Goal: Task Accomplishment & Management: Complete application form

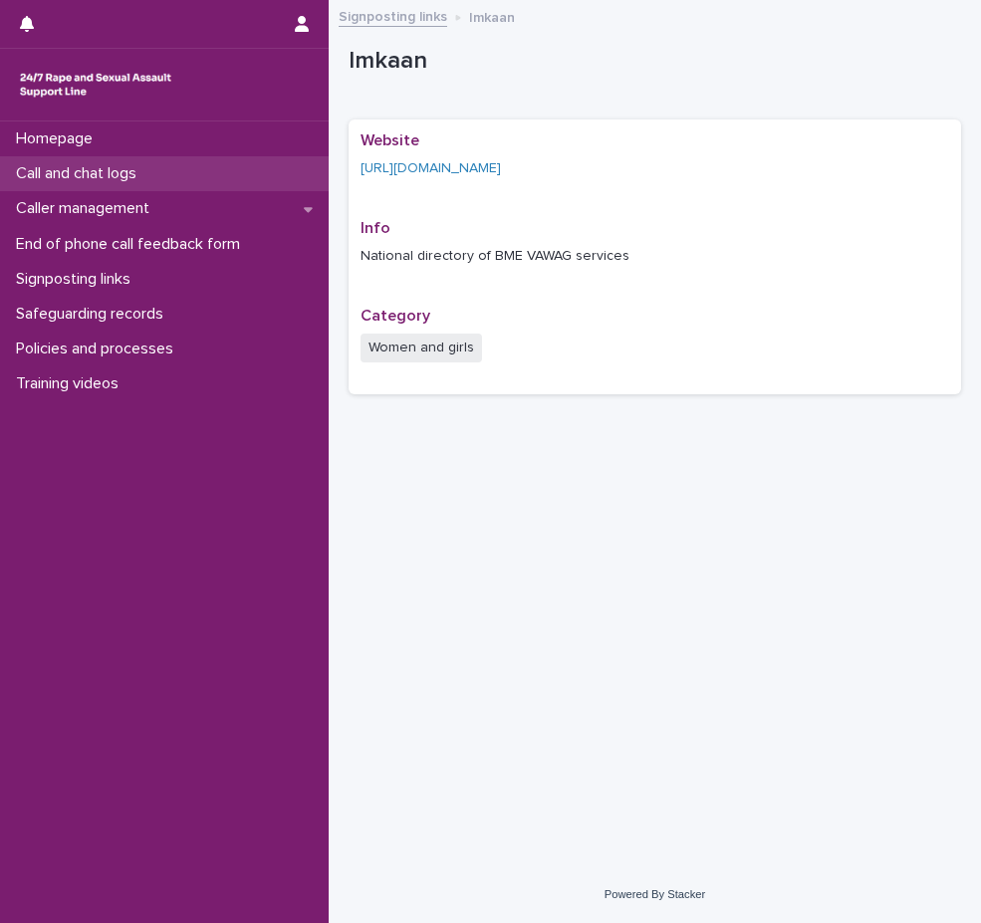
click at [175, 175] on div "Call and chat logs" at bounding box center [164, 173] width 329 height 35
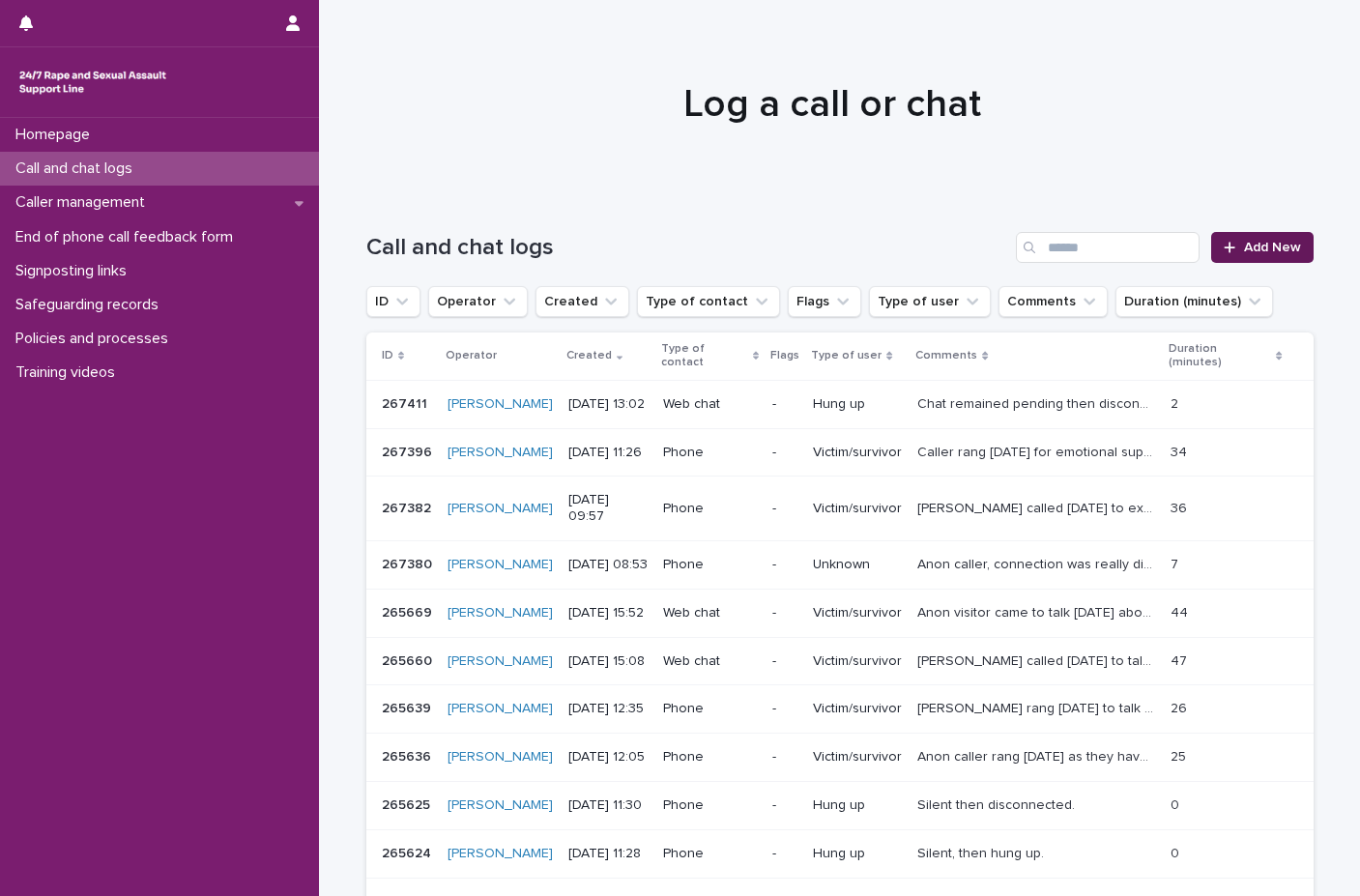
click at [951, 254] on link "Add New" at bounding box center [1262, 248] width 102 height 31
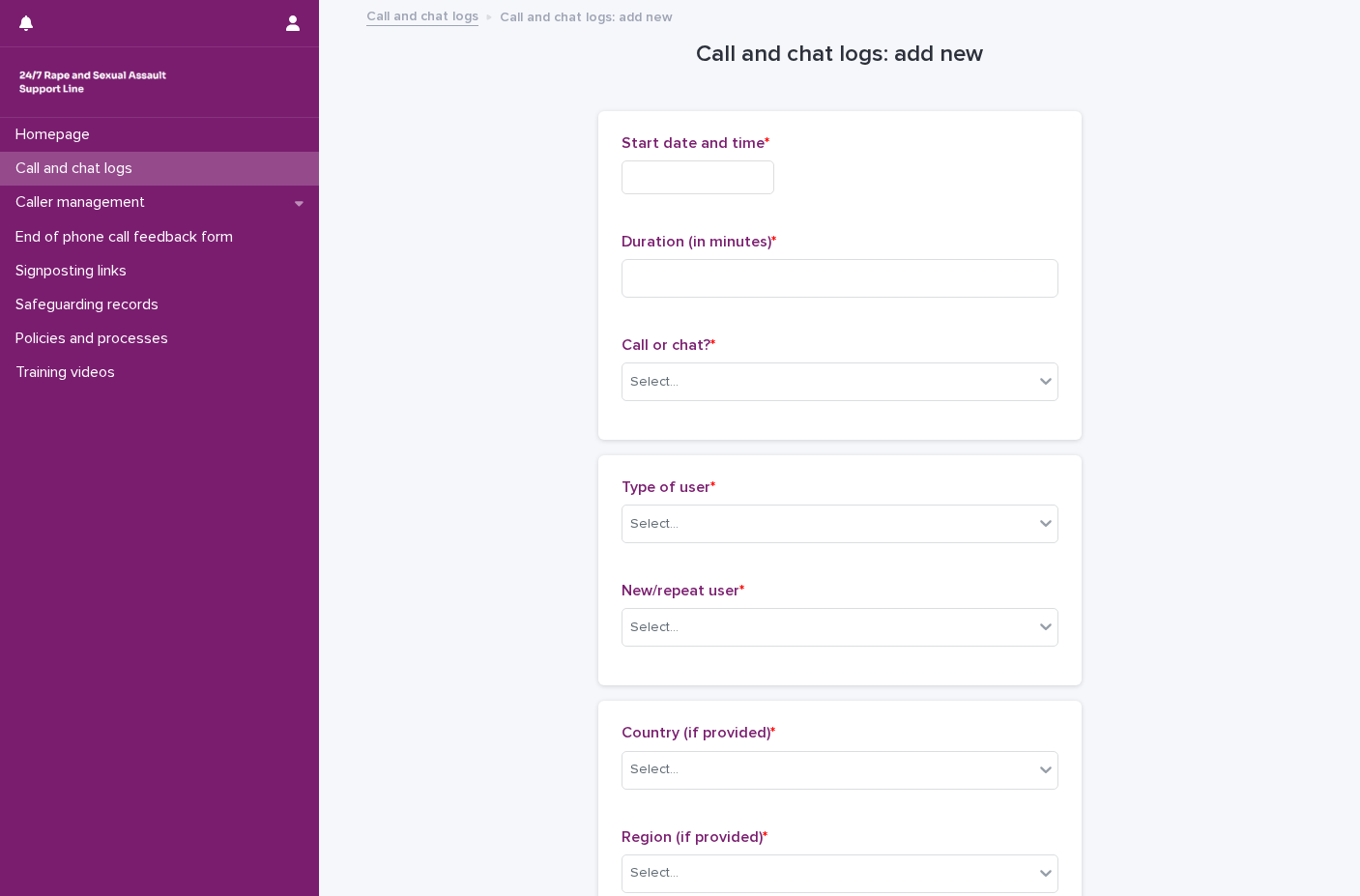
click at [712, 177] on input "text" at bounding box center [697, 177] width 152 height 34
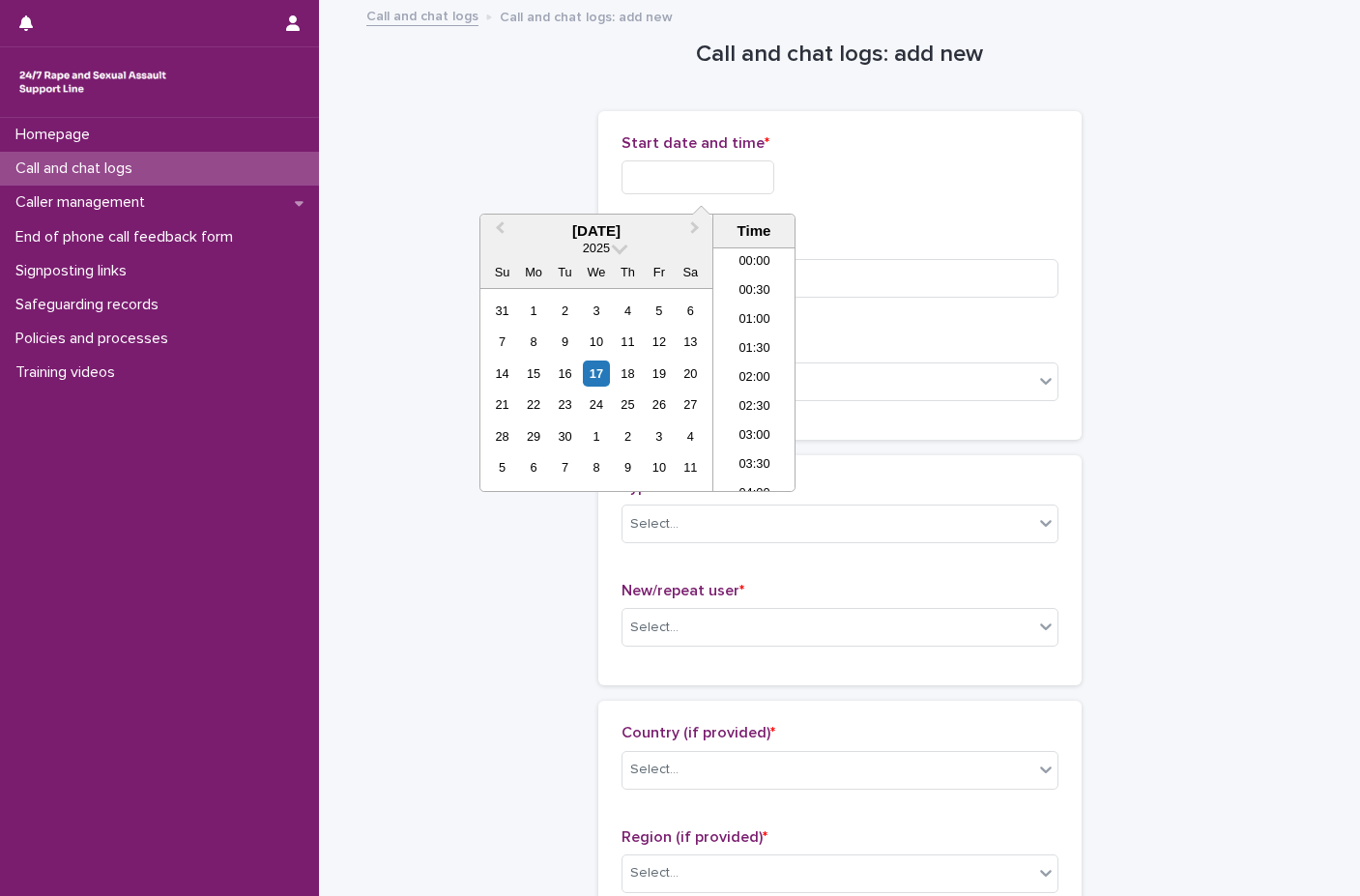
scroll to position [677, 0]
click at [759, 337] on li "13:00" at bounding box center [754, 341] width 83 height 29
click at [775, 166] on input "**********" at bounding box center [697, 177] width 152 height 34
type input "**********"
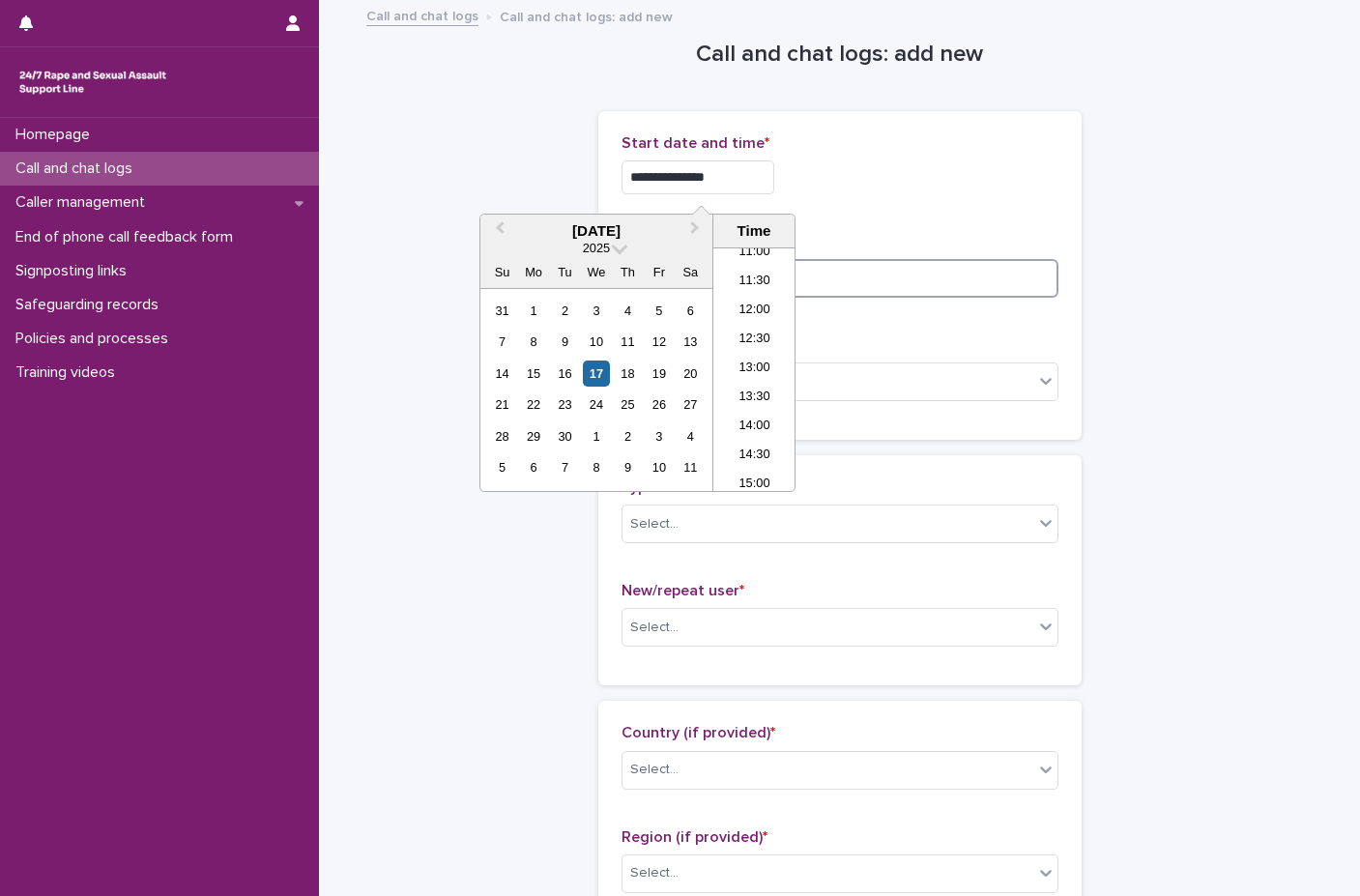
click at [939, 259] on input at bounding box center [840, 279] width 437 height 39
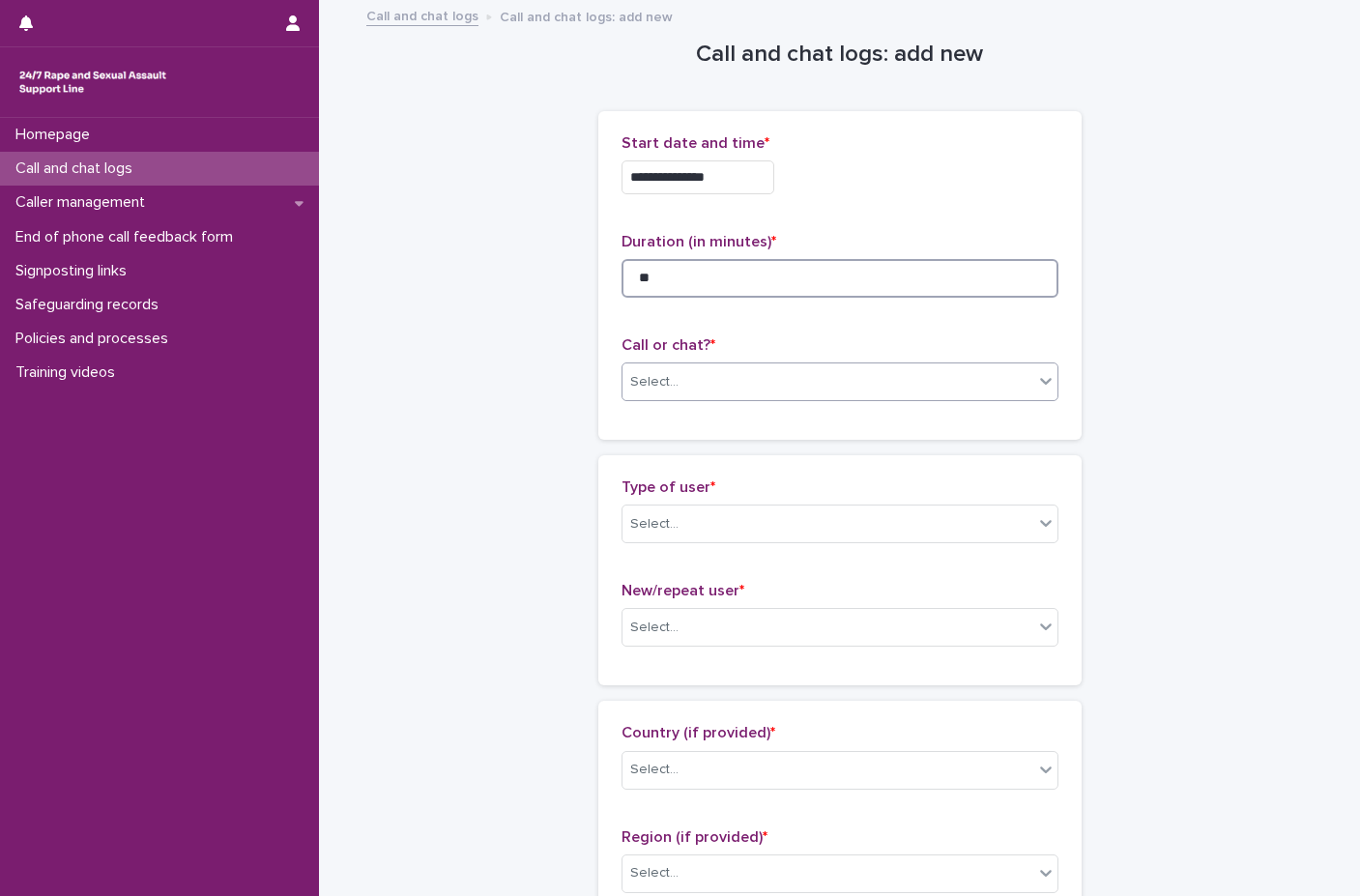
type input "**"
click at [807, 388] on div "Select..." at bounding box center [827, 382] width 411 height 32
click at [764, 460] on div "Web chat" at bounding box center [832, 452] width 435 height 34
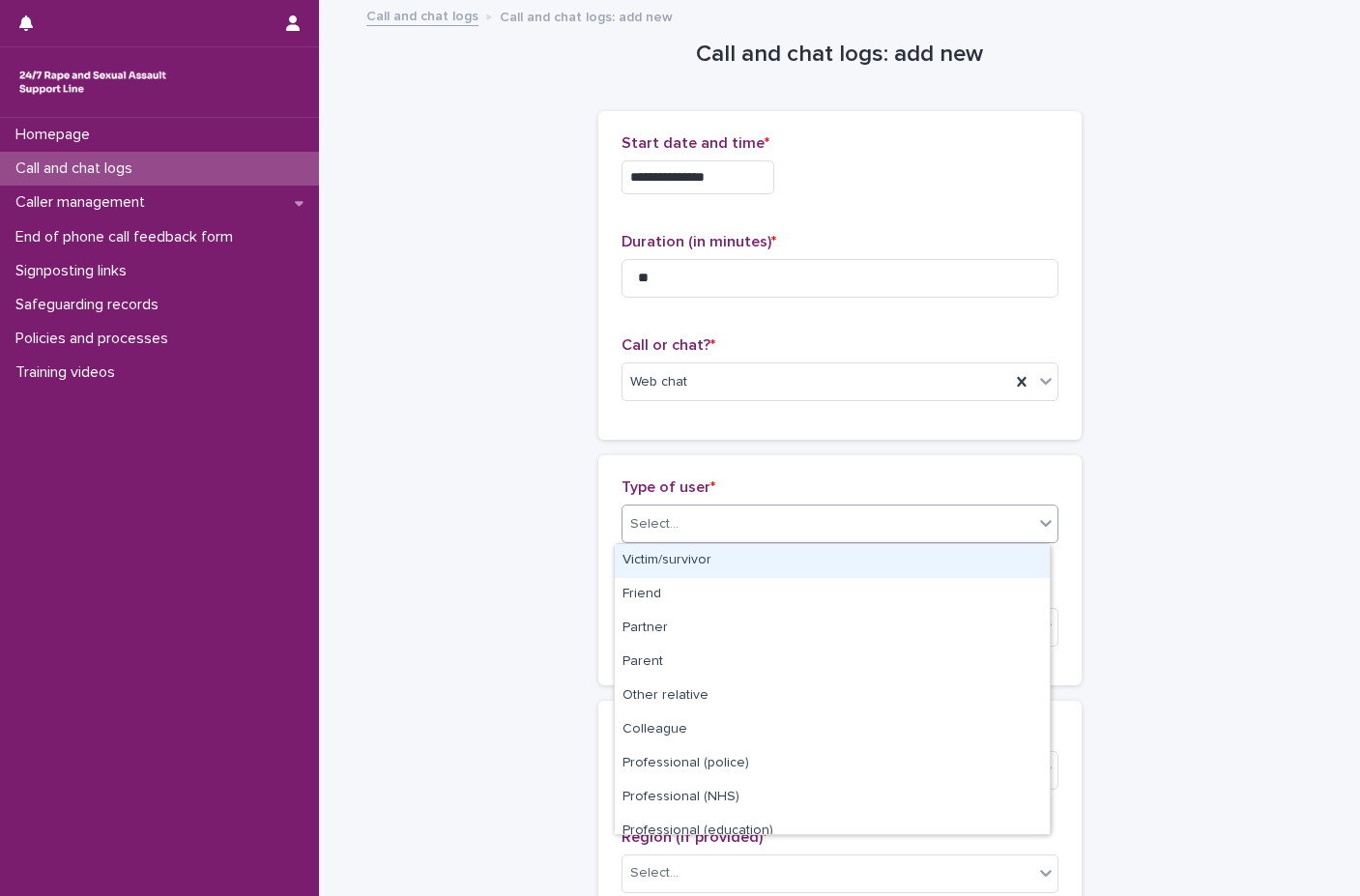
click at [765, 523] on div "Select..." at bounding box center [827, 524] width 411 height 32
click at [682, 554] on div "Victim/survivor" at bounding box center [832, 561] width 435 height 34
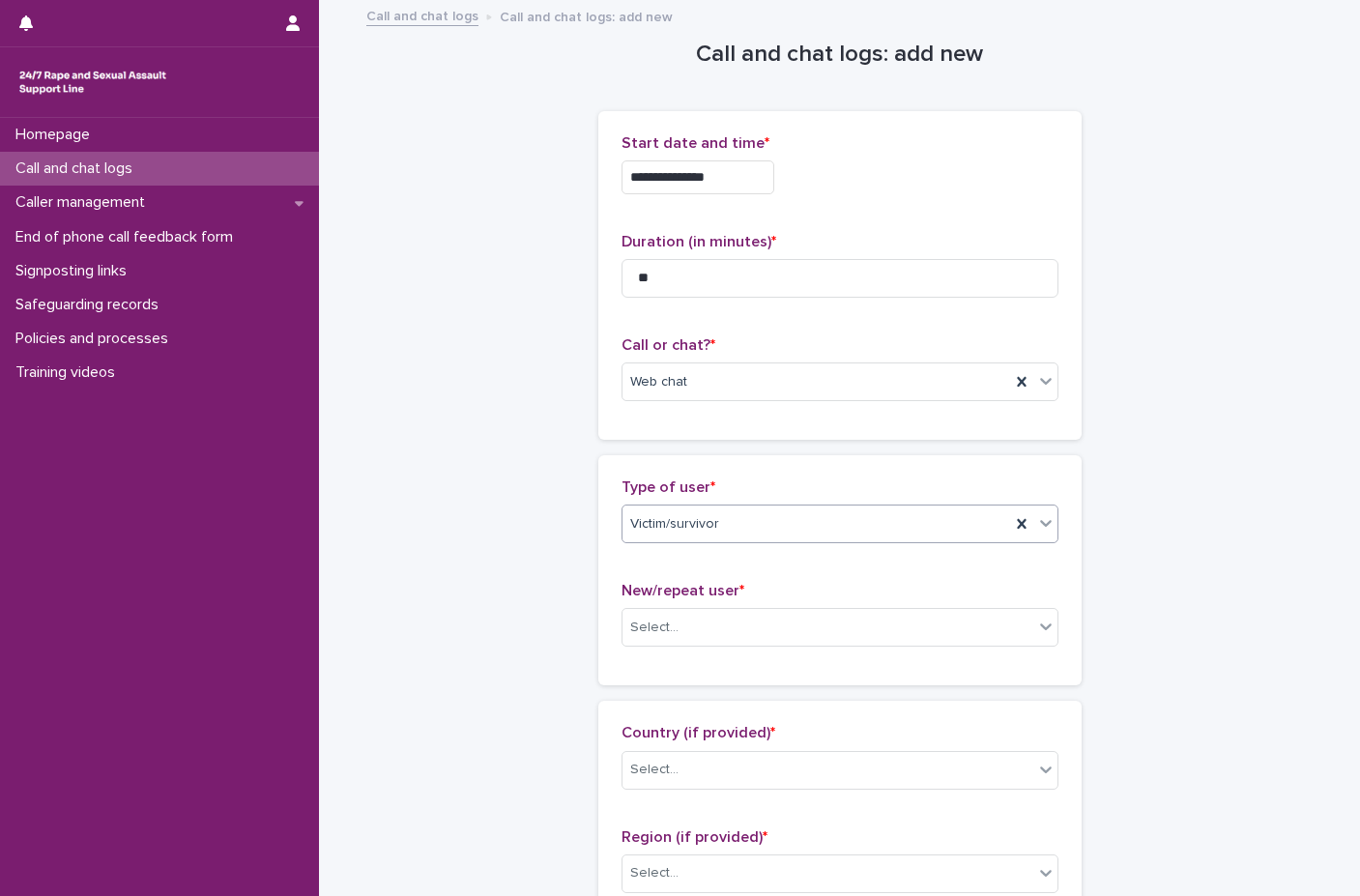
scroll to position [97, 0]
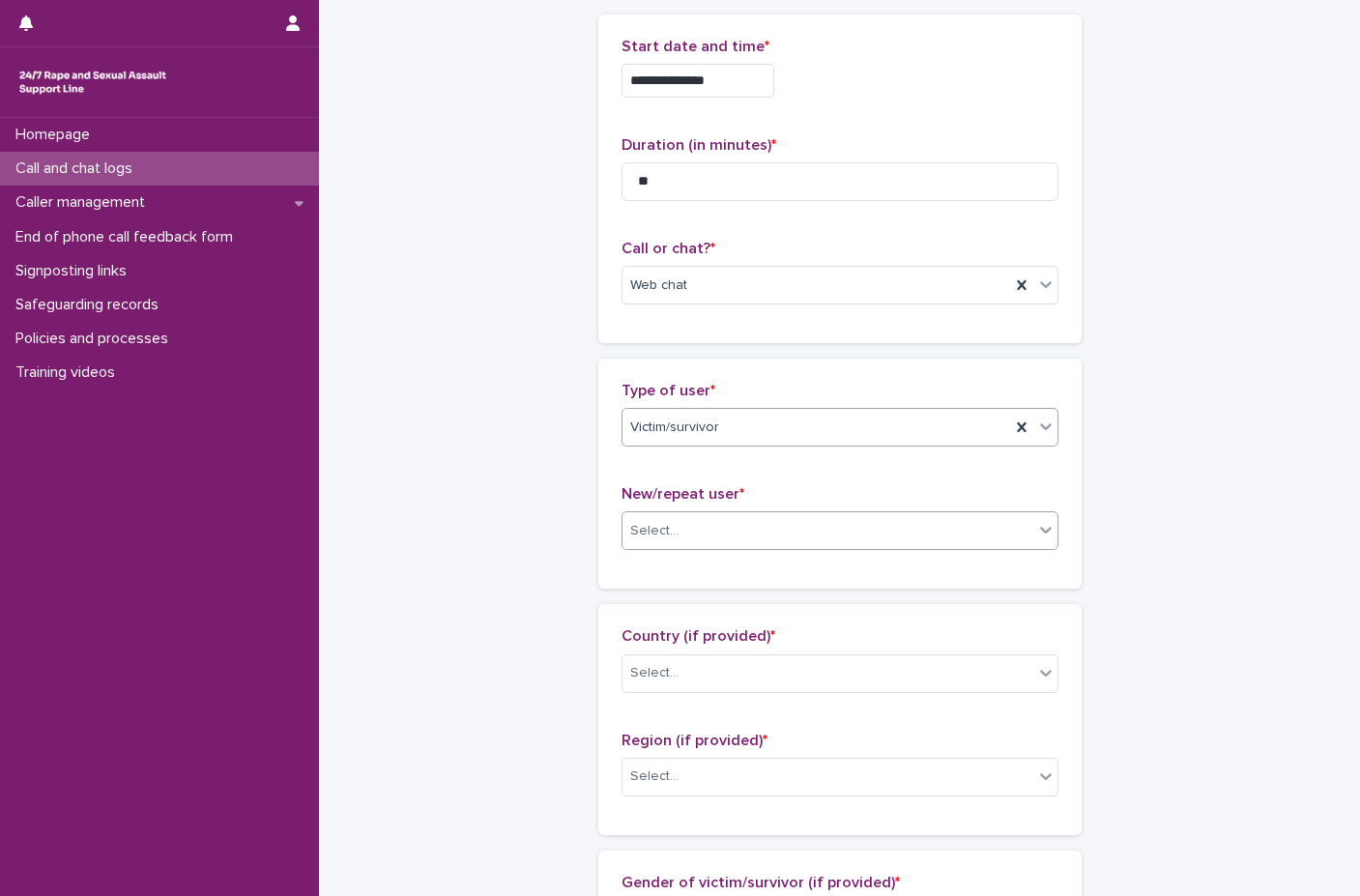
click at [690, 539] on div "Select..." at bounding box center [827, 531] width 411 height 32
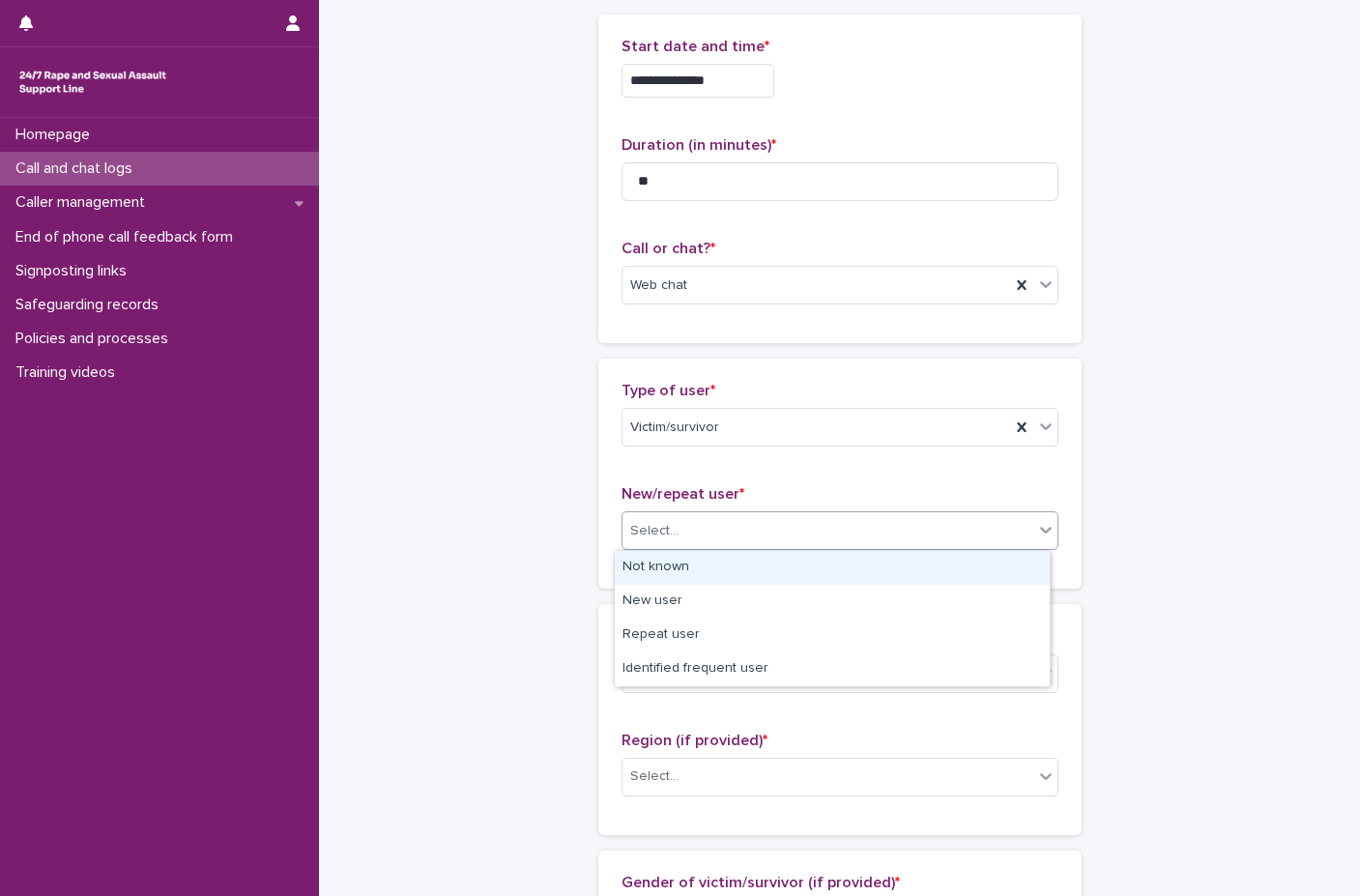
click at [687, 562] on div "Not known" at bounding box center [832, 568] width 435 height 34
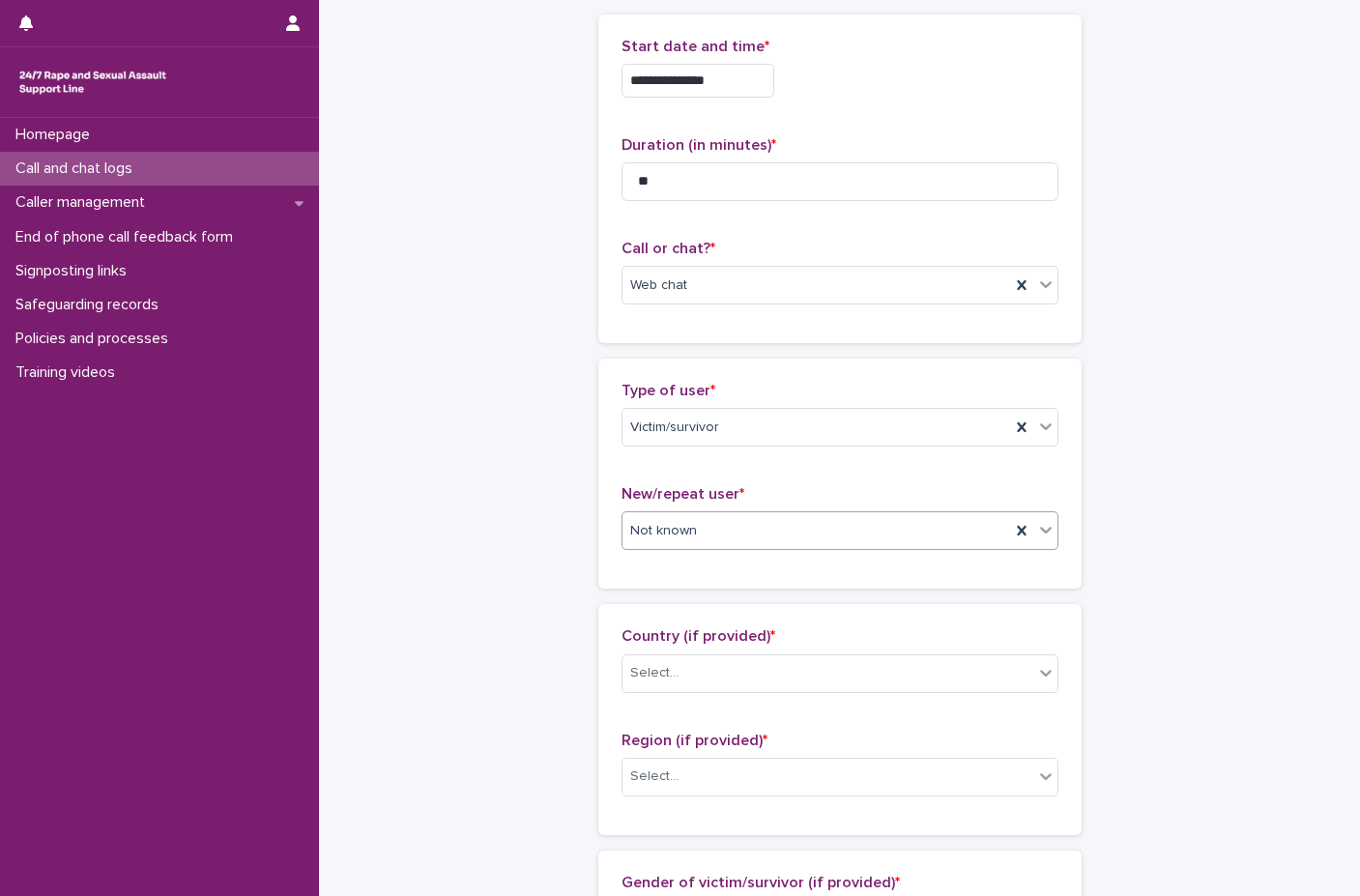
scroll to position [386, 0]
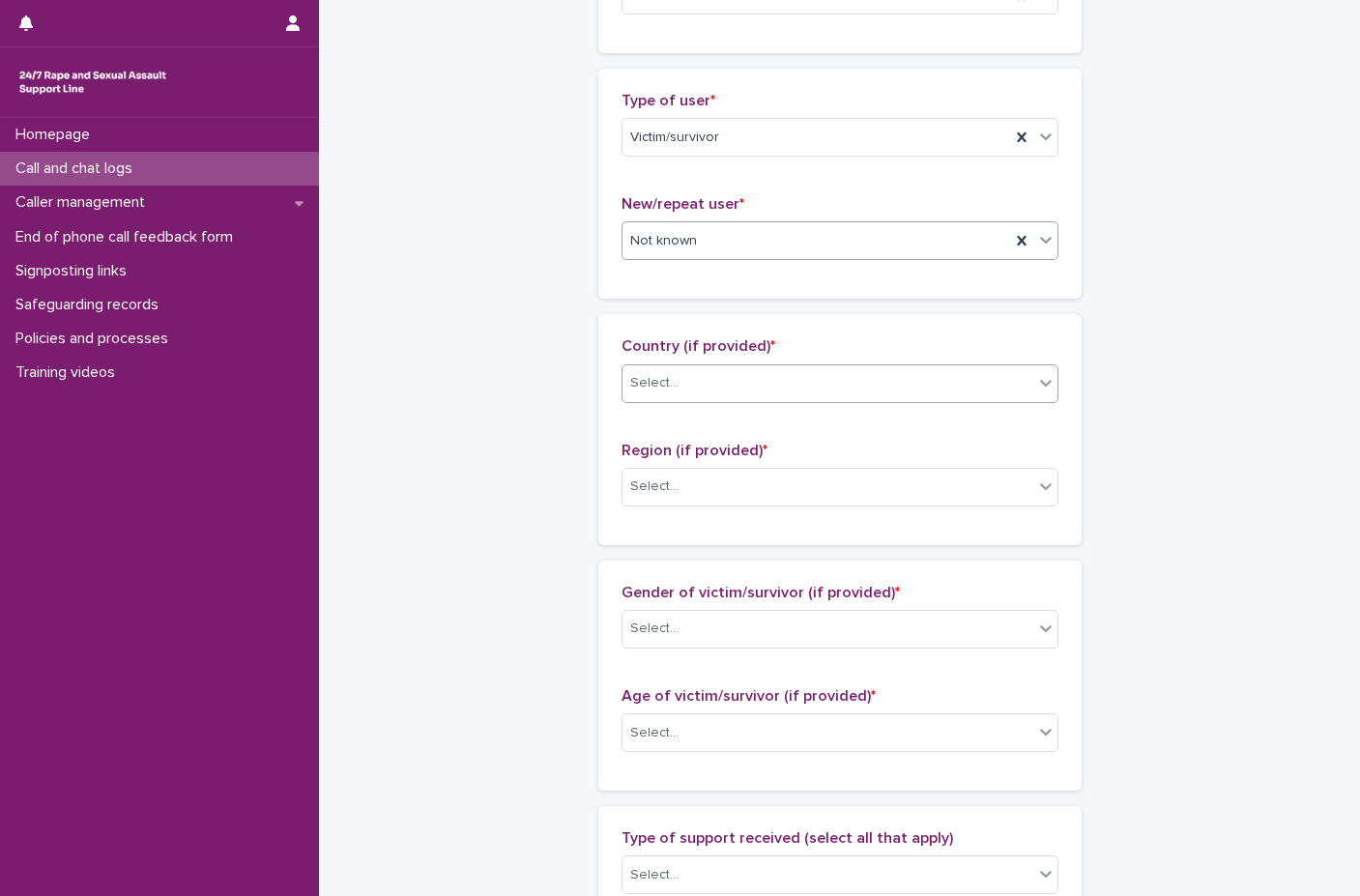
click at [746, 393] on div "Select..." at bounding box center [827, 382] width 411 height 32
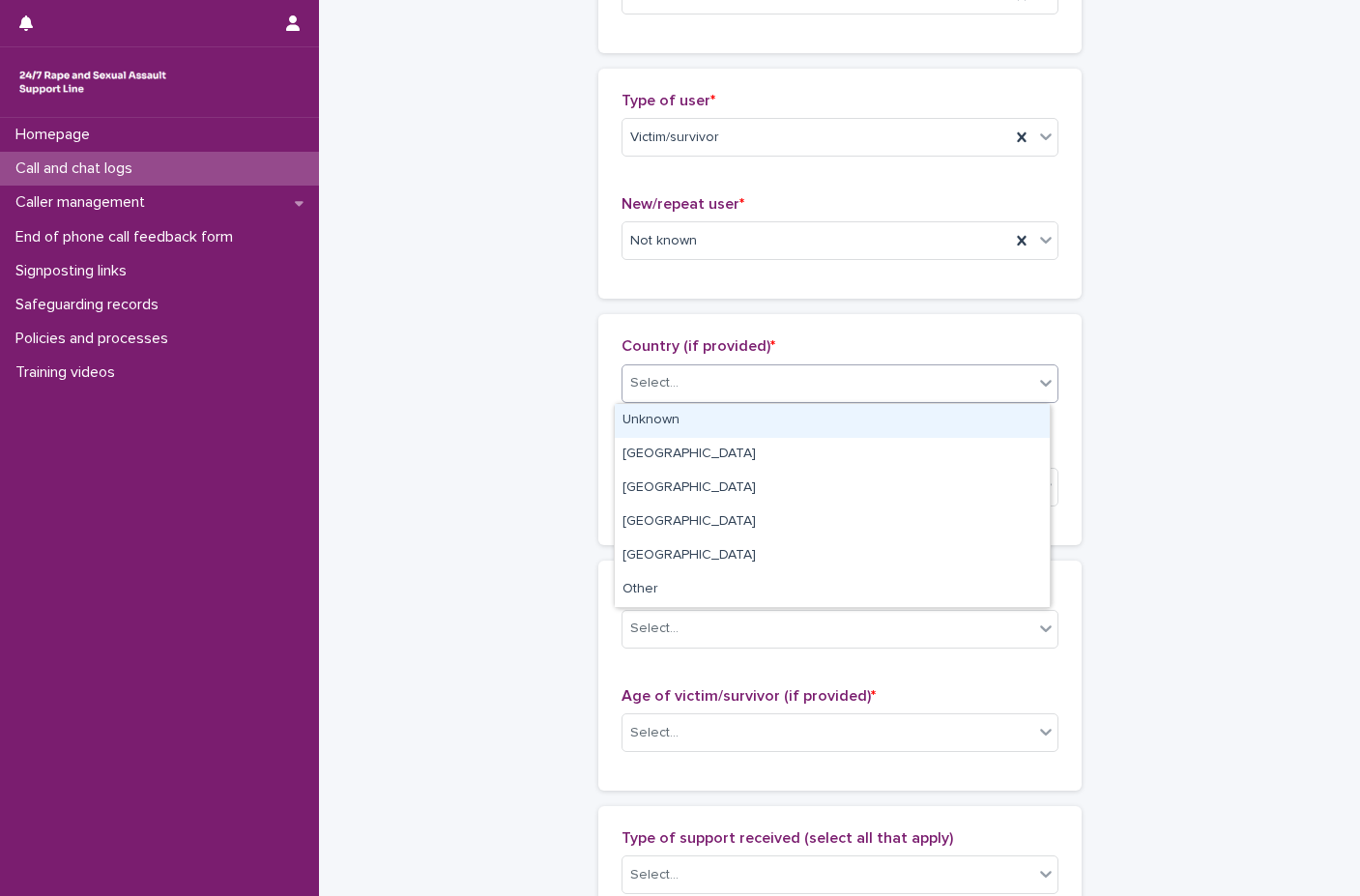
click at [731, 427] on div "Unknown" at bounding box center [832, 420] width 435 height 34
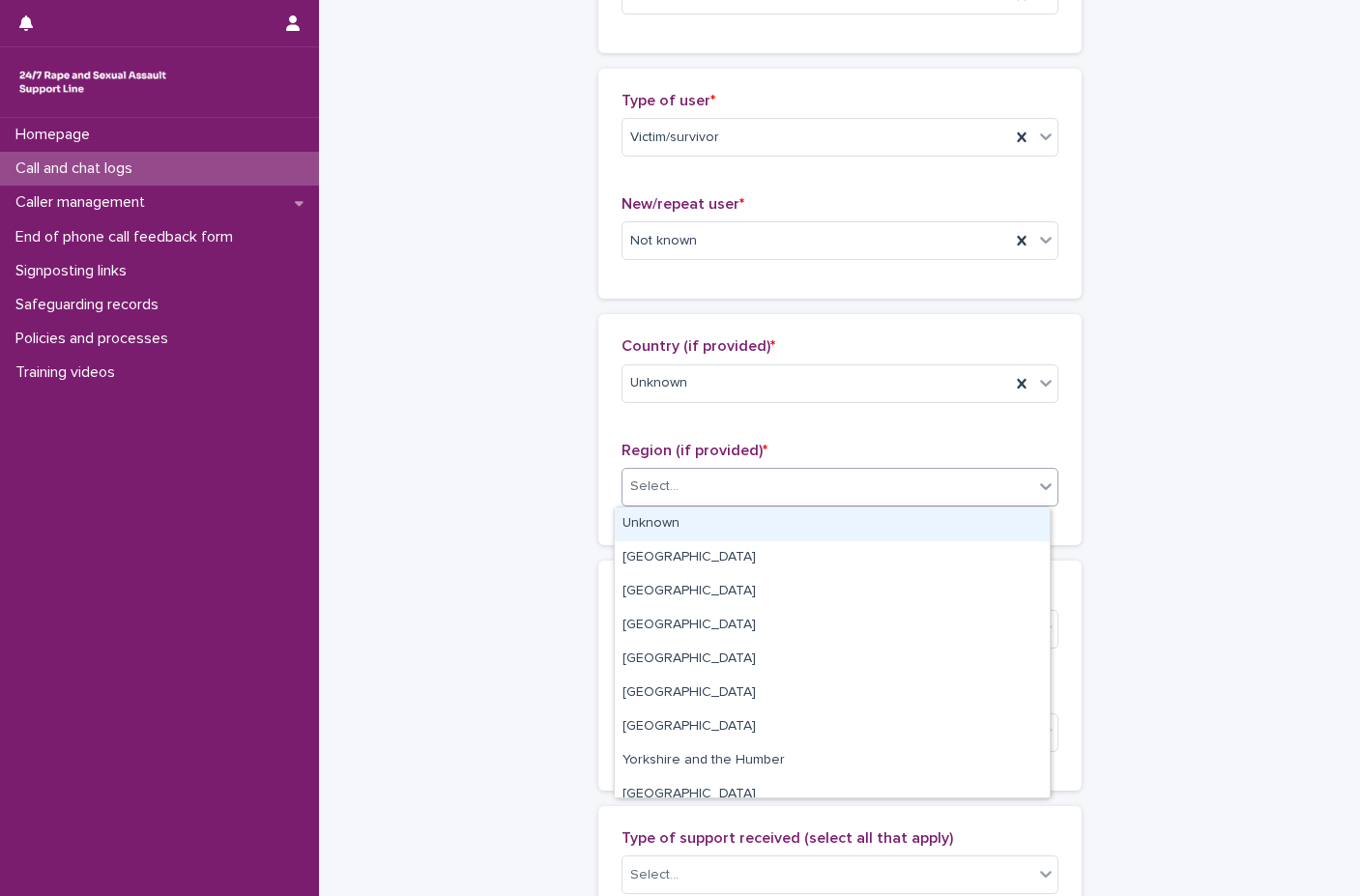
click at [733, 471] on div "Select..." at bounding box center [827, 486] width 411 height 32
click at [733, 525] on div "Unknown" at bounding box center [832, 524] width 435 height 34
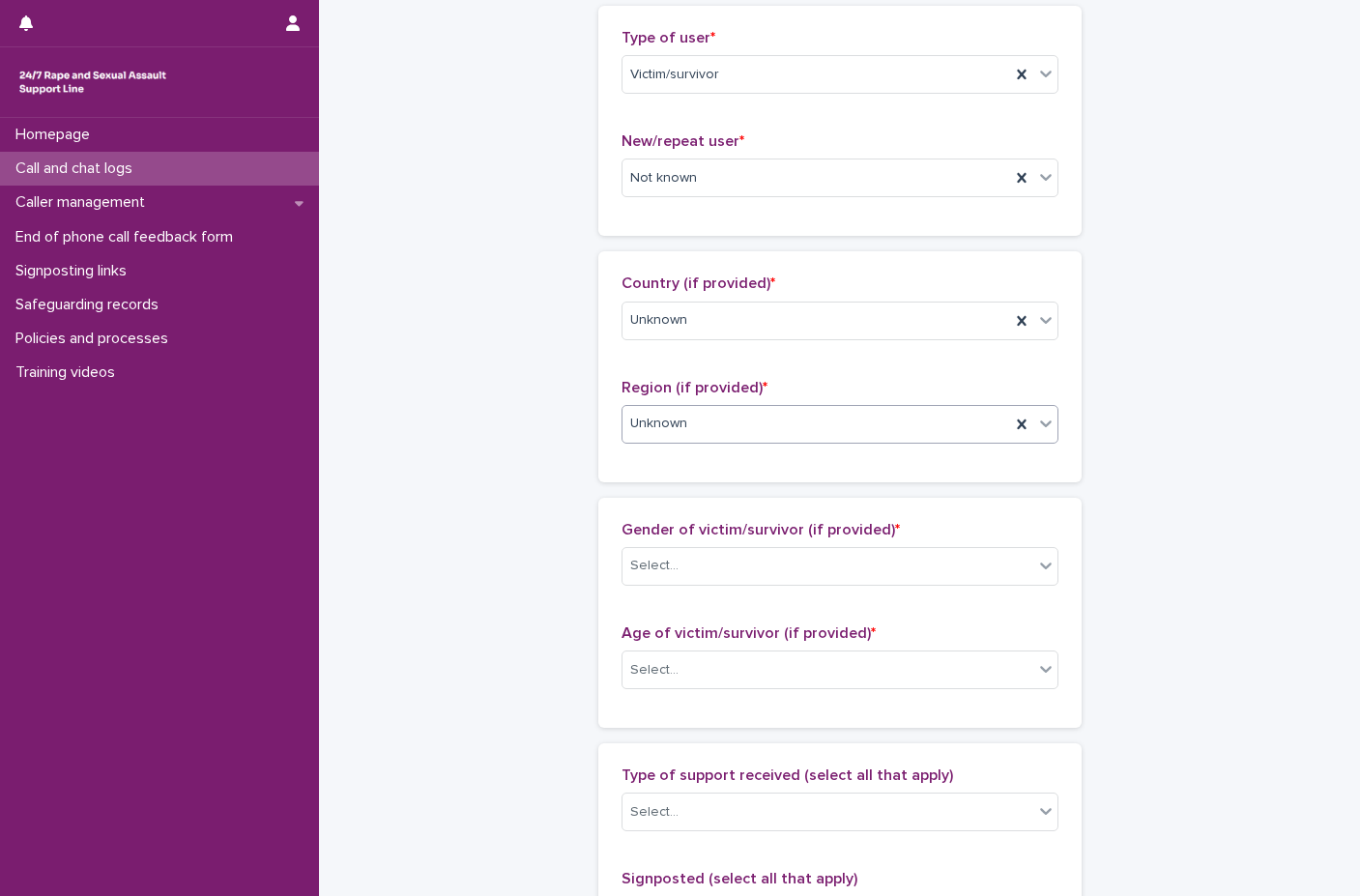
scroll to position [483, 0]
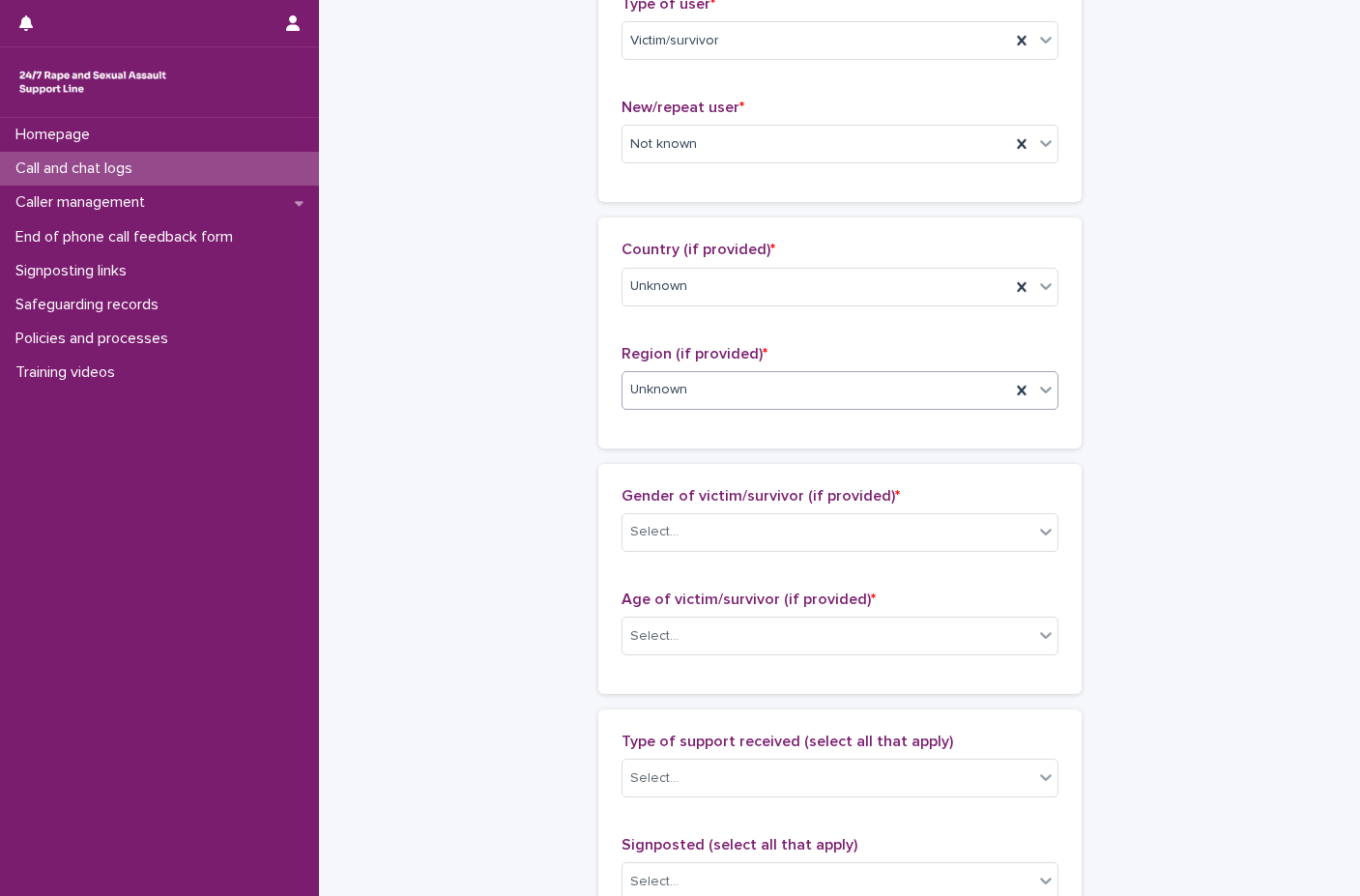
click at [733, 525] on div "Select..." at bounding box center [827, 532] width 411 height 32
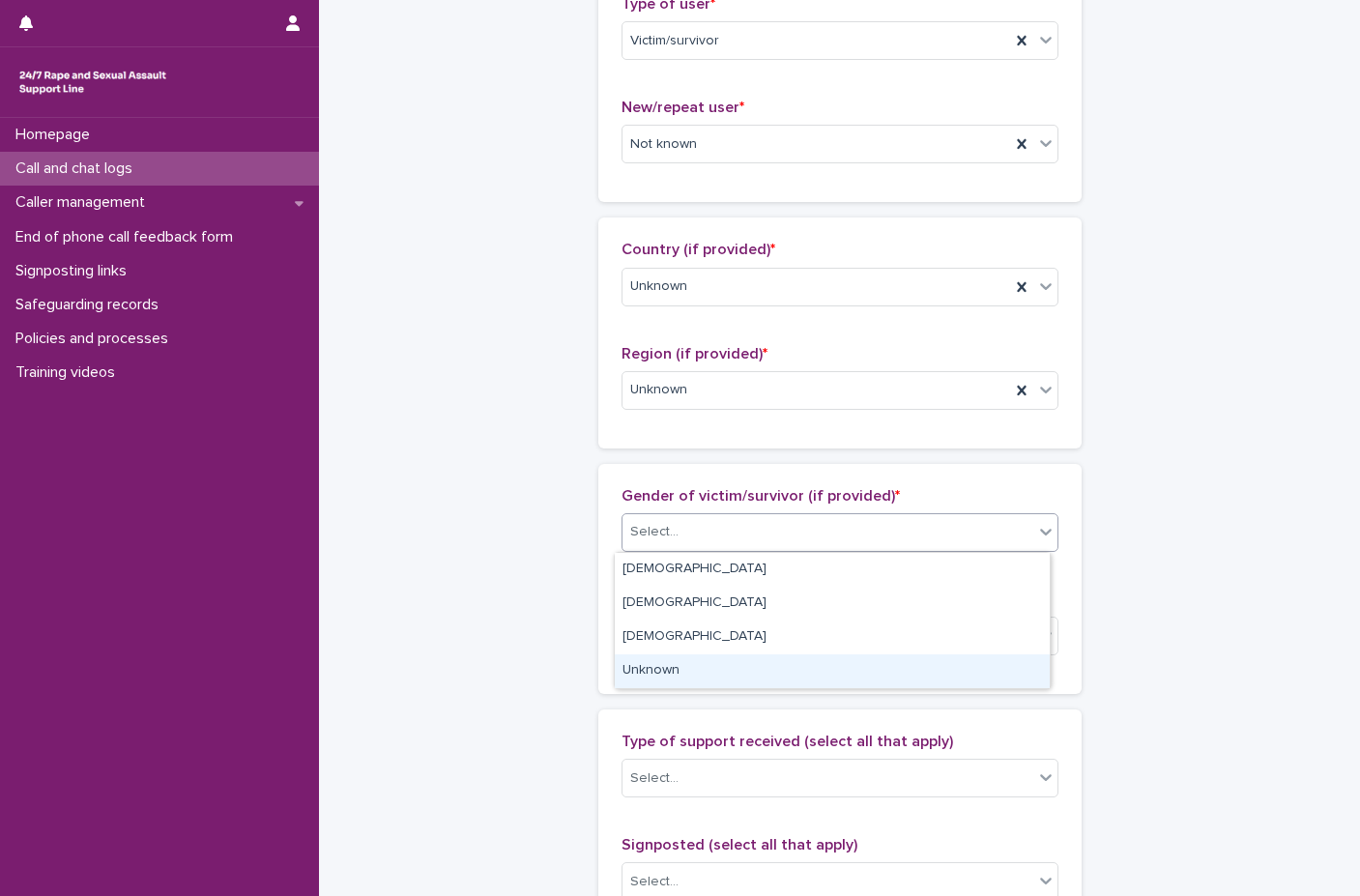
drag, startPoint x: 717, startPoint y: 652, endPoint x: 716, endPoint y: 673, distance: 21.0
click at [716, 673] on div "Unknown" at bounding box center [832, 671] width 435 height 34
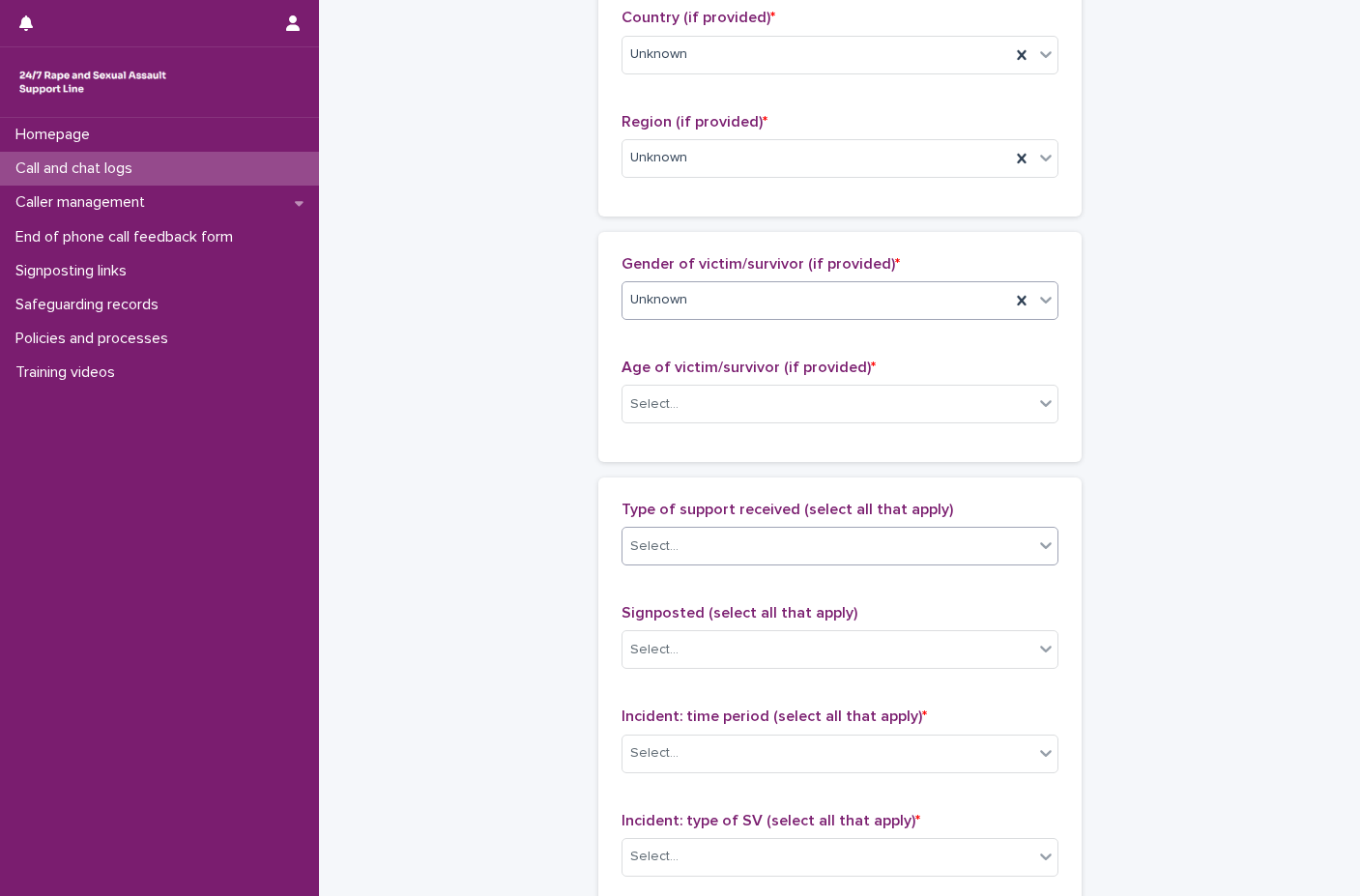
scroll to position [774, 0]
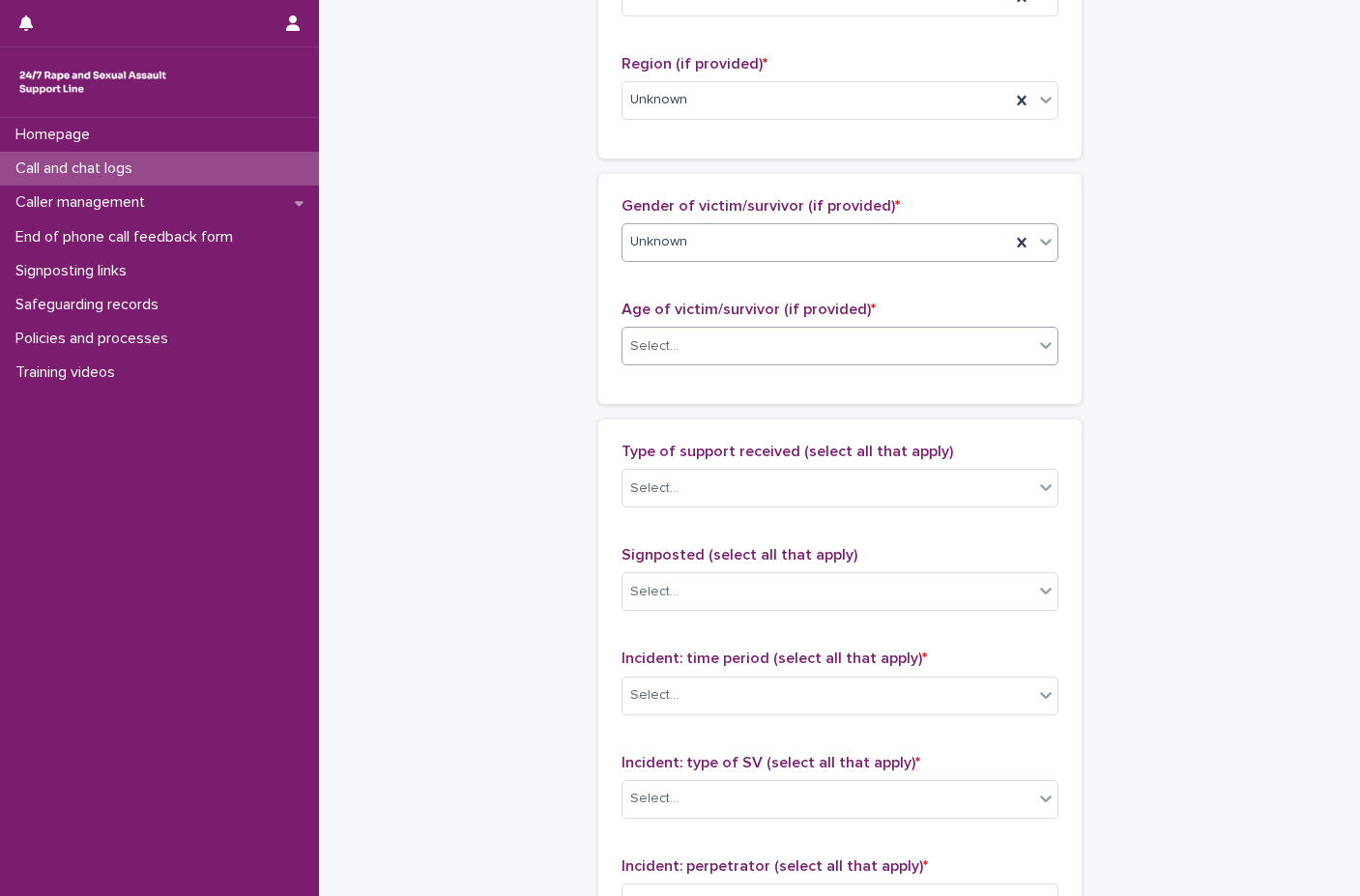
click at [725, 353] on div "Select..." at bounding box center [827, 347] width 411 height 32
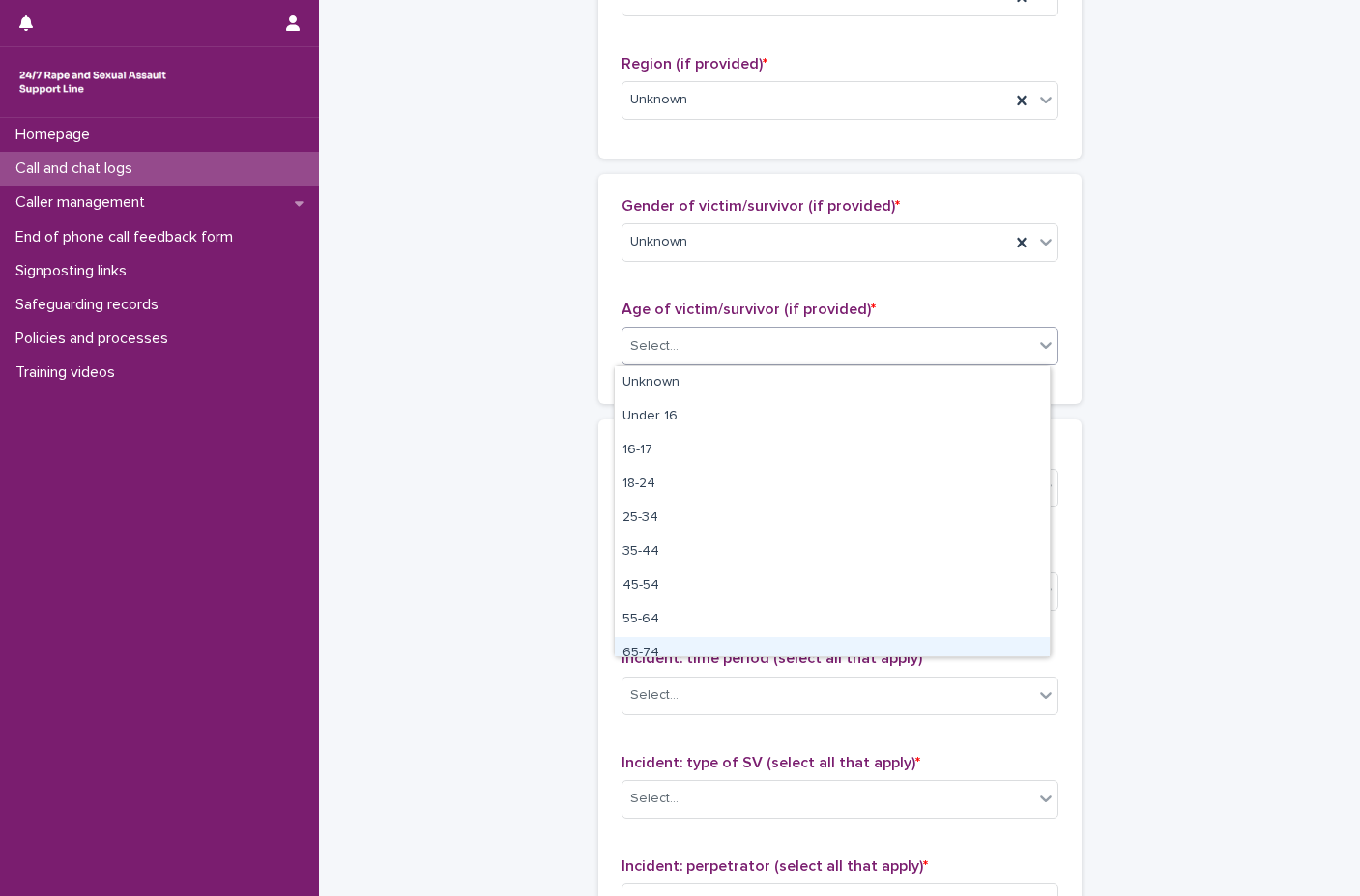
scroll to position [49, 0]
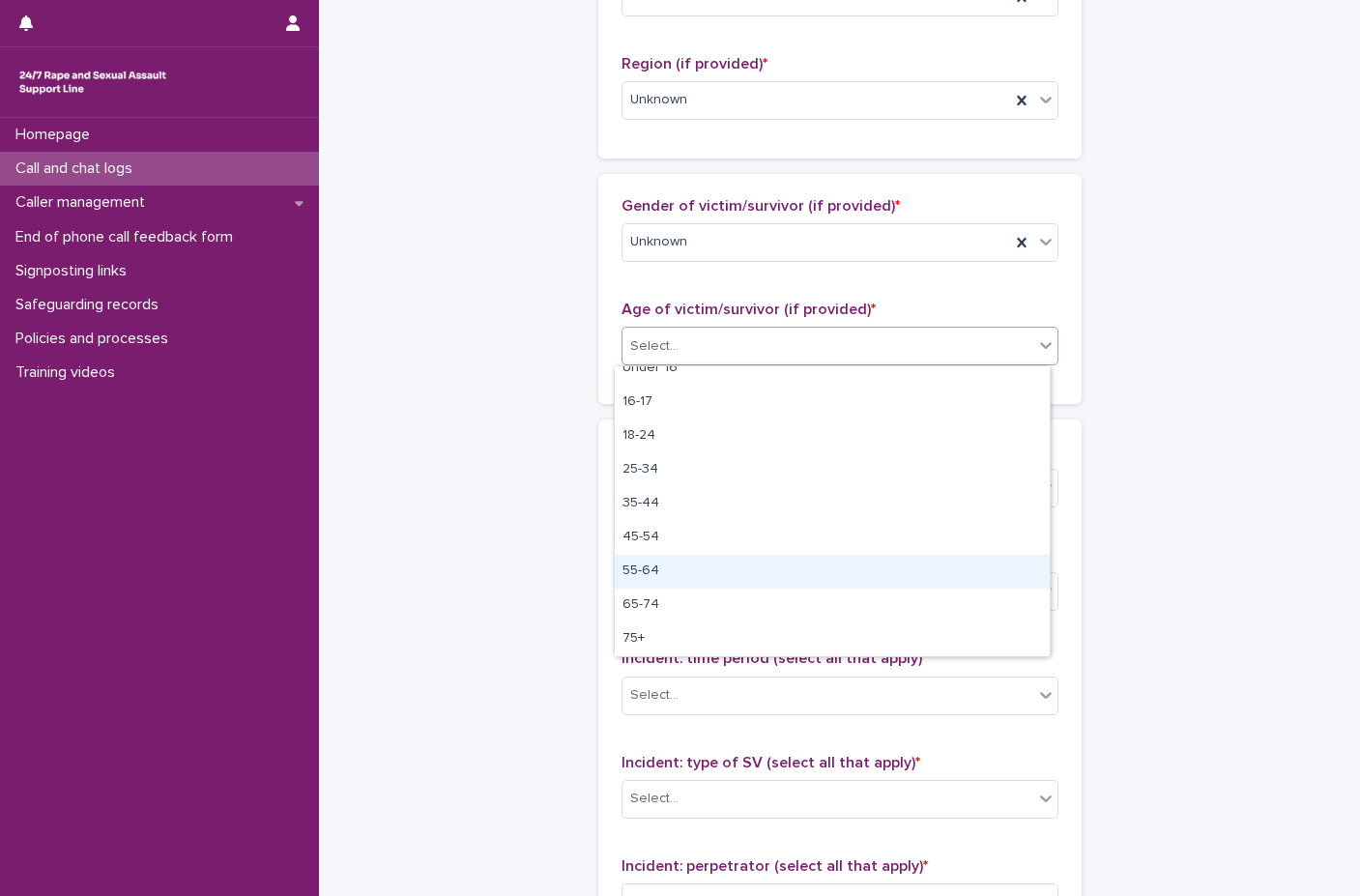
click at [680, 569] on div "55-64" at bounding box center [832, 572] width 435 height 34
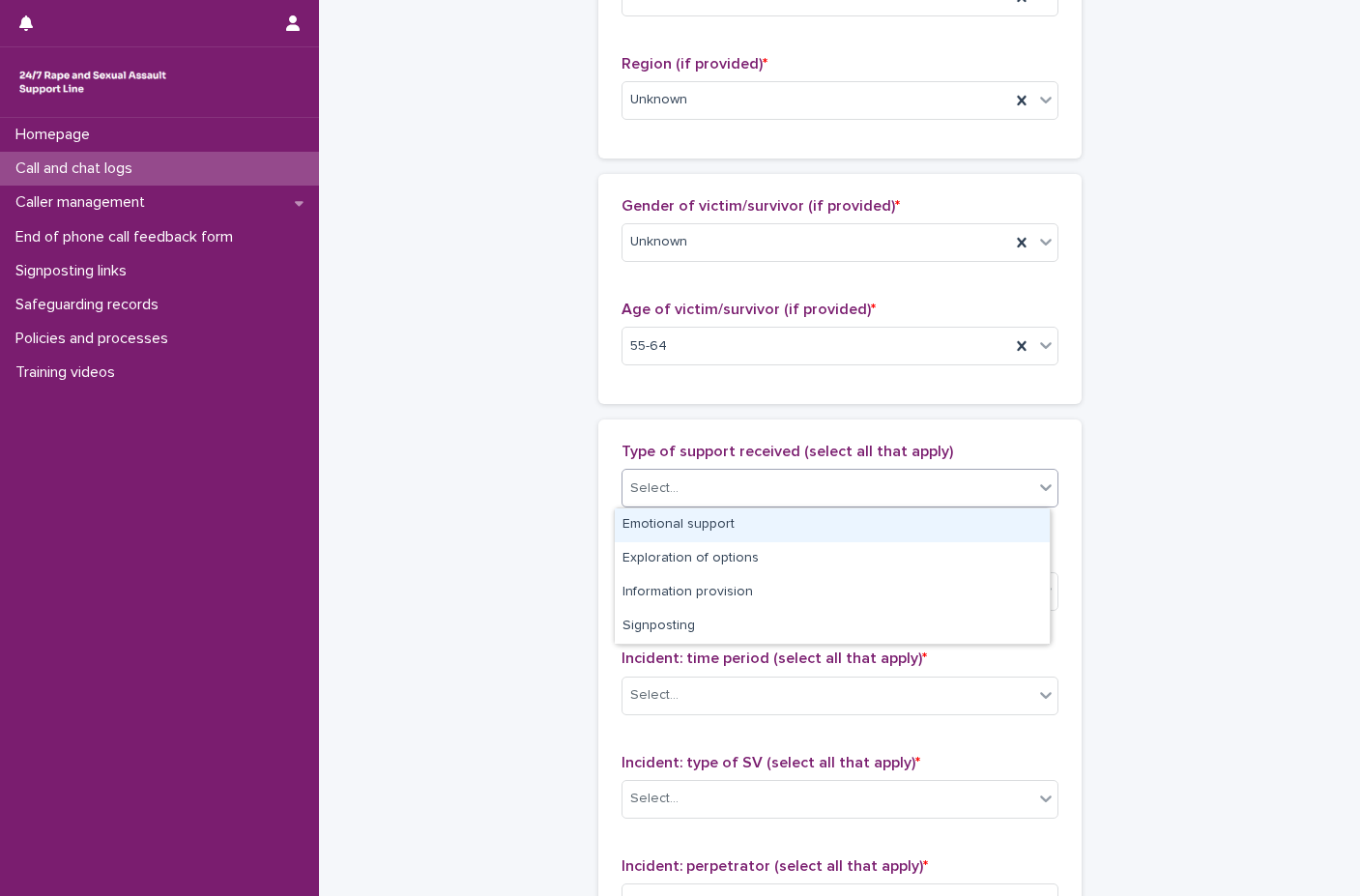
click at [767, 481] on div "Select..." at bounding box center [827, 488] width 411 height 32
click at [757, 531] on div "Emotional support" at bounding box center [832, 525] width 435 height 34
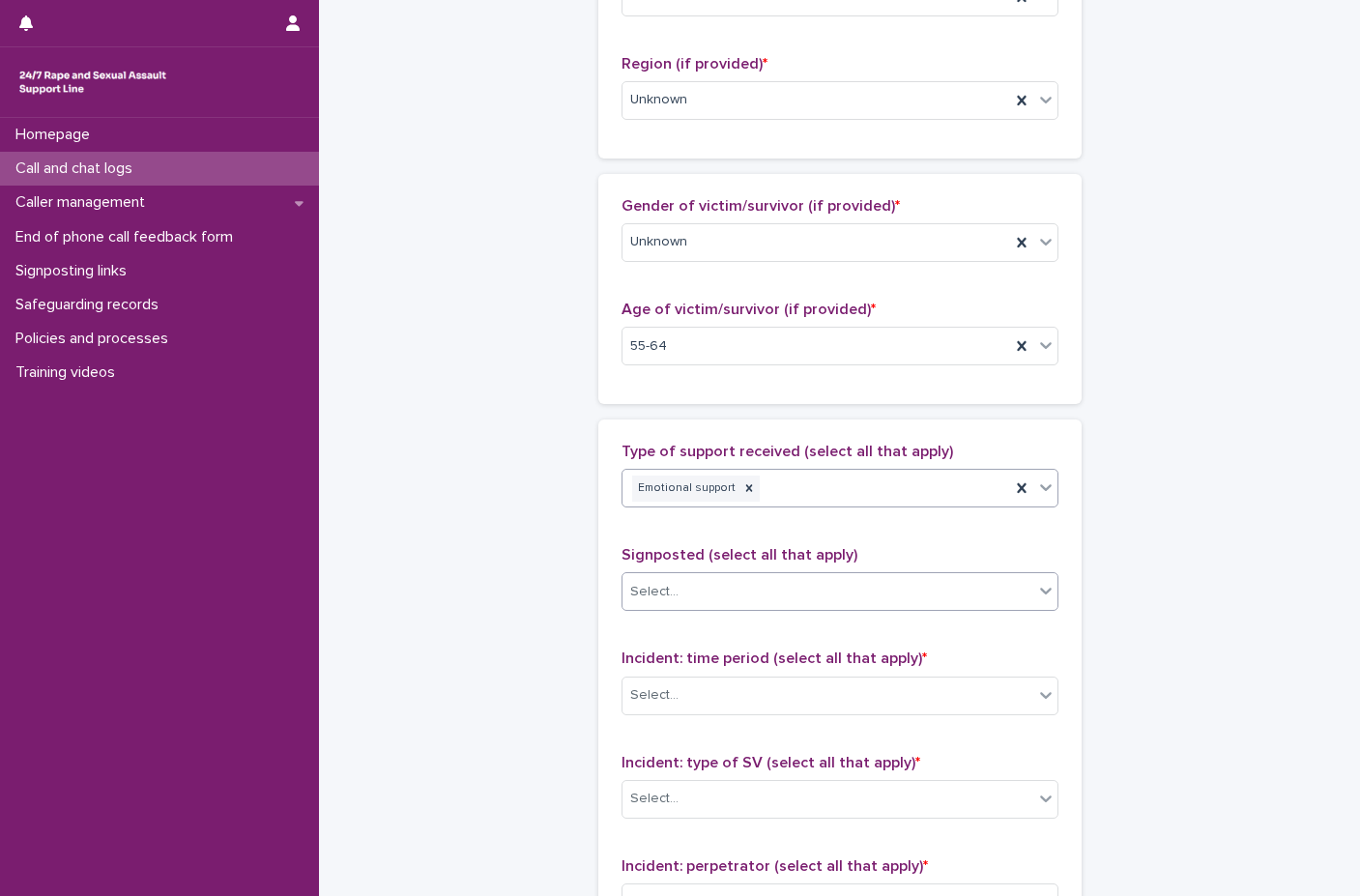
scroll to position [967, 0]
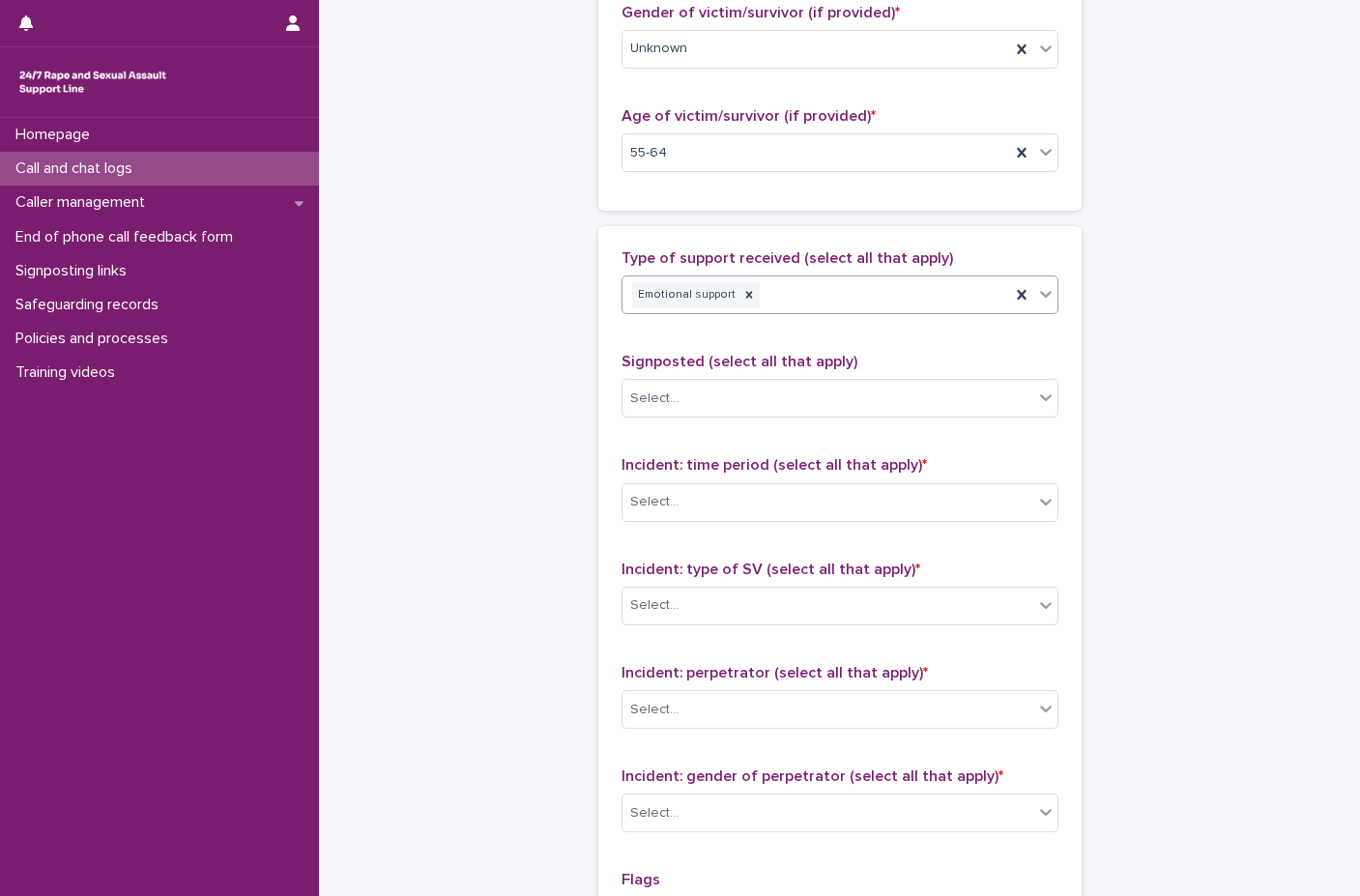
click at [818, 376] on div "Signposted (select all that apply) Select..." at bounding box center [840, 392] width 437 height 81
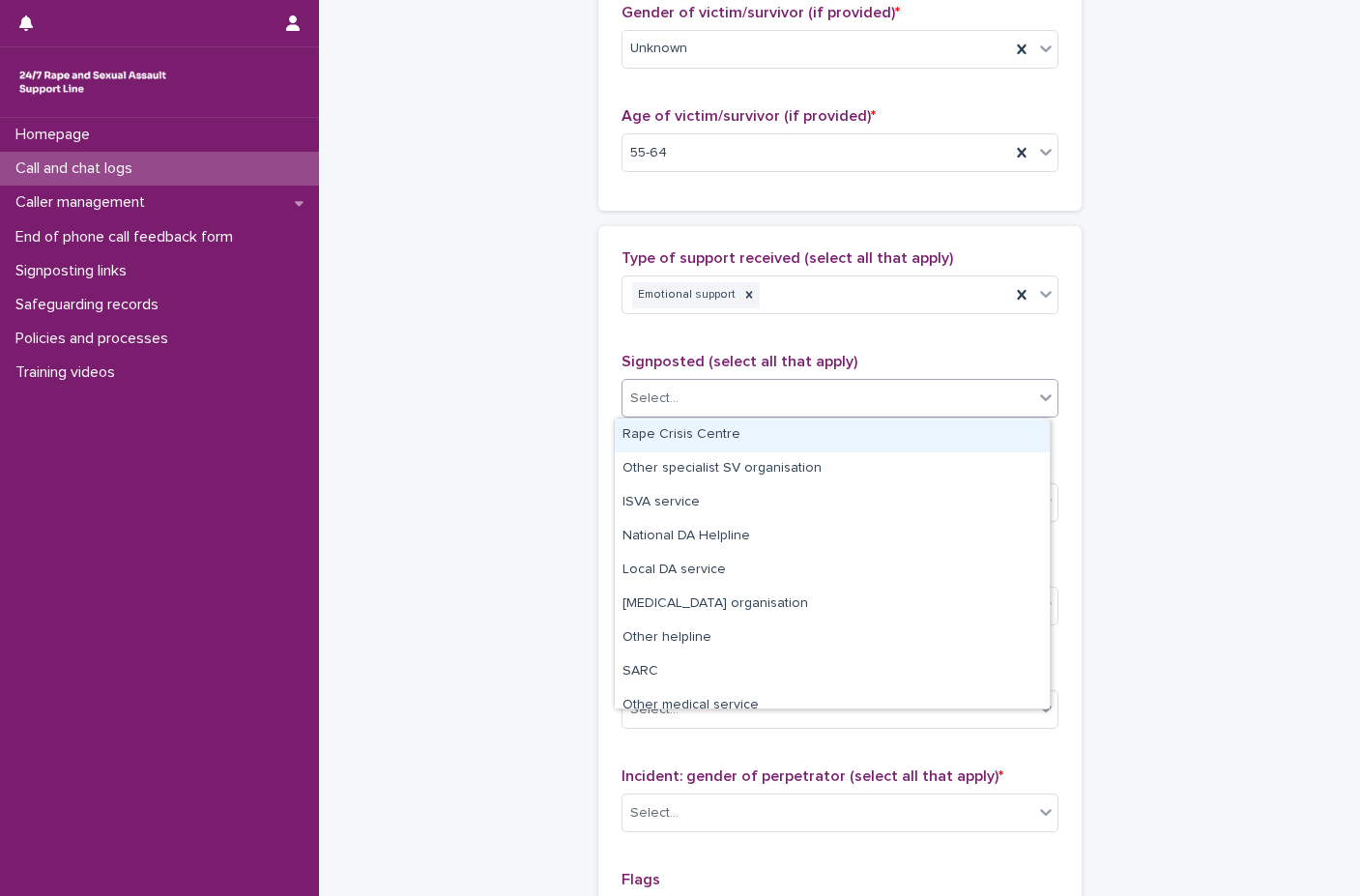
click at [818, 391] on div "Select..." at bounding box center [827, 398] width 411 height 32
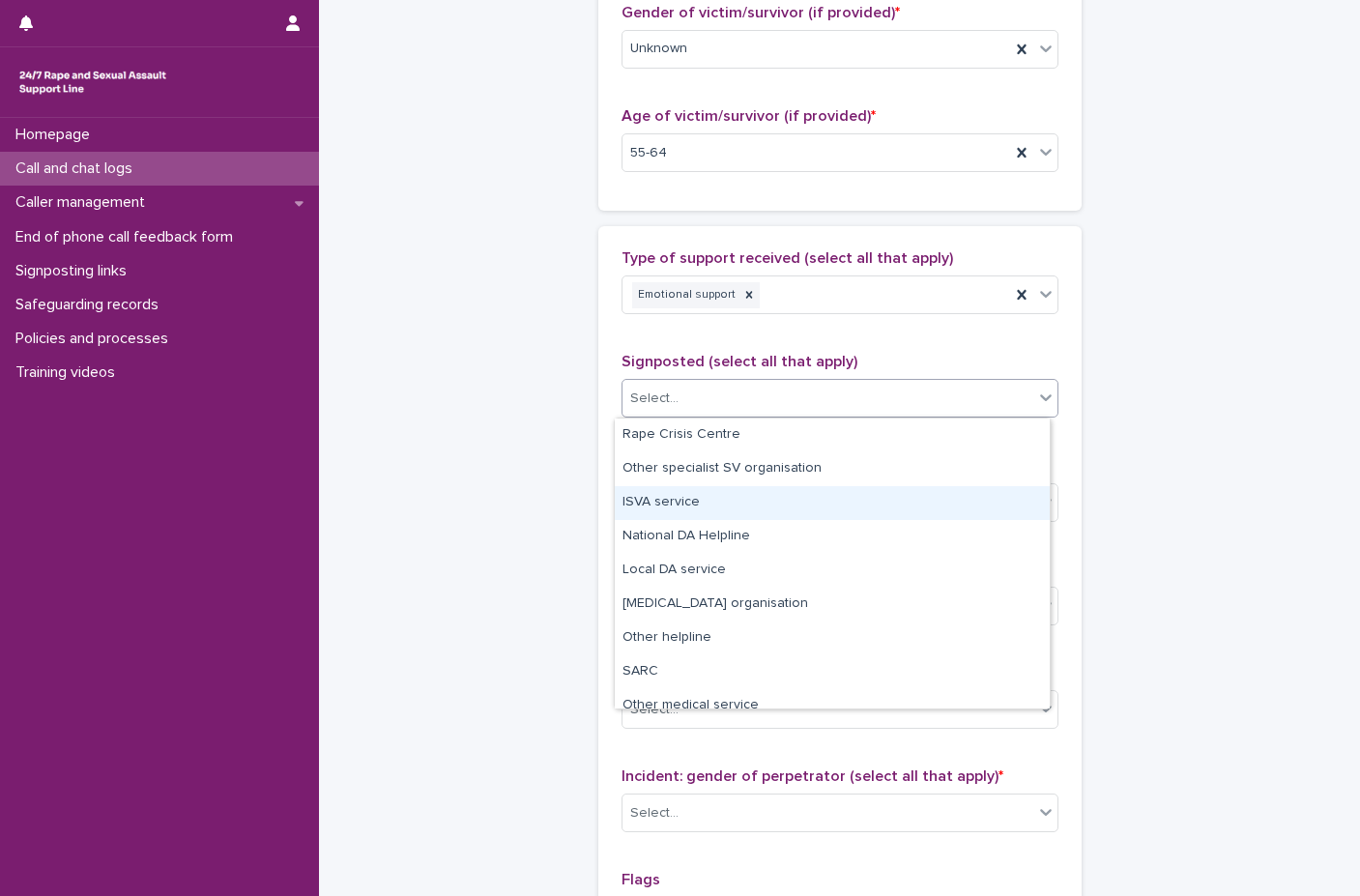
scroll to position [116, 0]
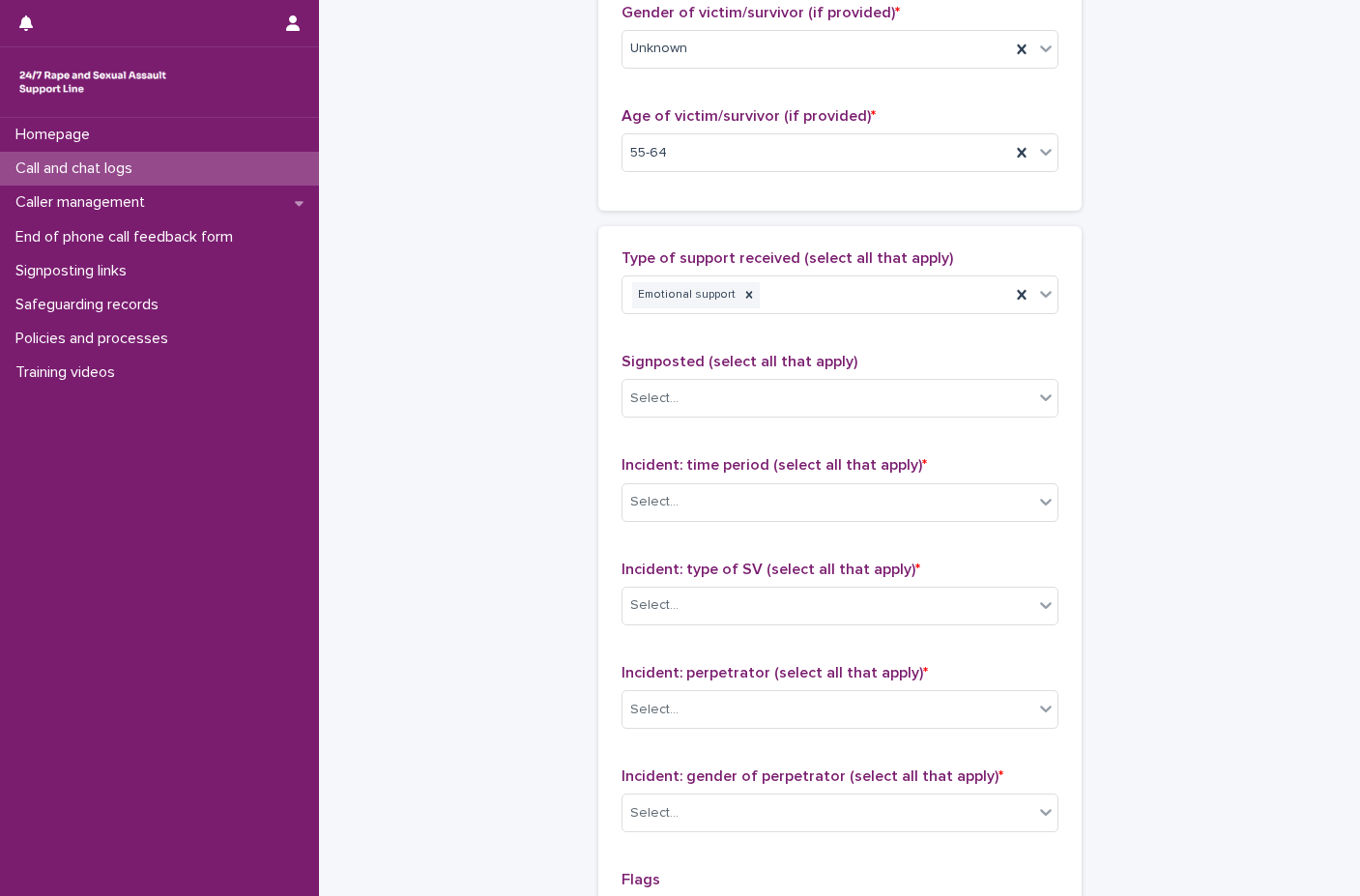
click at [951, 459] on div "**********" at bounding box center [840, 82] width 947 height 2093
click at [731, 514] on div "Select..." at bounding box center [827, 502] width 411 height 32
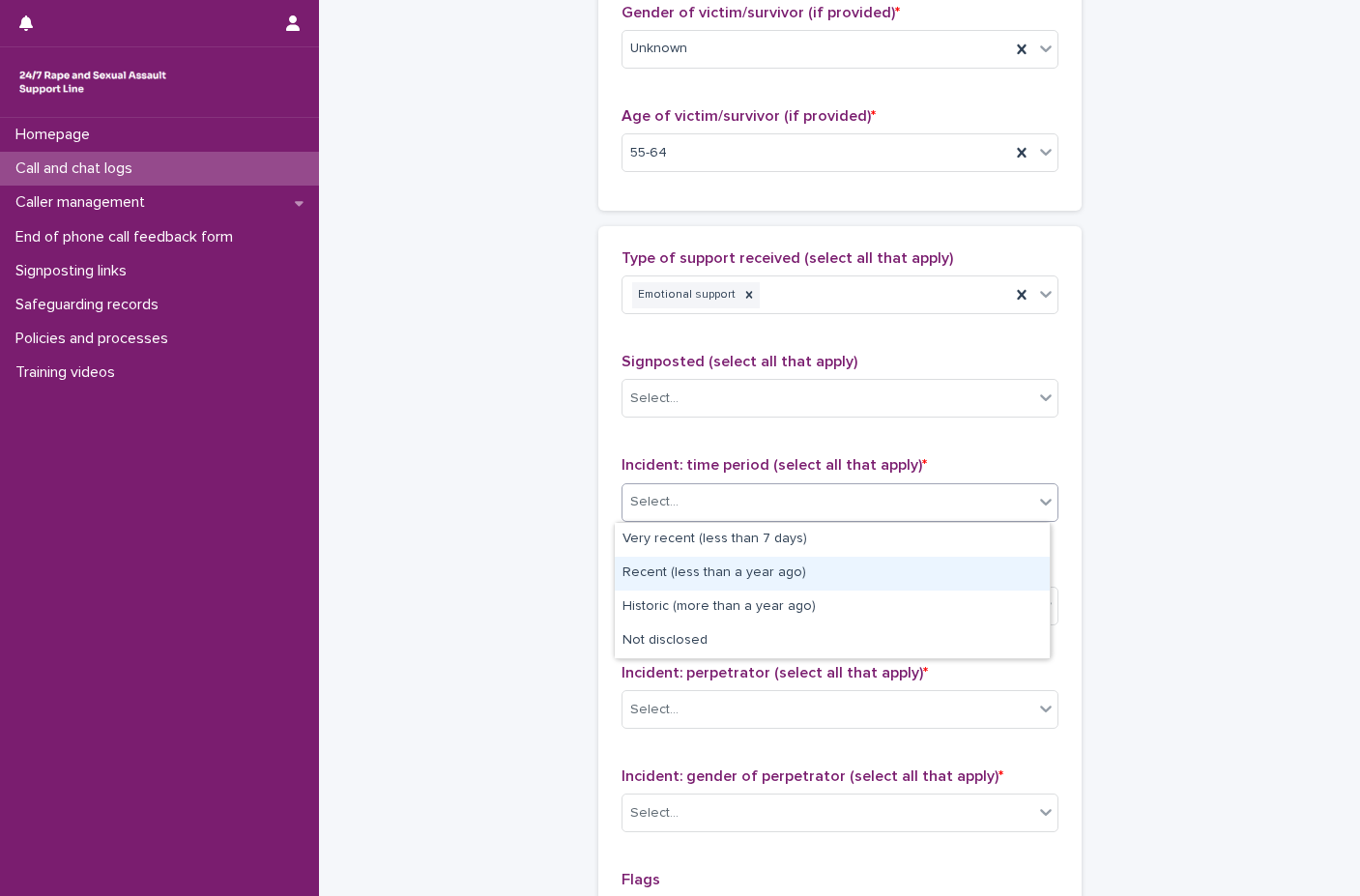
click at [718, 569] on div "Recent (less than a year ago)" at bounding box center [832, 574] width 435 height 34
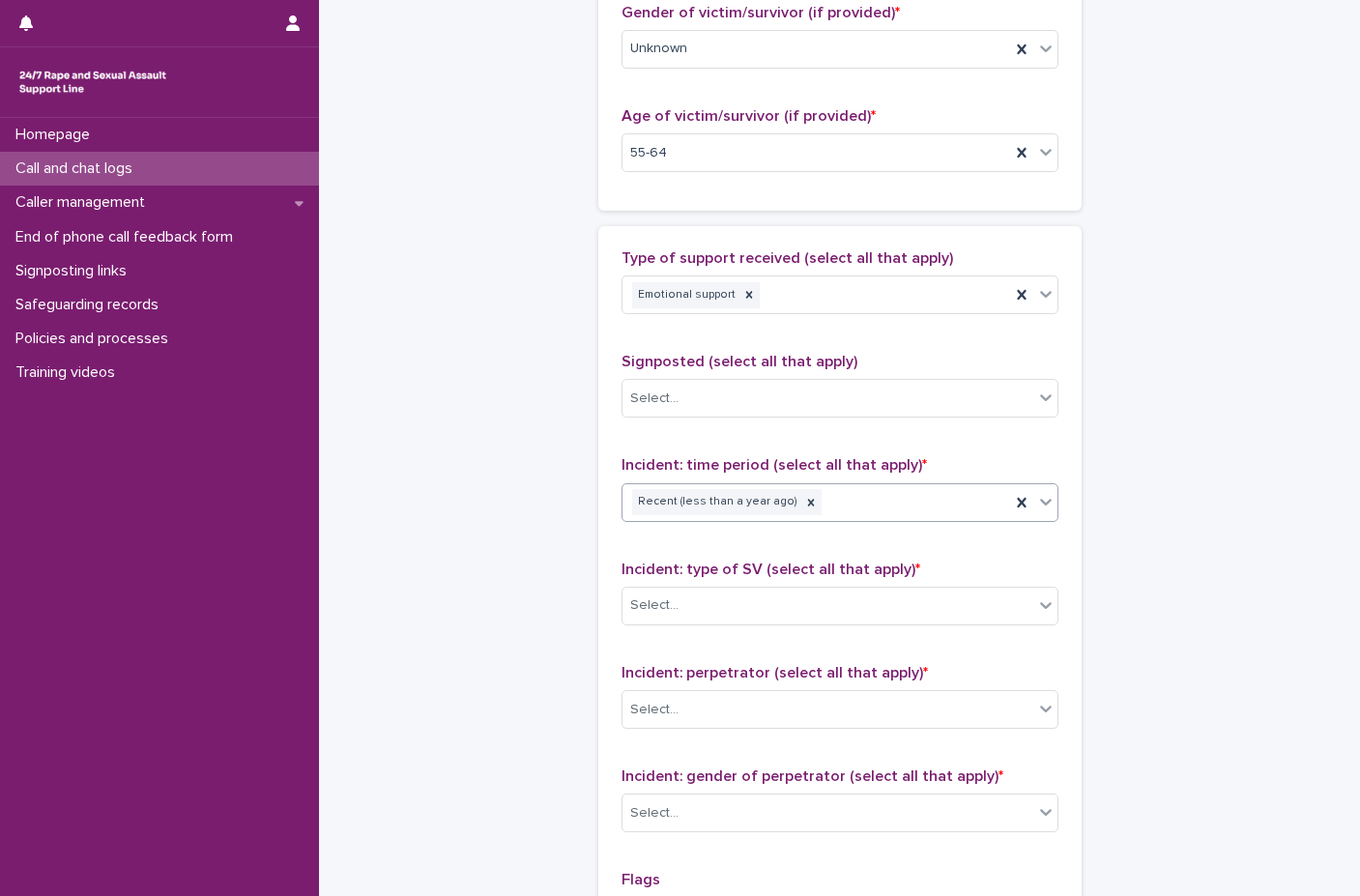
click at [951, 502] on icon at bounding box center [1045, 502] width 12 height 7
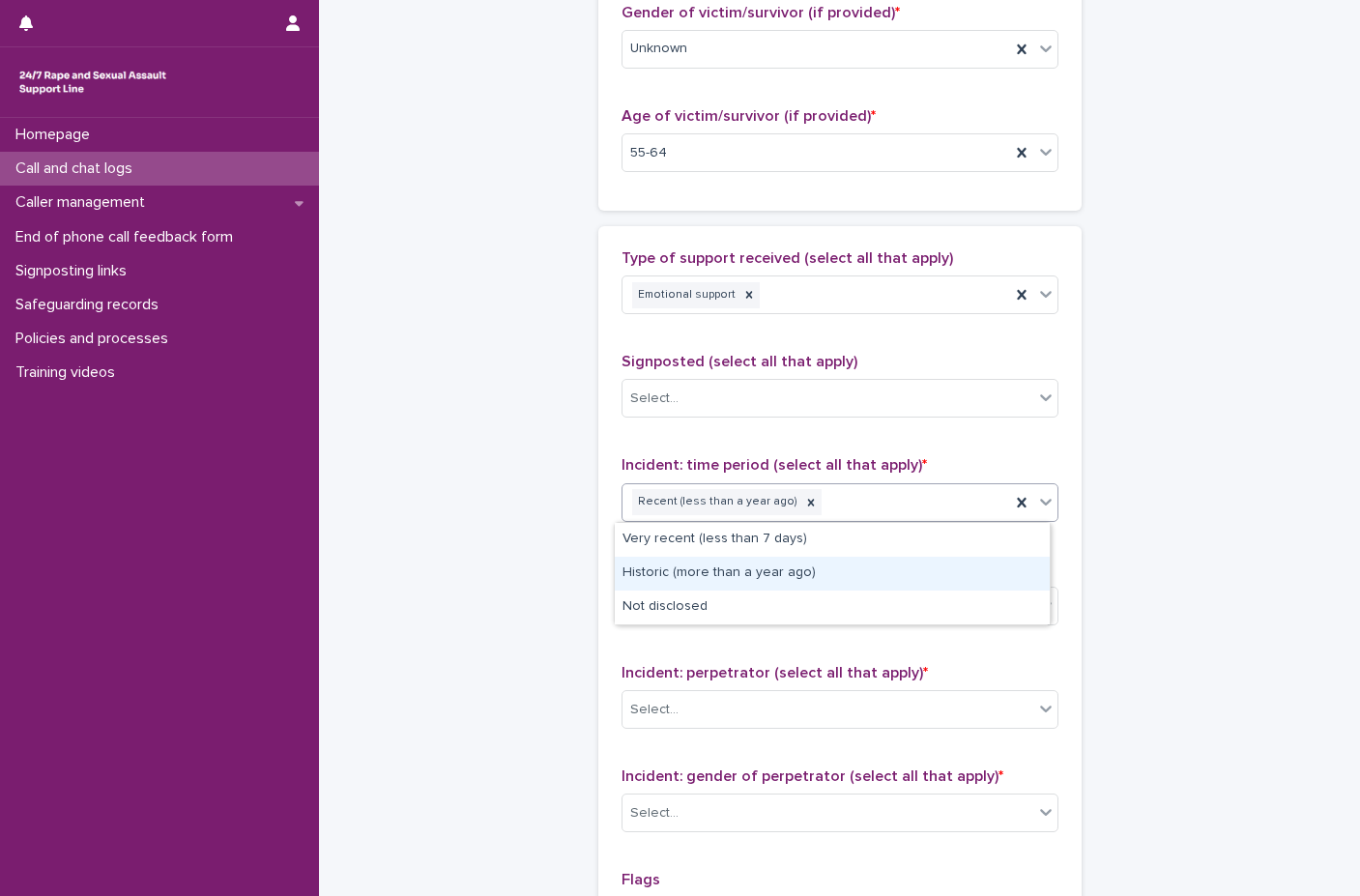
click at [799, 568] on div "Historic (more than a year ago)" at bounding box center [832, 574] width 435 height 34
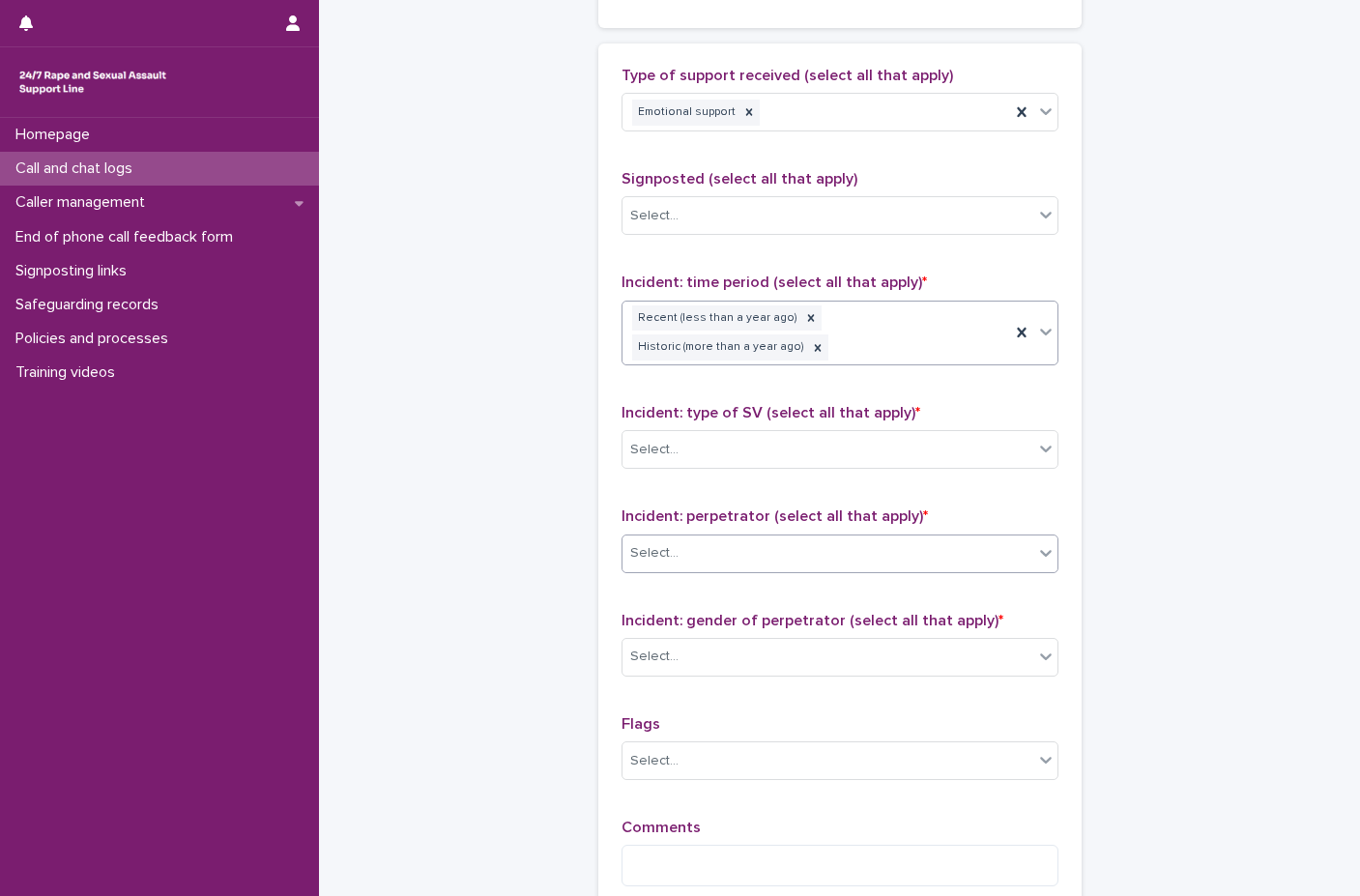
scroll to position [1173, 0]
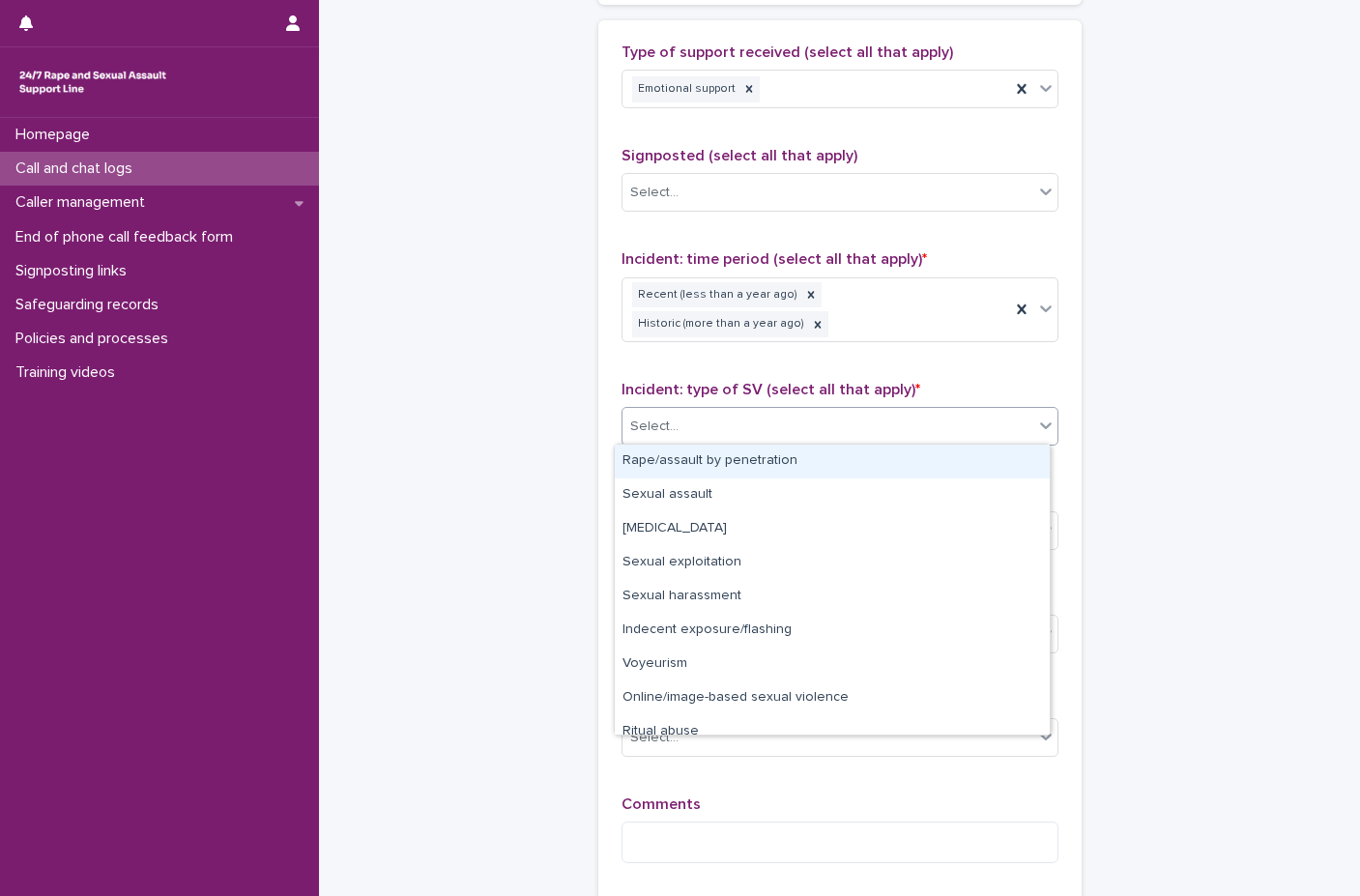
click at [796, 412] on div "Select..." at bounding box center [827, 426] width 411 height 32
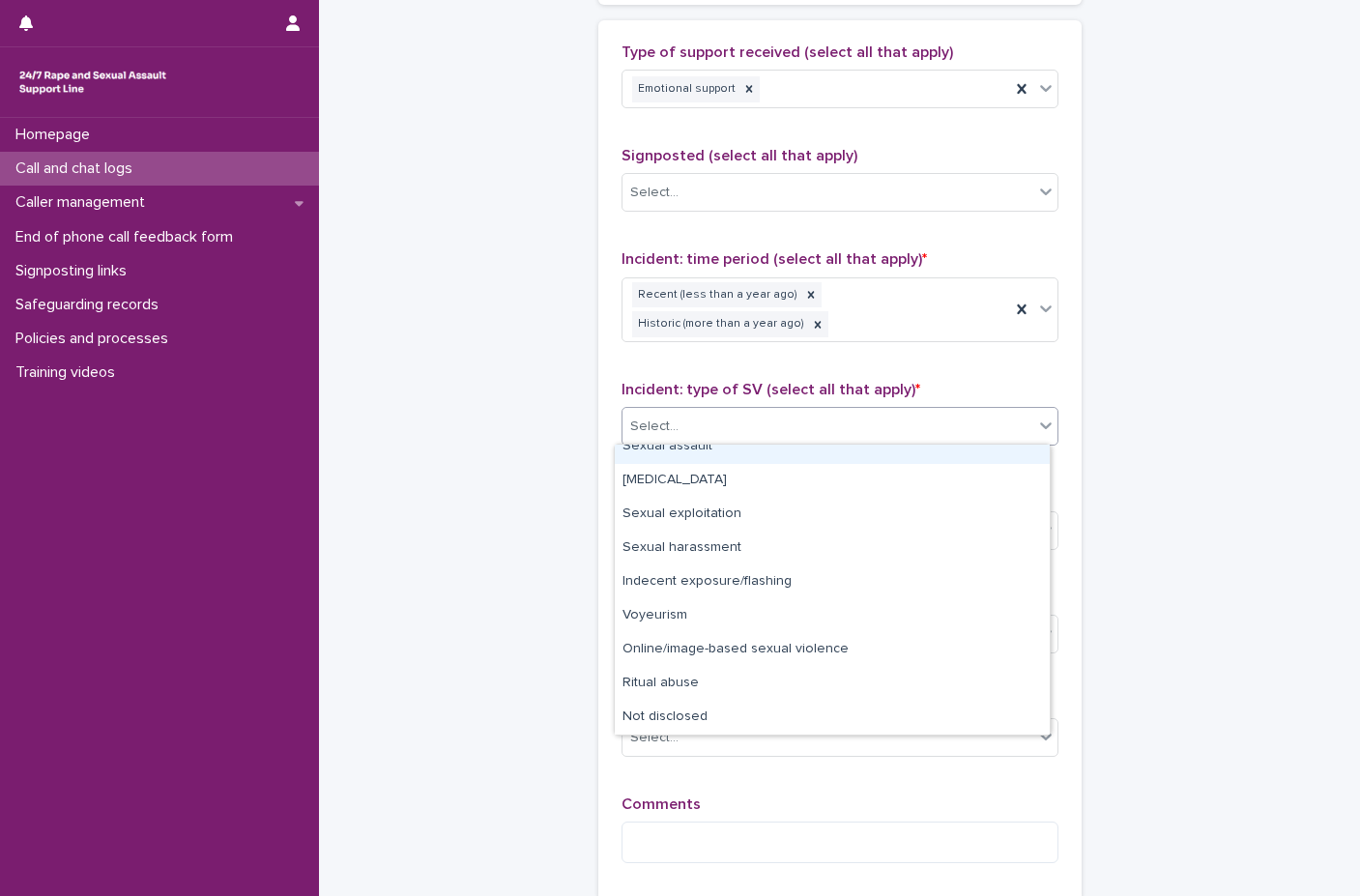
scroll to position [0, 0]
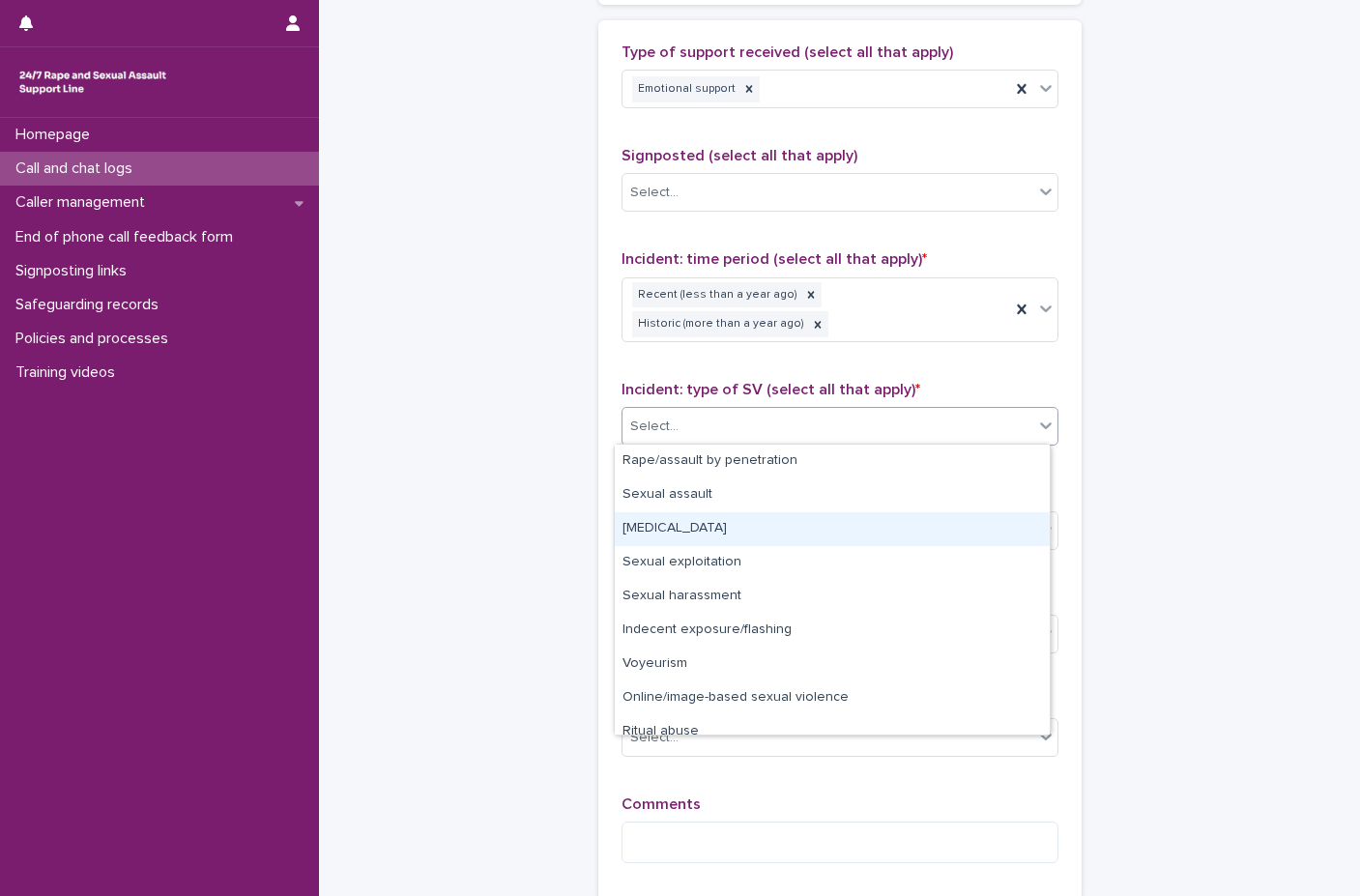
click at [711, 527] on div "Child sexual abuse" at bounding box center [832, 529] width 435 height 34
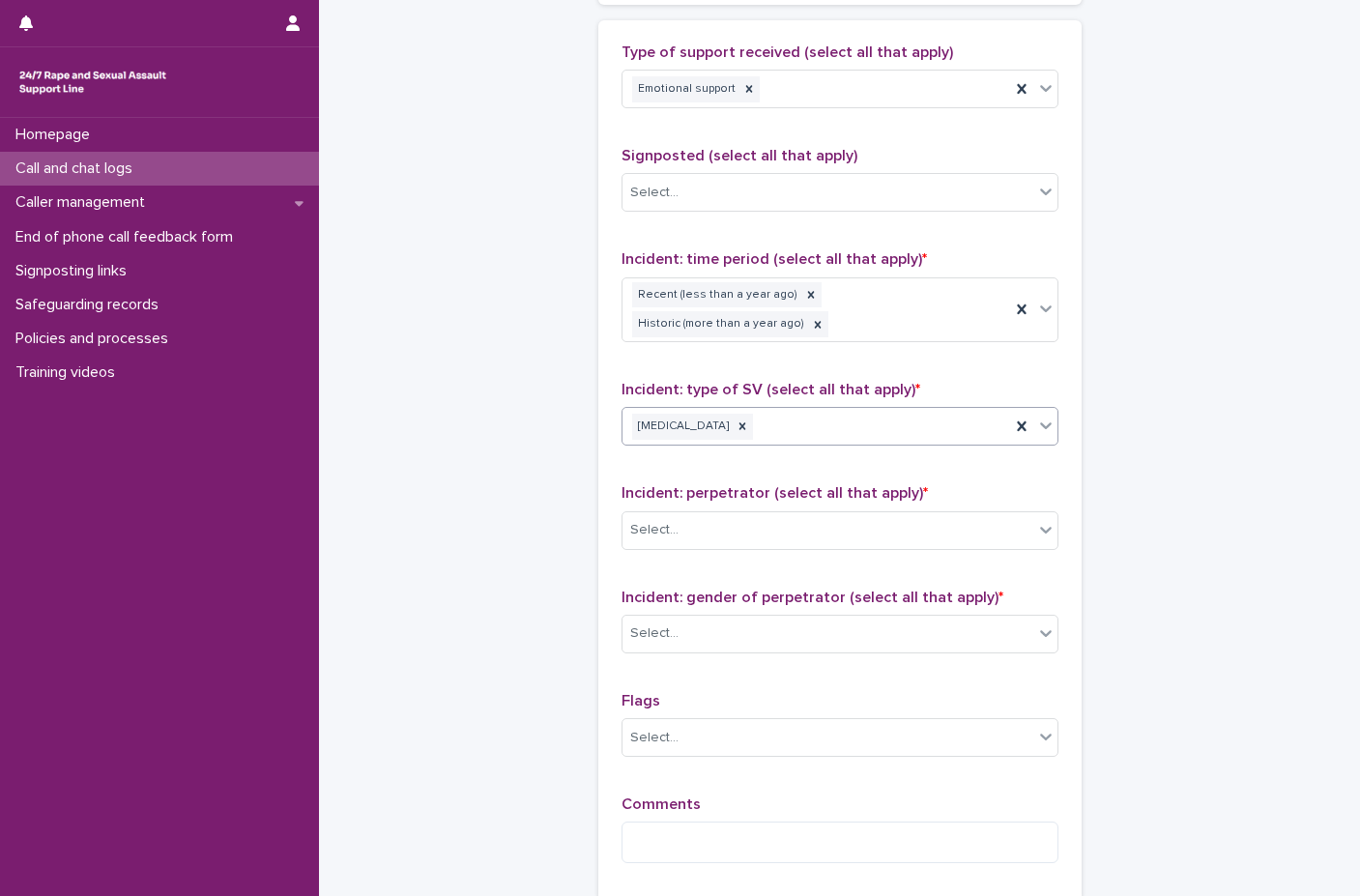
click at [951, 423] on icon at bounding box center [1045, 425] width 19 height 19
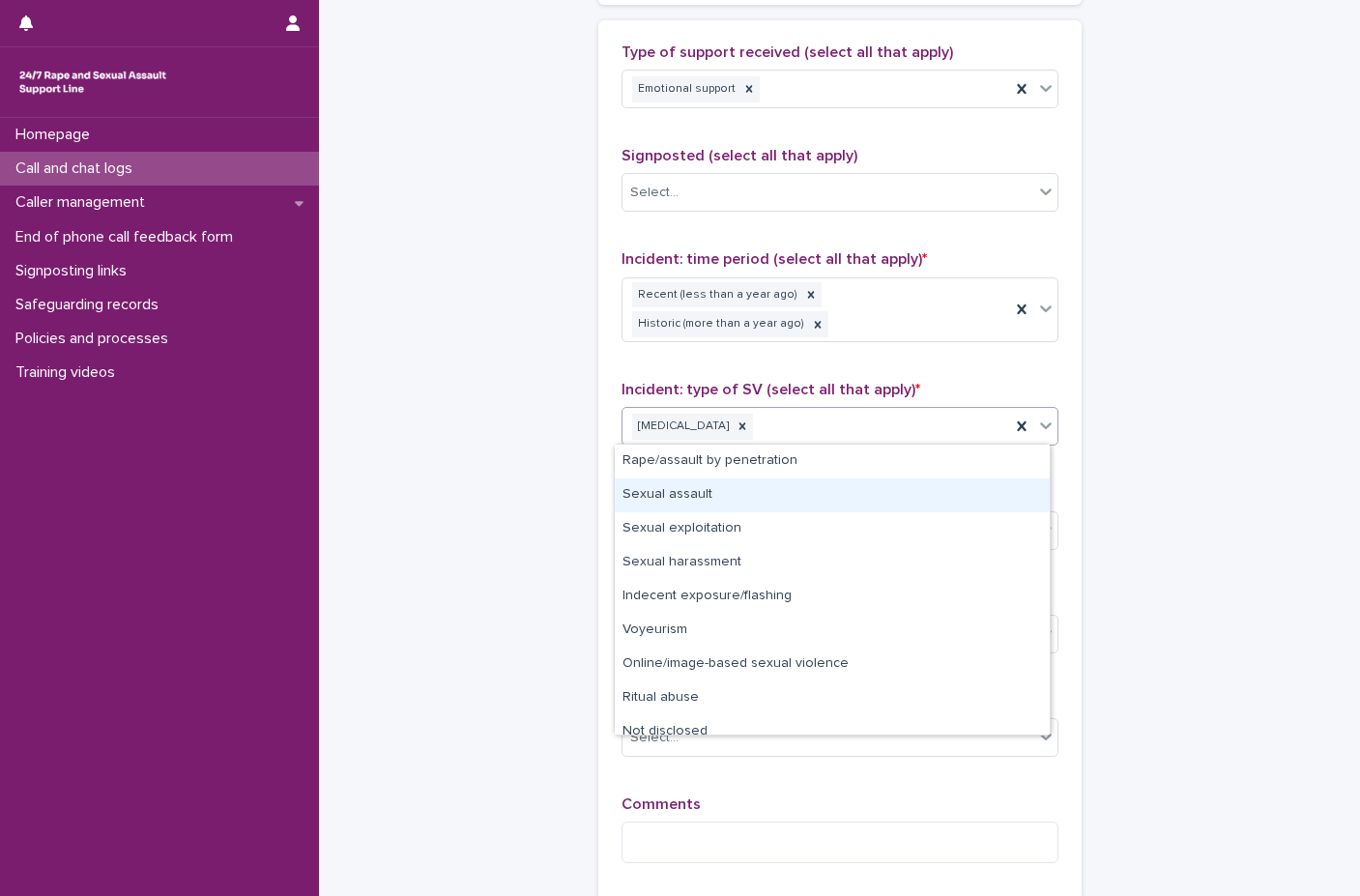
click at [837, 494] on div "Sexual assault" at bounding box center [832, 495] width 435 height 34
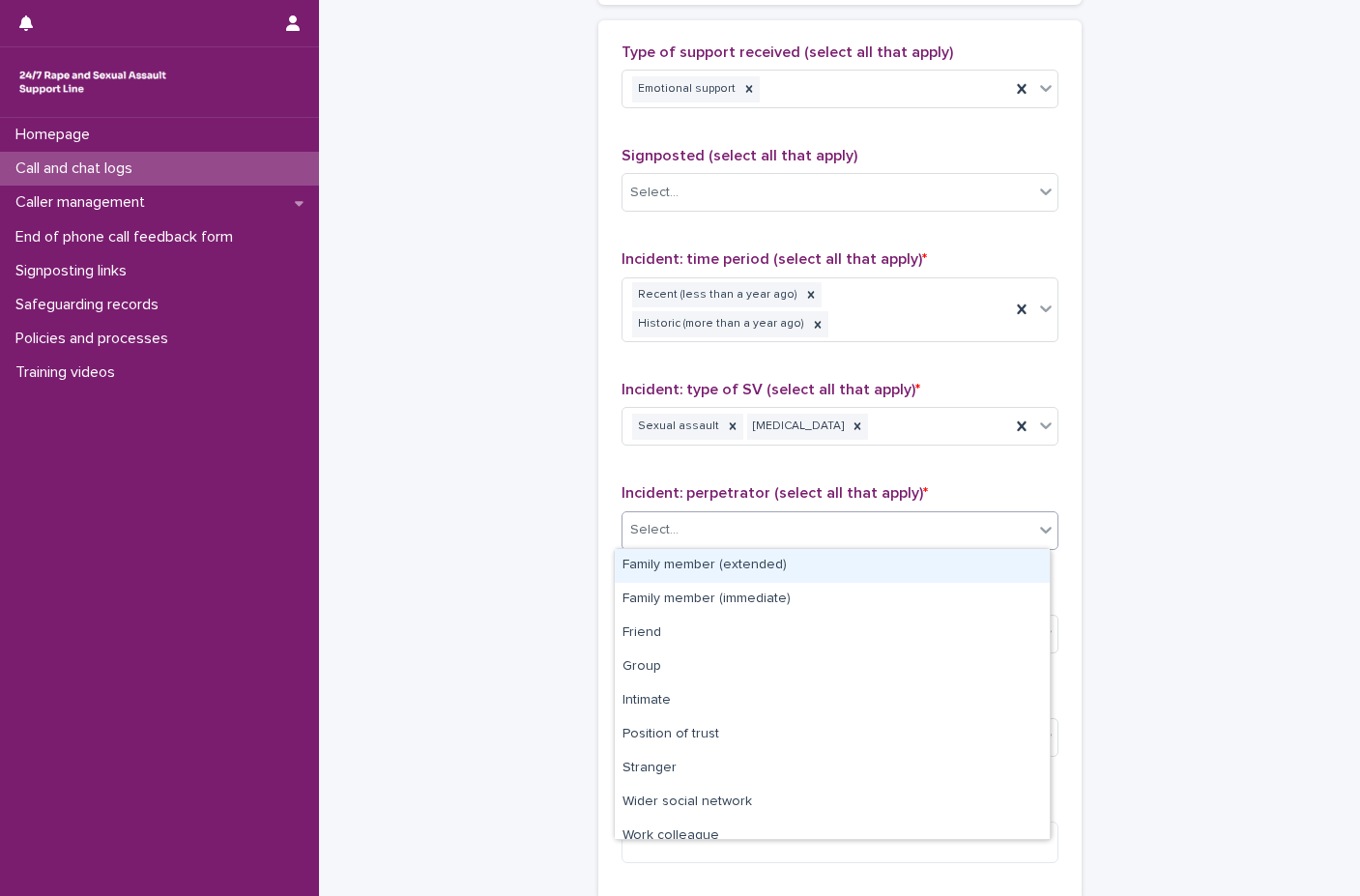
click at [824, 512] on div "Select..." at bounding box center [840, 531] width 437 height 39
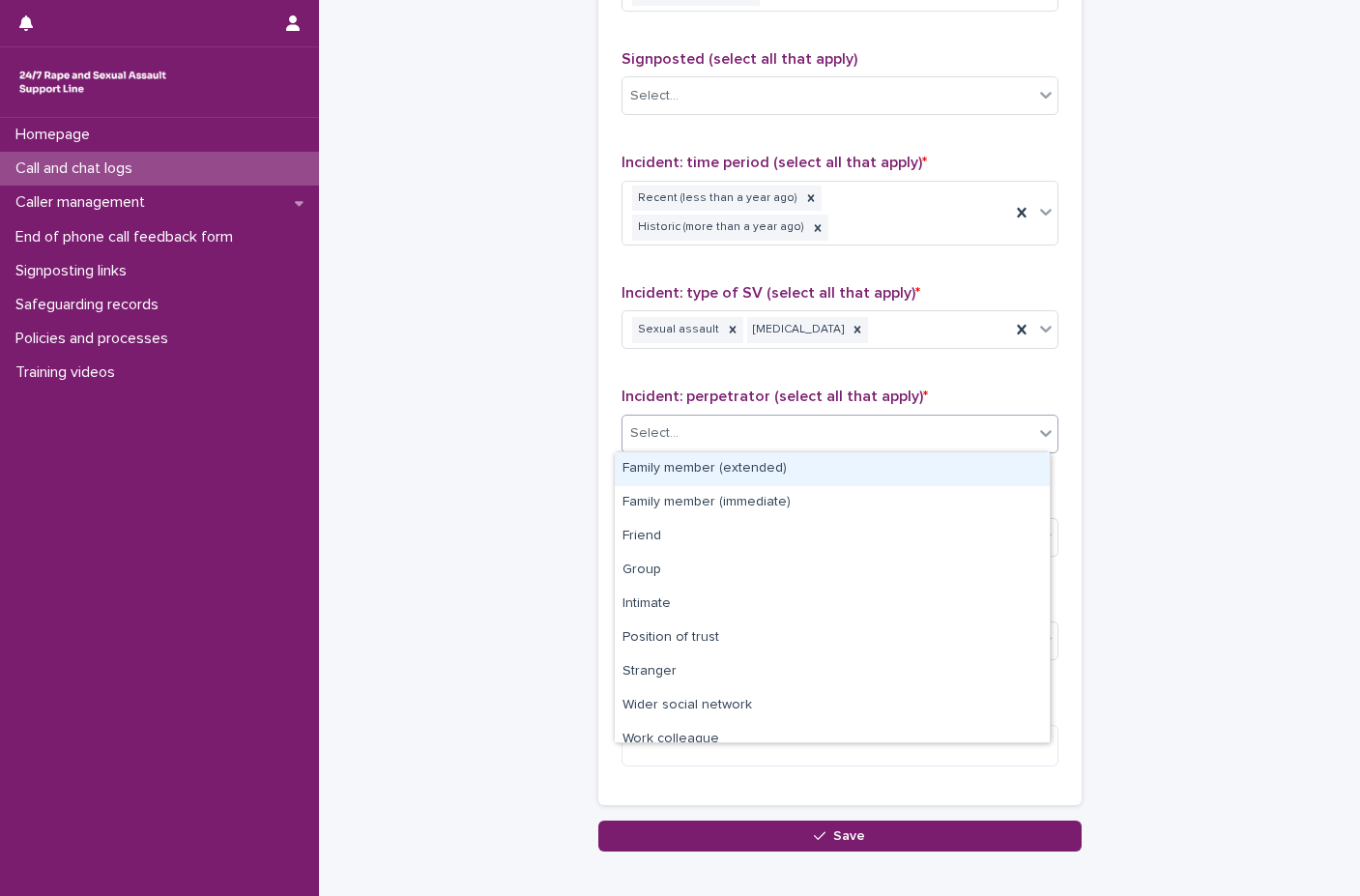
click at [751, 474] on div "Family member (extended)" at bounding box center [832, 469] width 435 height 34
click at [951, 438] on icon at bounding box center [1045, 433] width 19 height 19
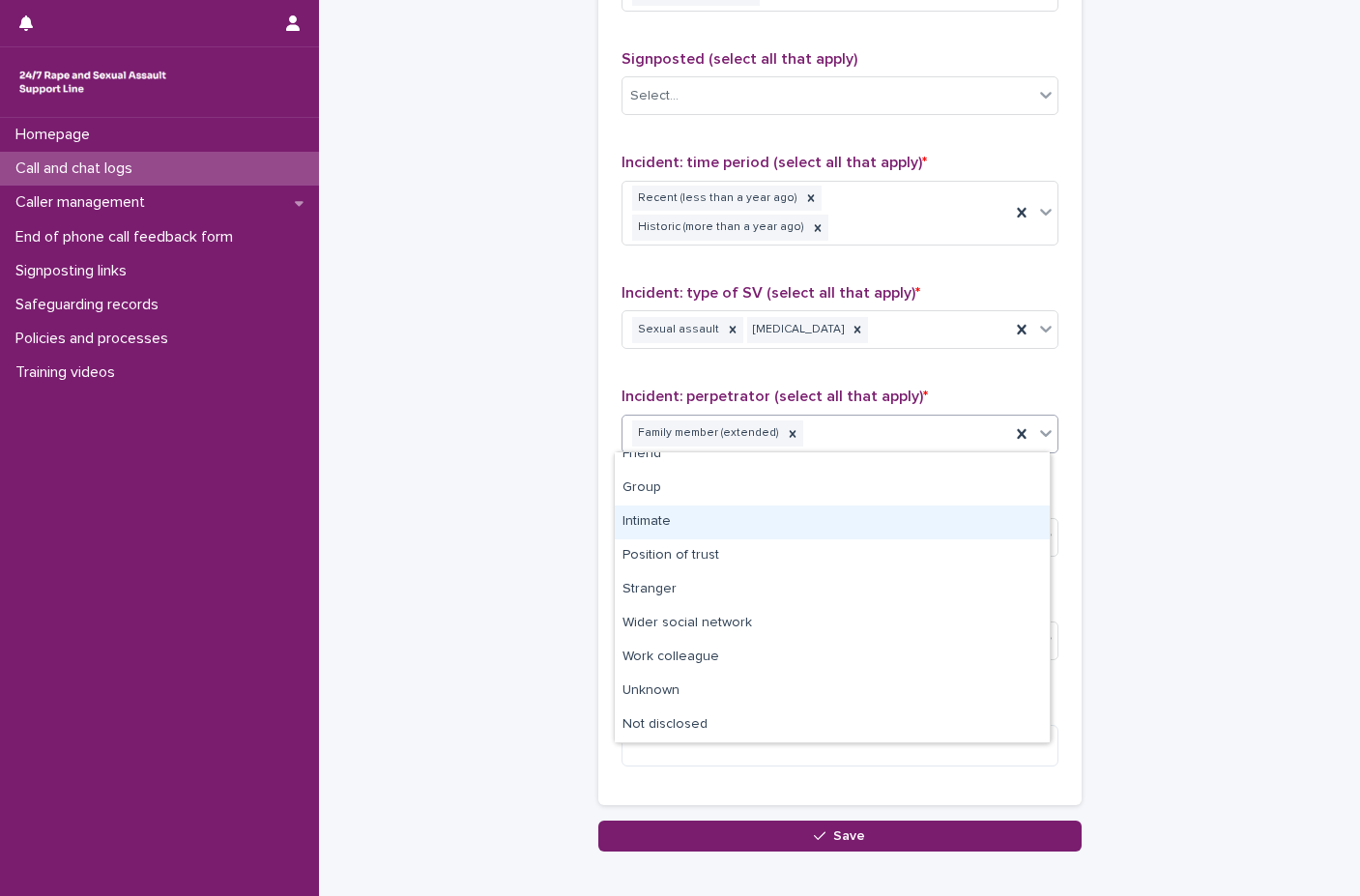
scroll to position [0, 0]
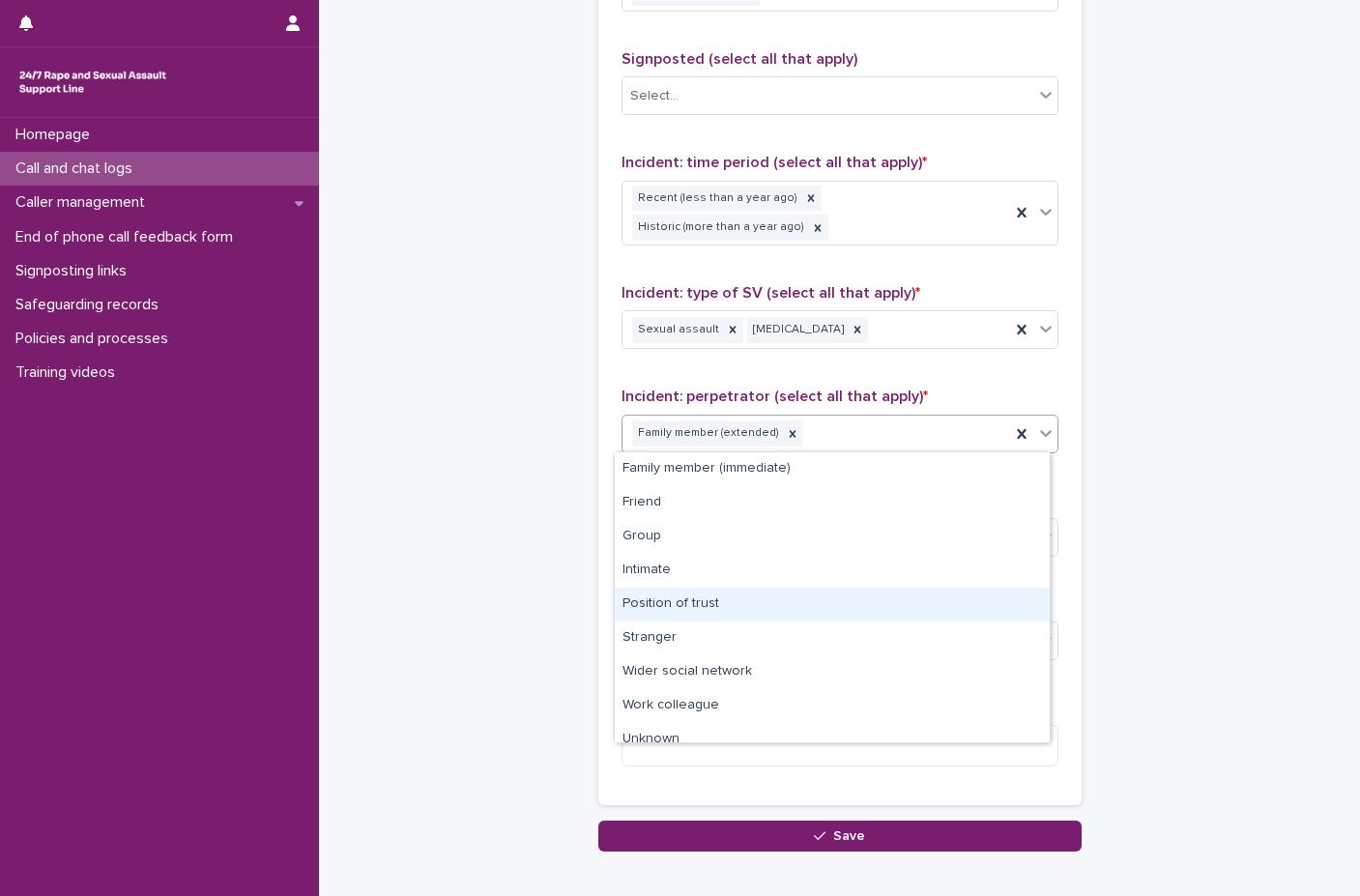
drag, startPoint x: 809, startPoint y: 519, endPoint x: 790, endPoint y: 591, distance: 74.5
click at [790, 591] on div "Position of trust" at bounding box center [832, 604] width 435 height 34
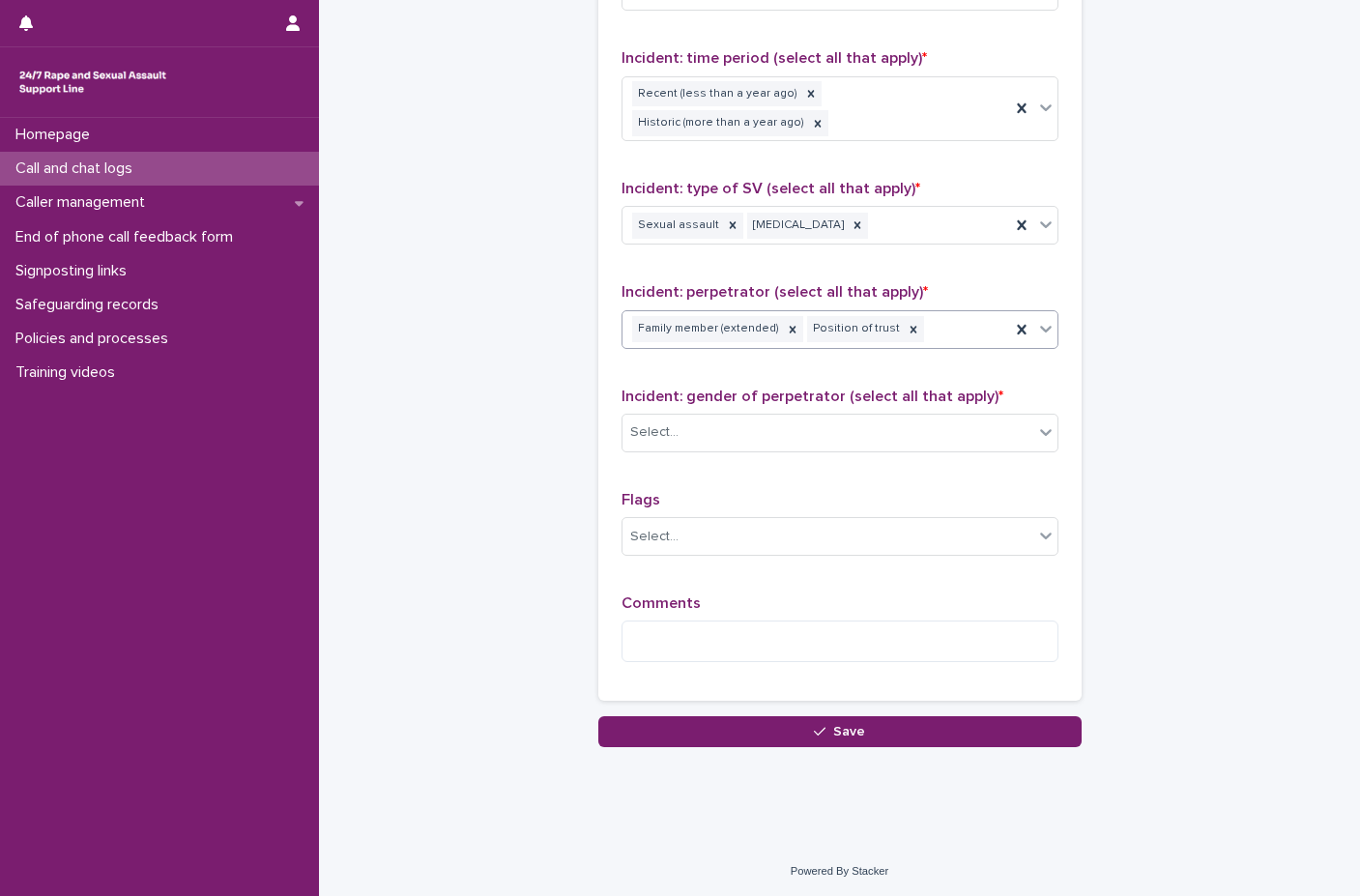
scroll to position [1375, 0]
click at [755, 436] on div "Select..." at bounding box center [827, 431] width 411 height 32
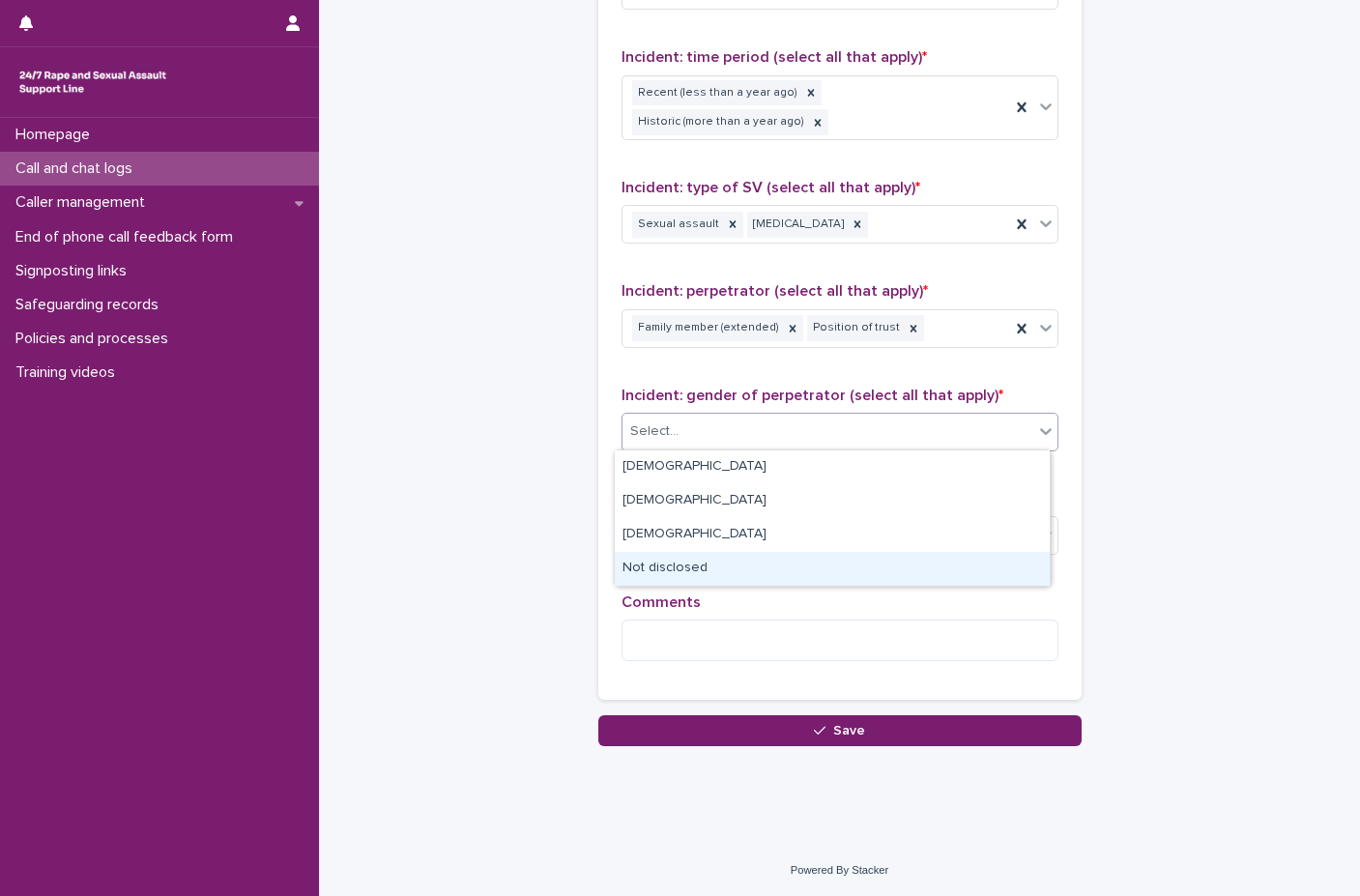
click at [730, 555] on div "Not disclosed" at bounding box center [832, 569] width 435 height 34
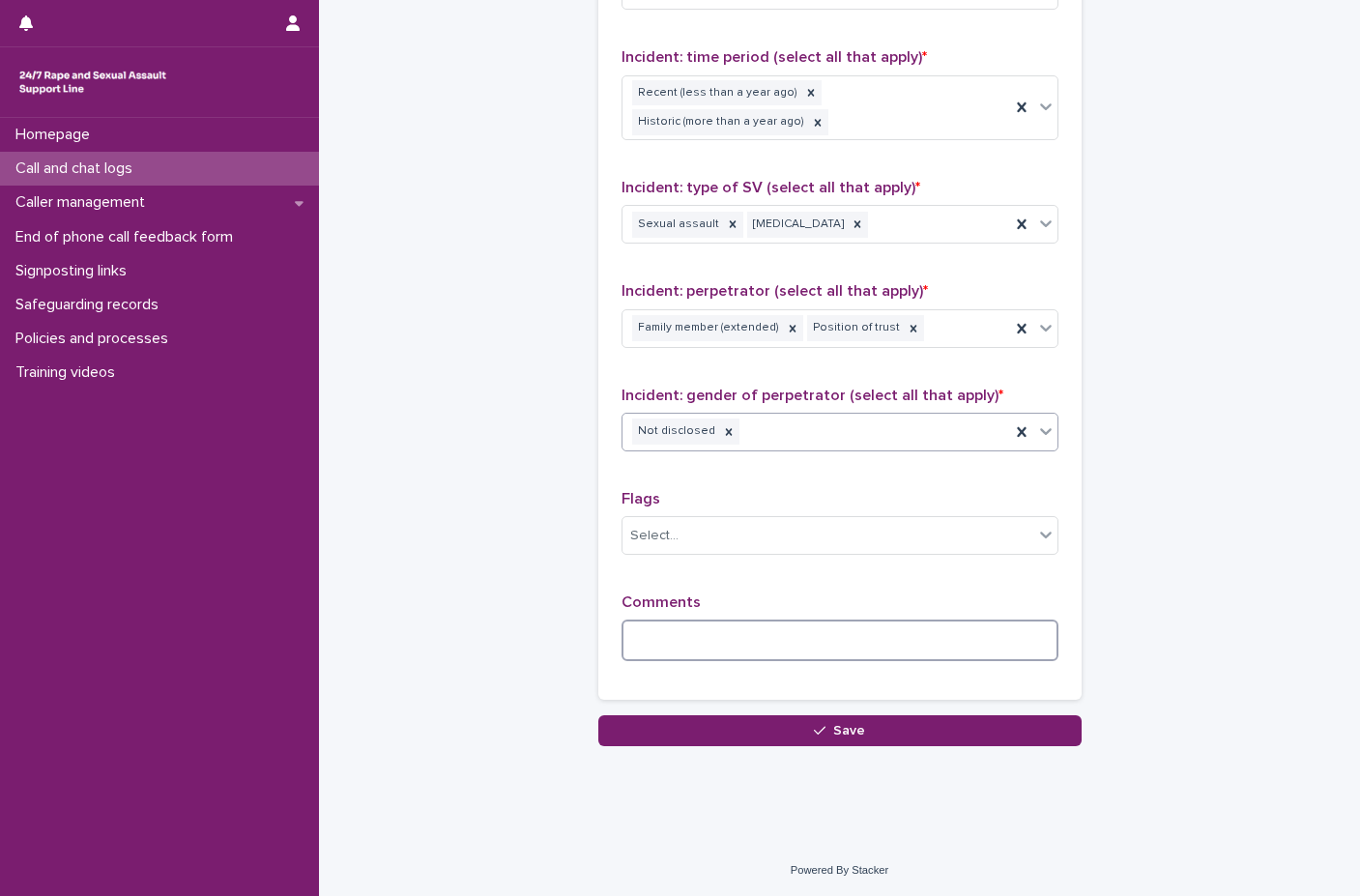
click at [728, 644] on textarea at bounding box center [840, 640] width 437 height 42
click at [823, 538] on div "Select..." at bounding box center [827, 536] width 411 height 32
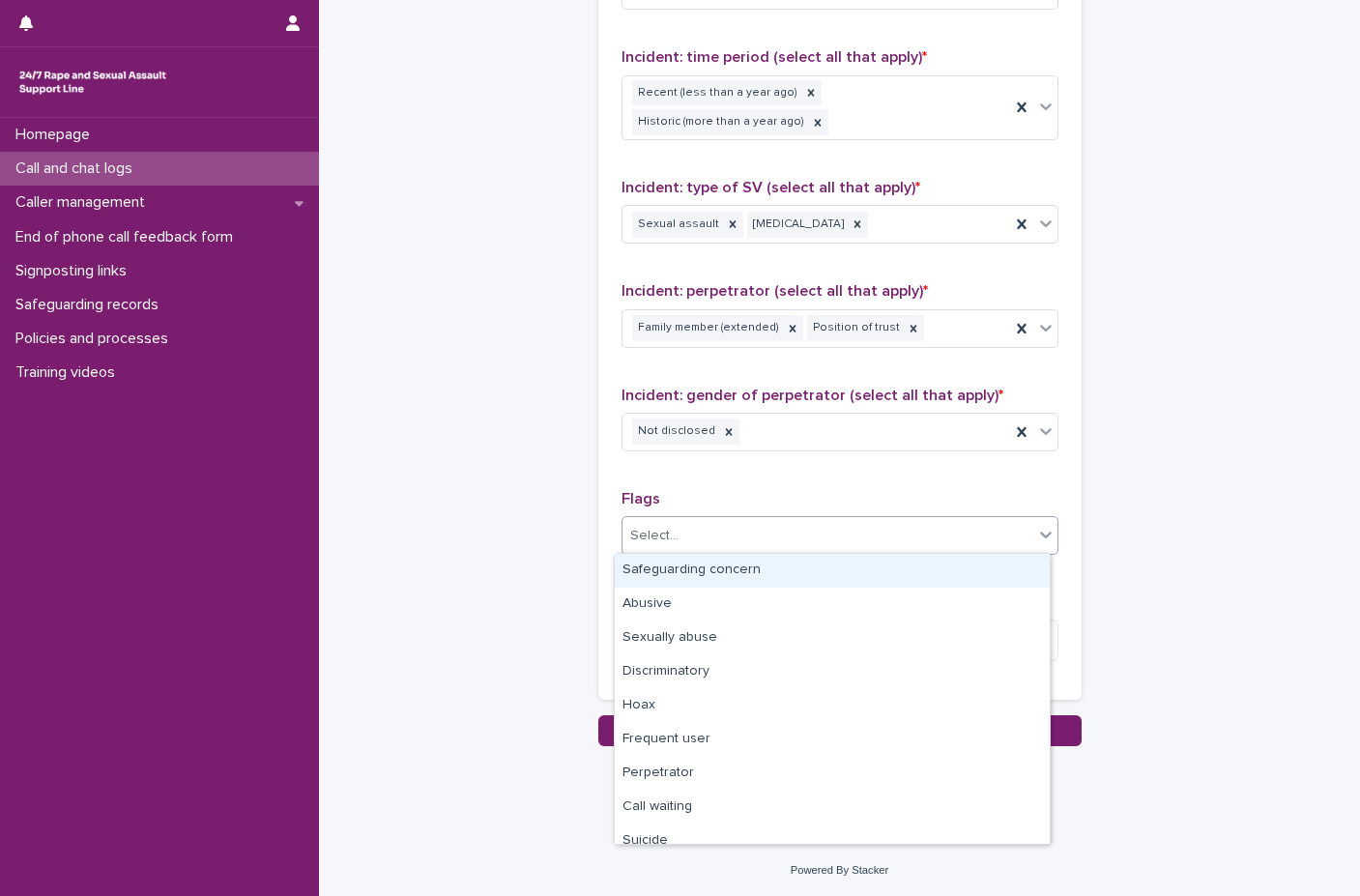
click at [822, 543] on div "Select..." at bounding box center [827, 536] width 411 height 32
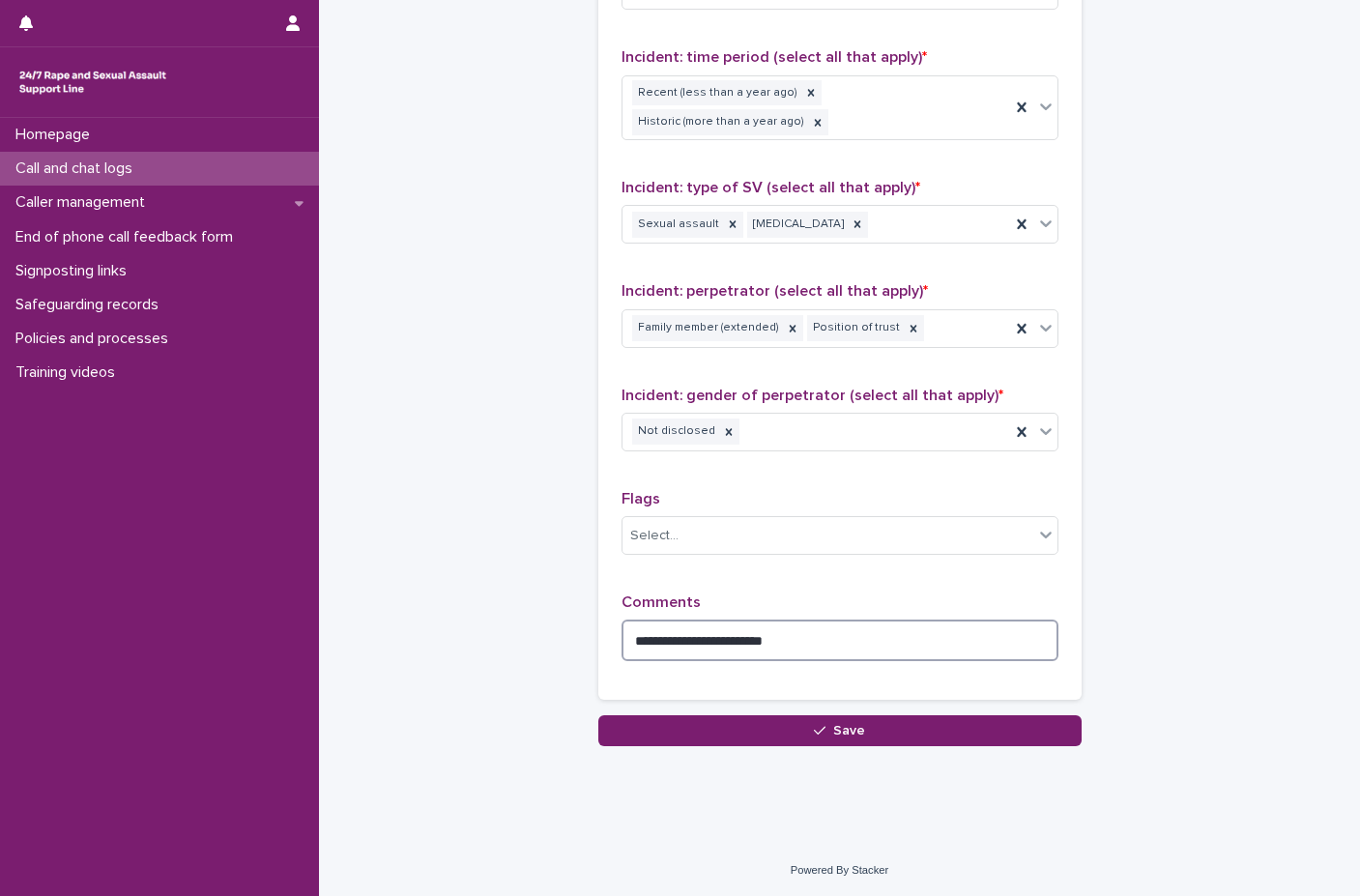
click at [832, 644] on textarea "**********" at bounding box center [840, 640] width 437 height 42
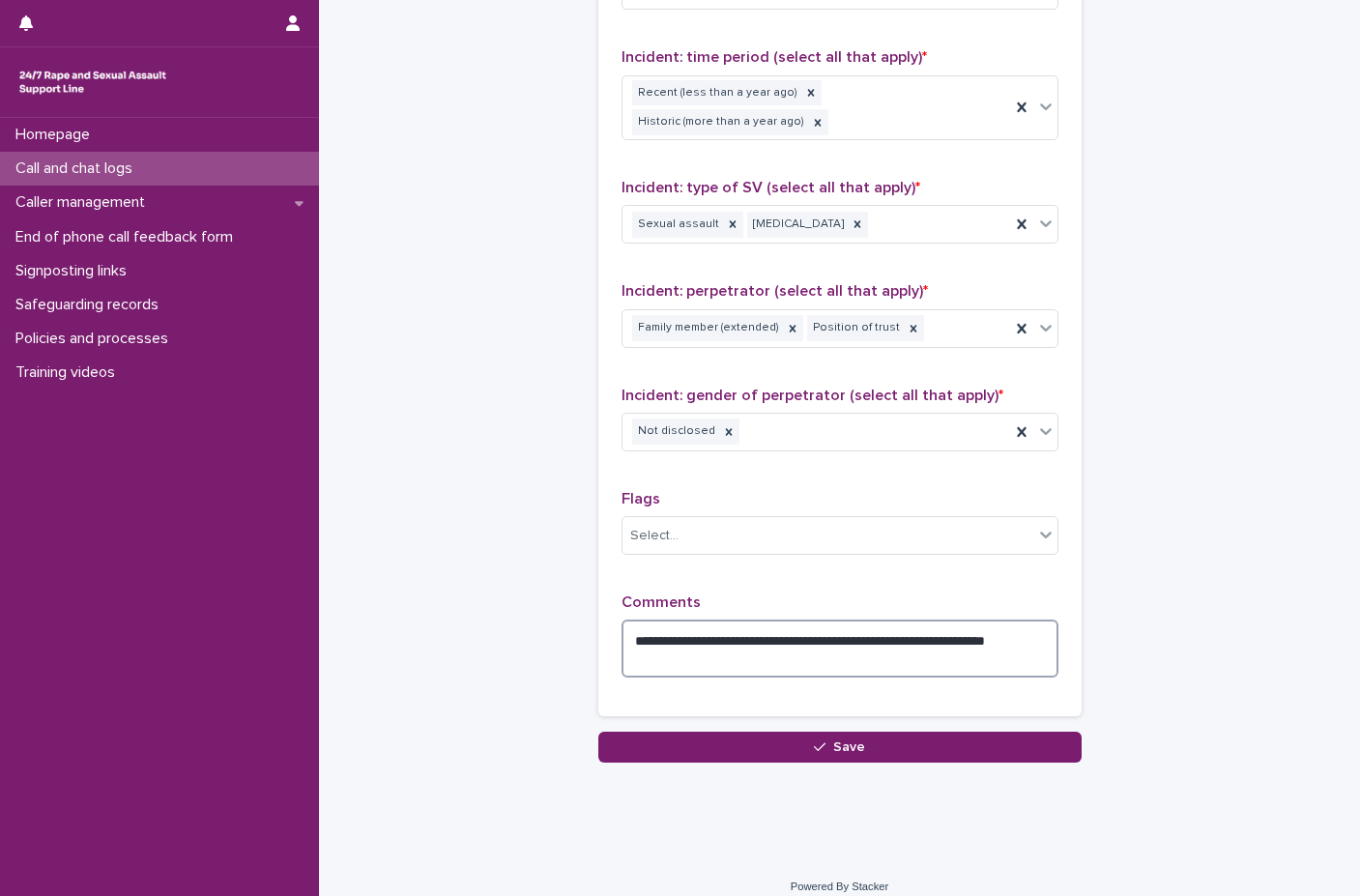
click at [808, 668] on textarea "**********" at bounding box center [840, 648] width 437 height 58
click at [951, 651] on textarea "**********" at bounding box center [840, 648] width 437 height 58
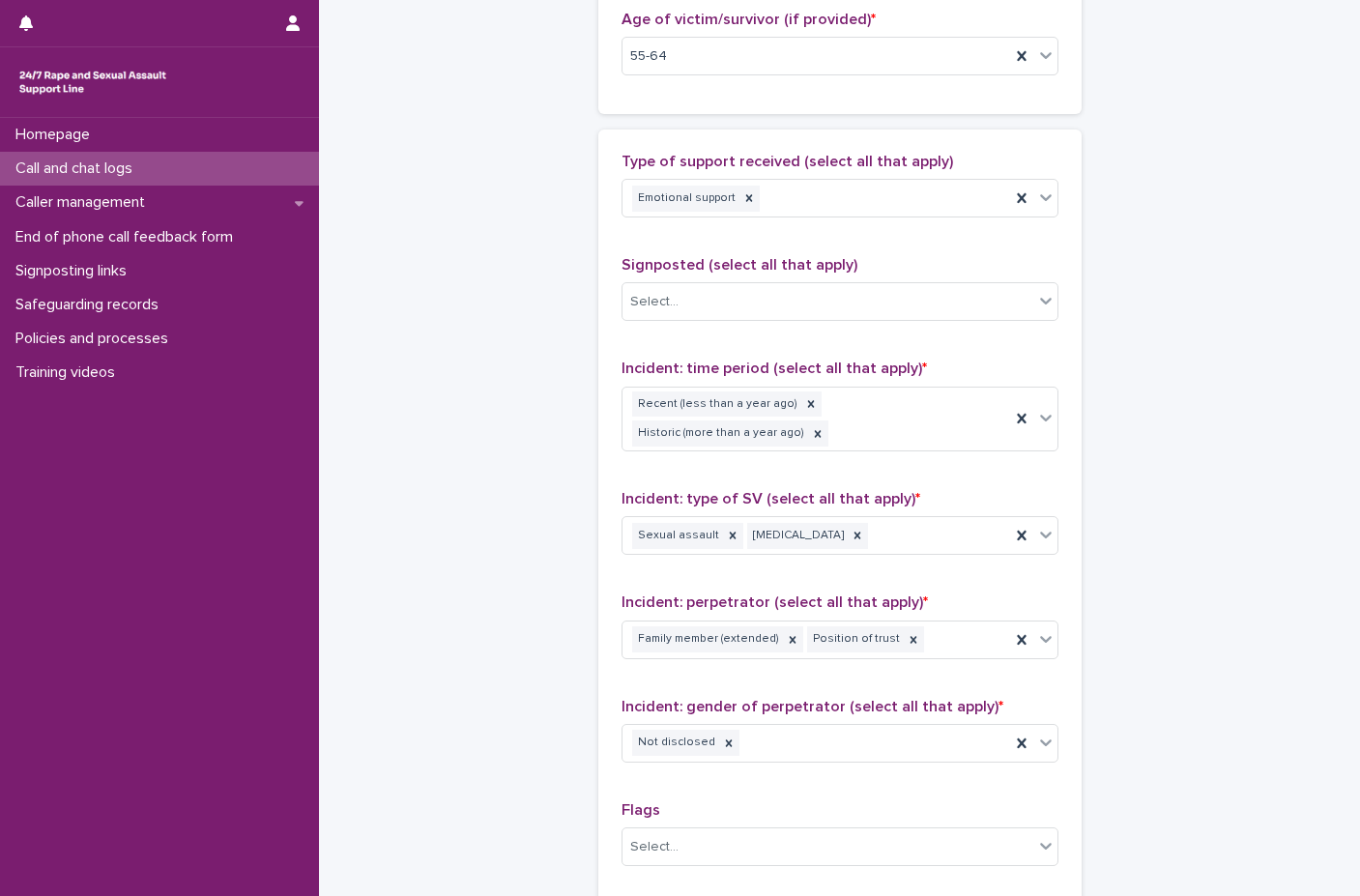
scroll to position [1440, 0]
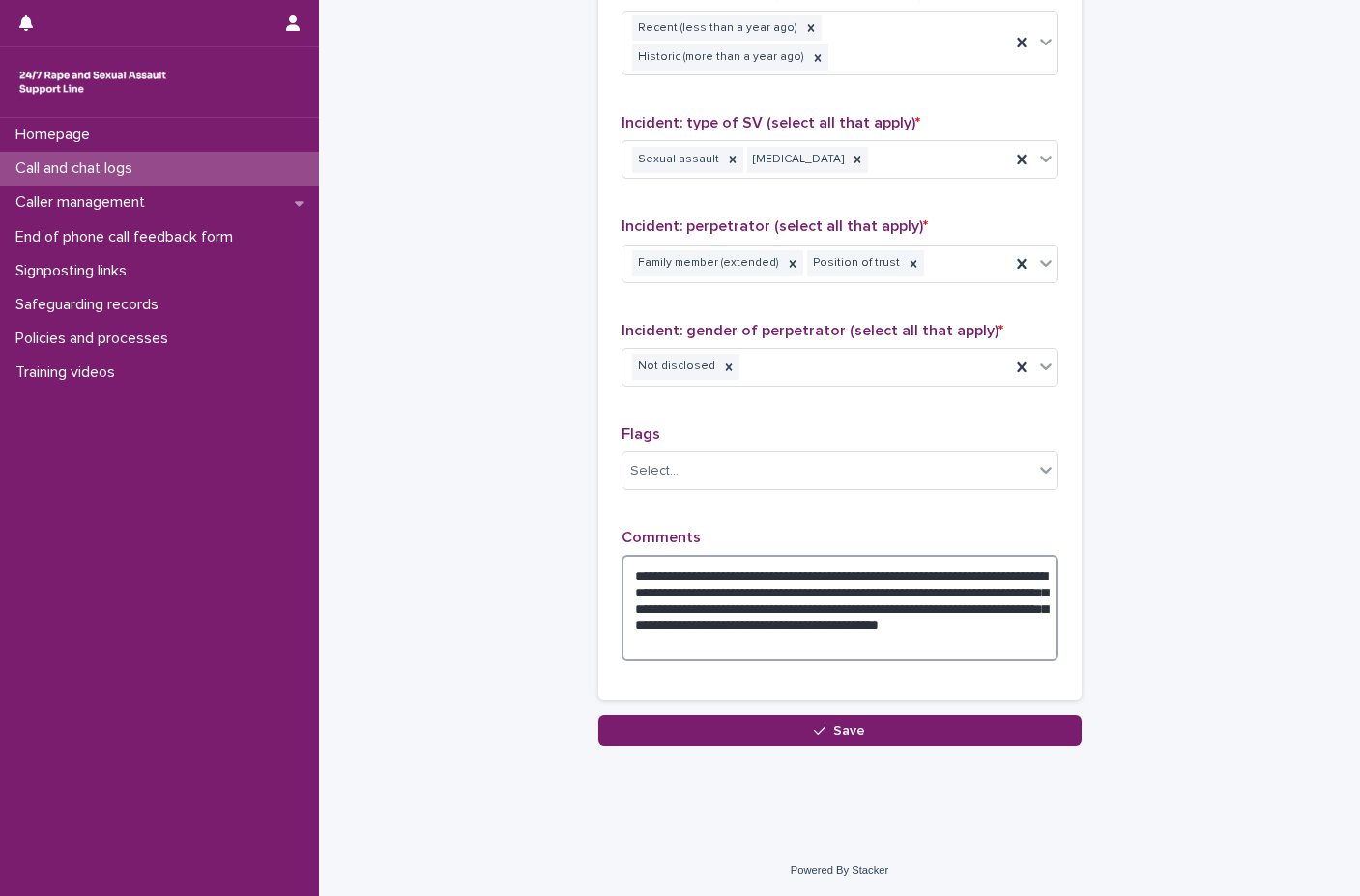
drag, startPoint x: 829, startPoint y: 629, endPoint x: 858, endPoint y: 703, distance: 79.5
click at [858, 703] on div "**********" at bounding box center [840, 234] width 483 height 962
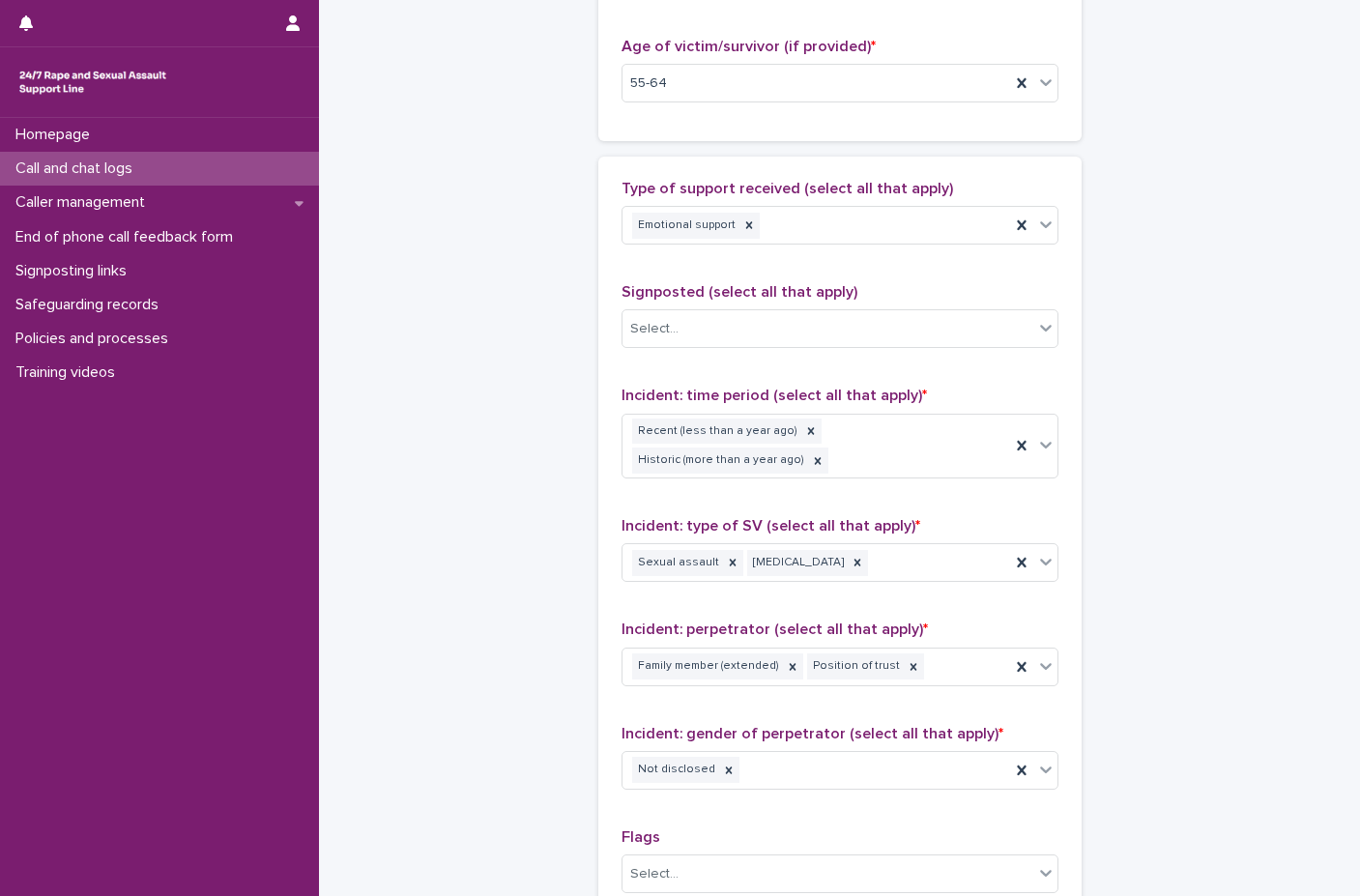
scroll to position [1423, 0]
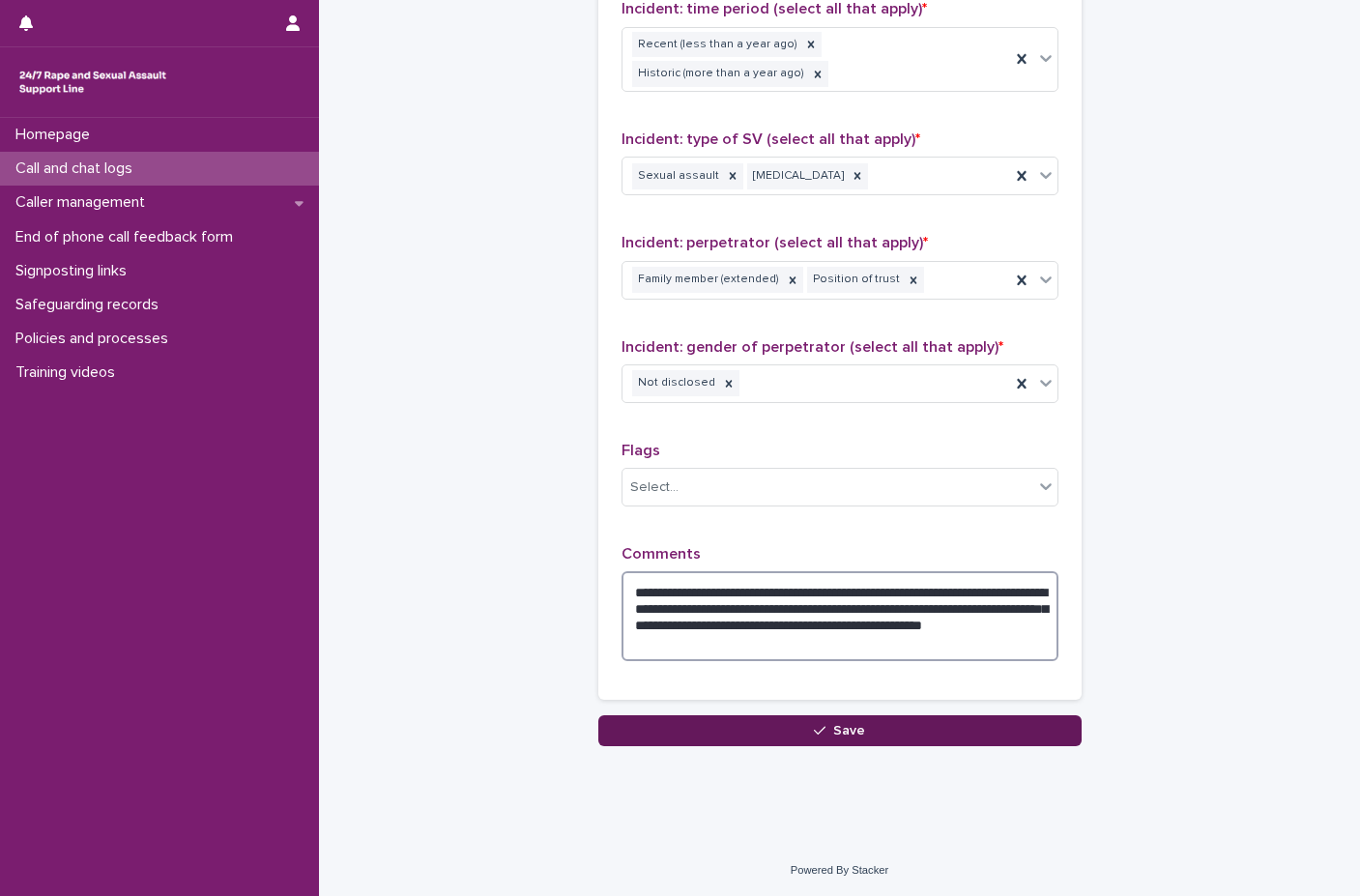
type textarea "**********"
click at [813, 724] on icon "button" at bounding box center [819, 731] width 12 height 14
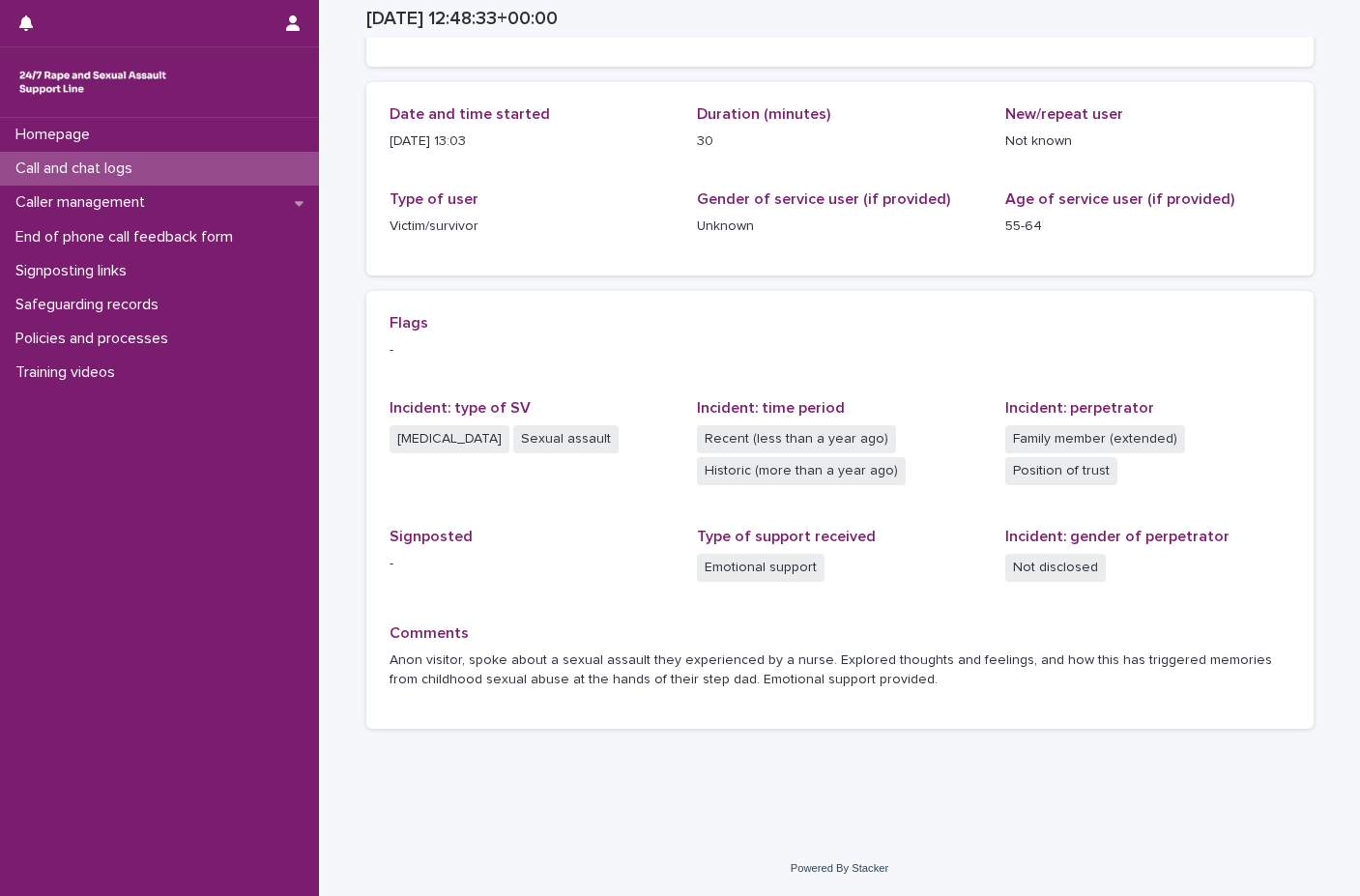
scroll to position [183, 0]
click at [126, 174] on p "Call and chat logs" at bounding box center [78, 168] width 140 height 18
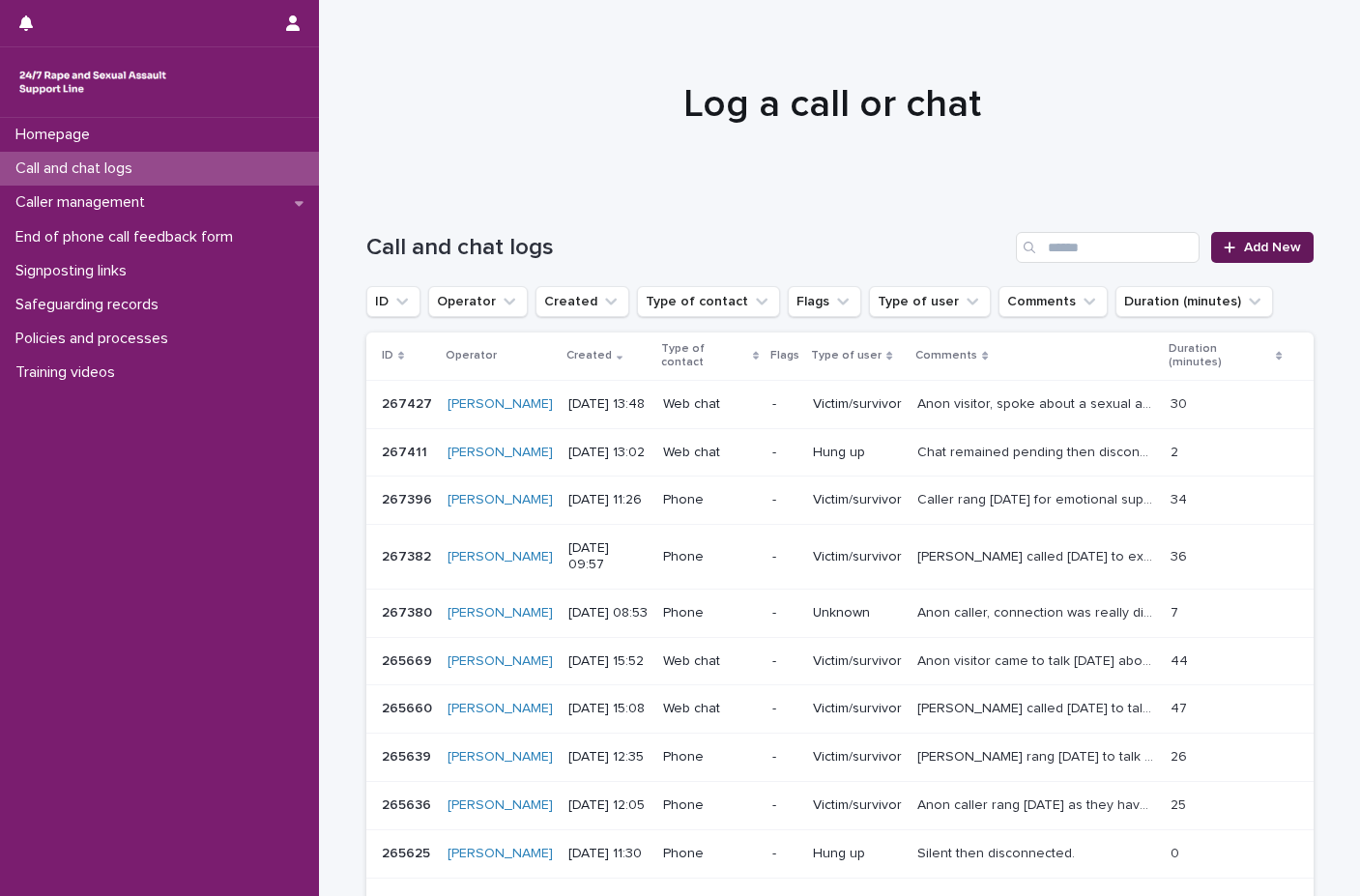
click at [951, 242] on span "Add New" at bounding box center [1273, 248] width 57 height 14
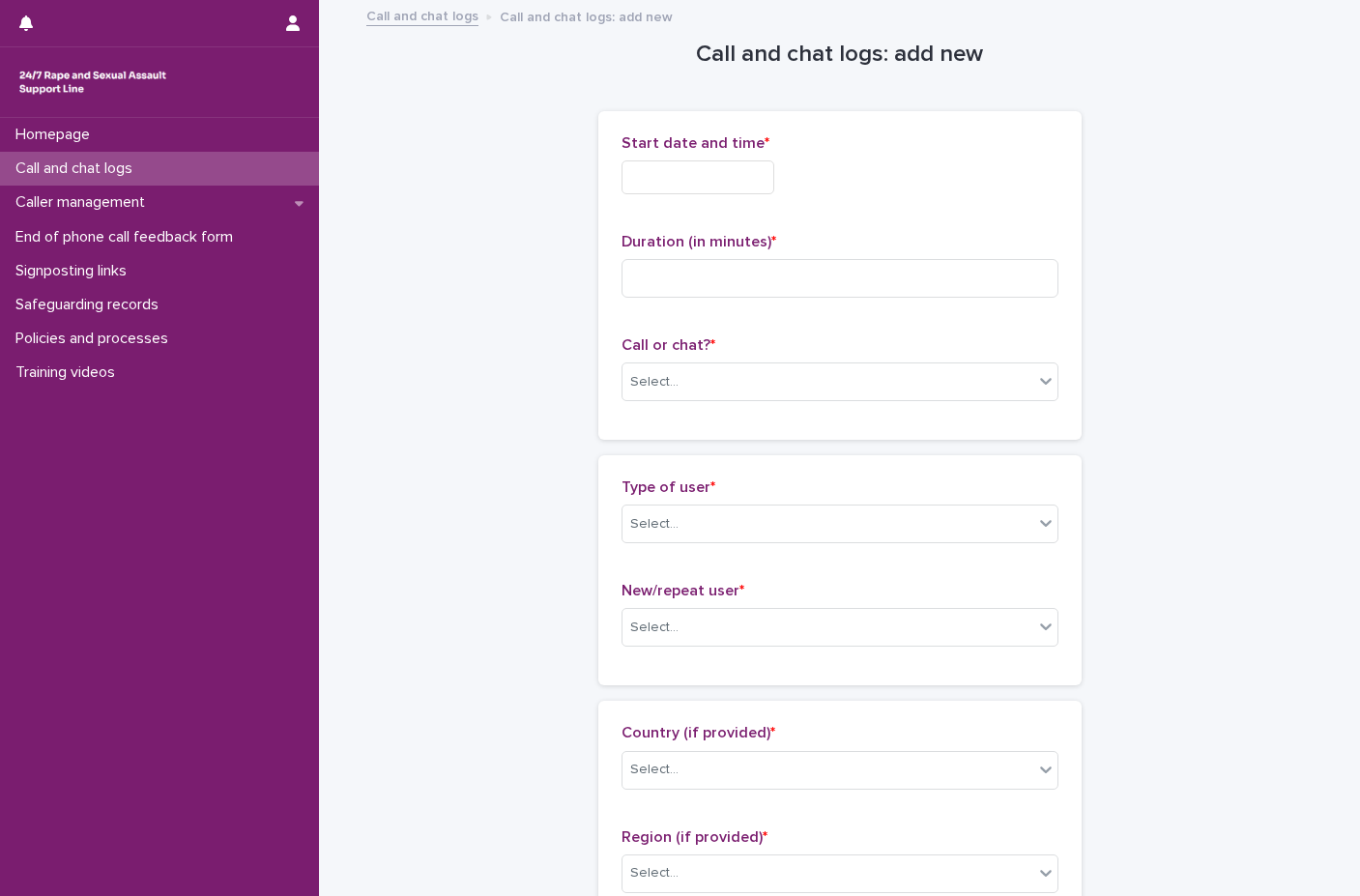
click at [656, 160] on input "text" at bounding box center [697, 177] width 152 height 34
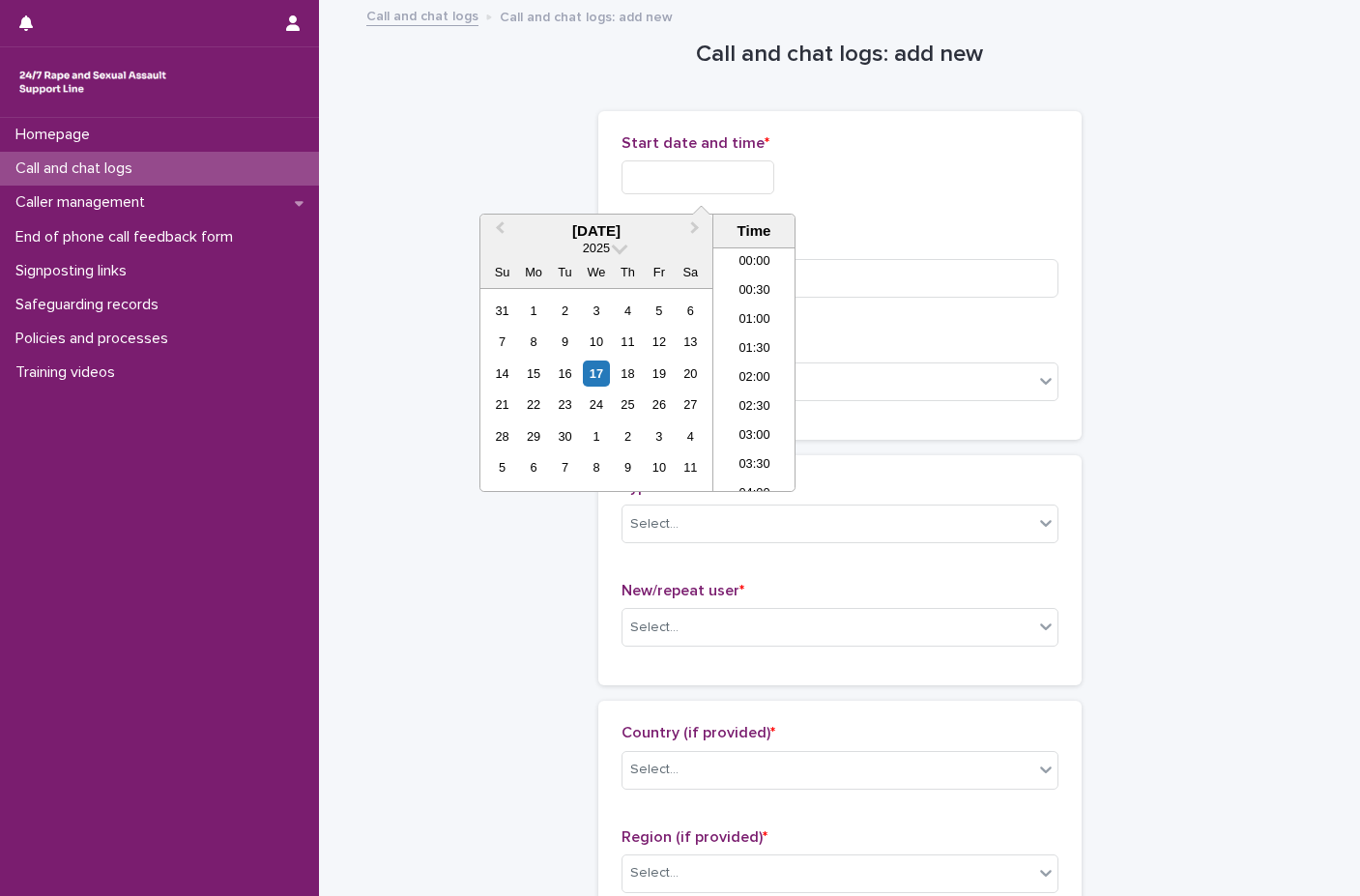
scroll to position [677, 0]
click at [743, 368] on li "13:30" at bounding box center [754, 369] width 83 height 29
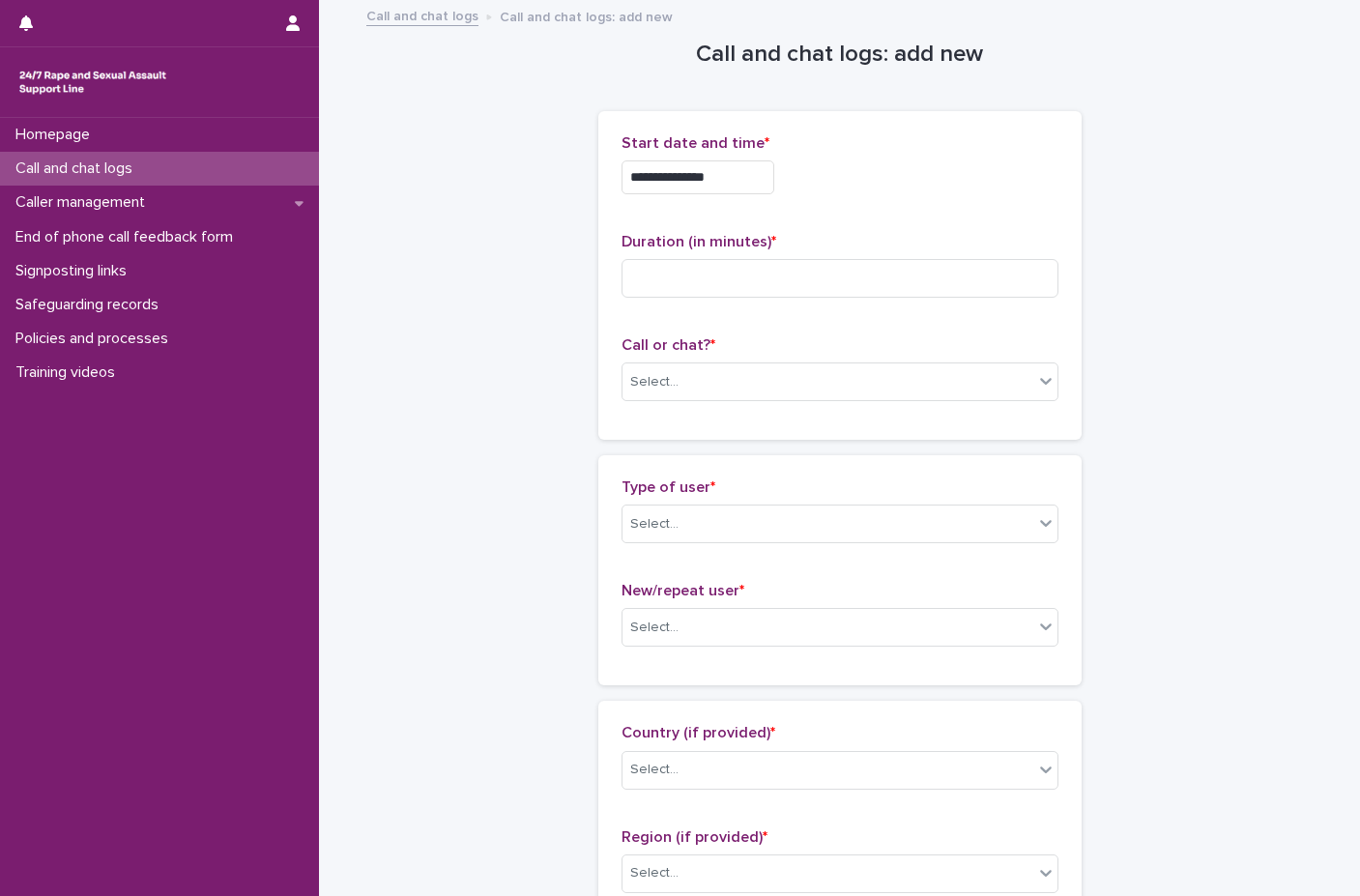
click at [734, 172] on input "**********" at bounding box center [697, 177] width 152 height 34
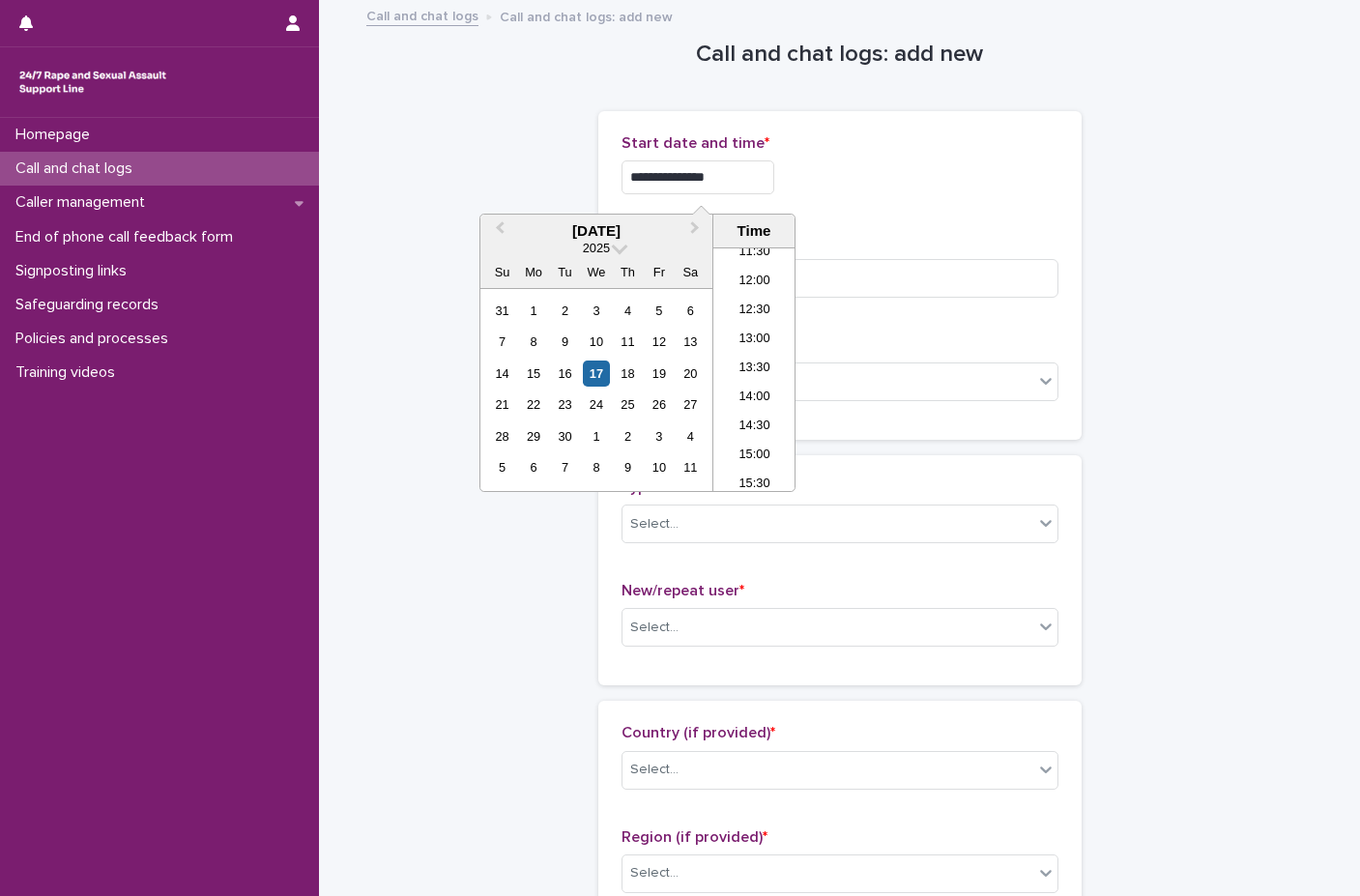
type input "**********"
click at [918, 202] on div "**********" at bounding box center [840, 172] width 437 height 76
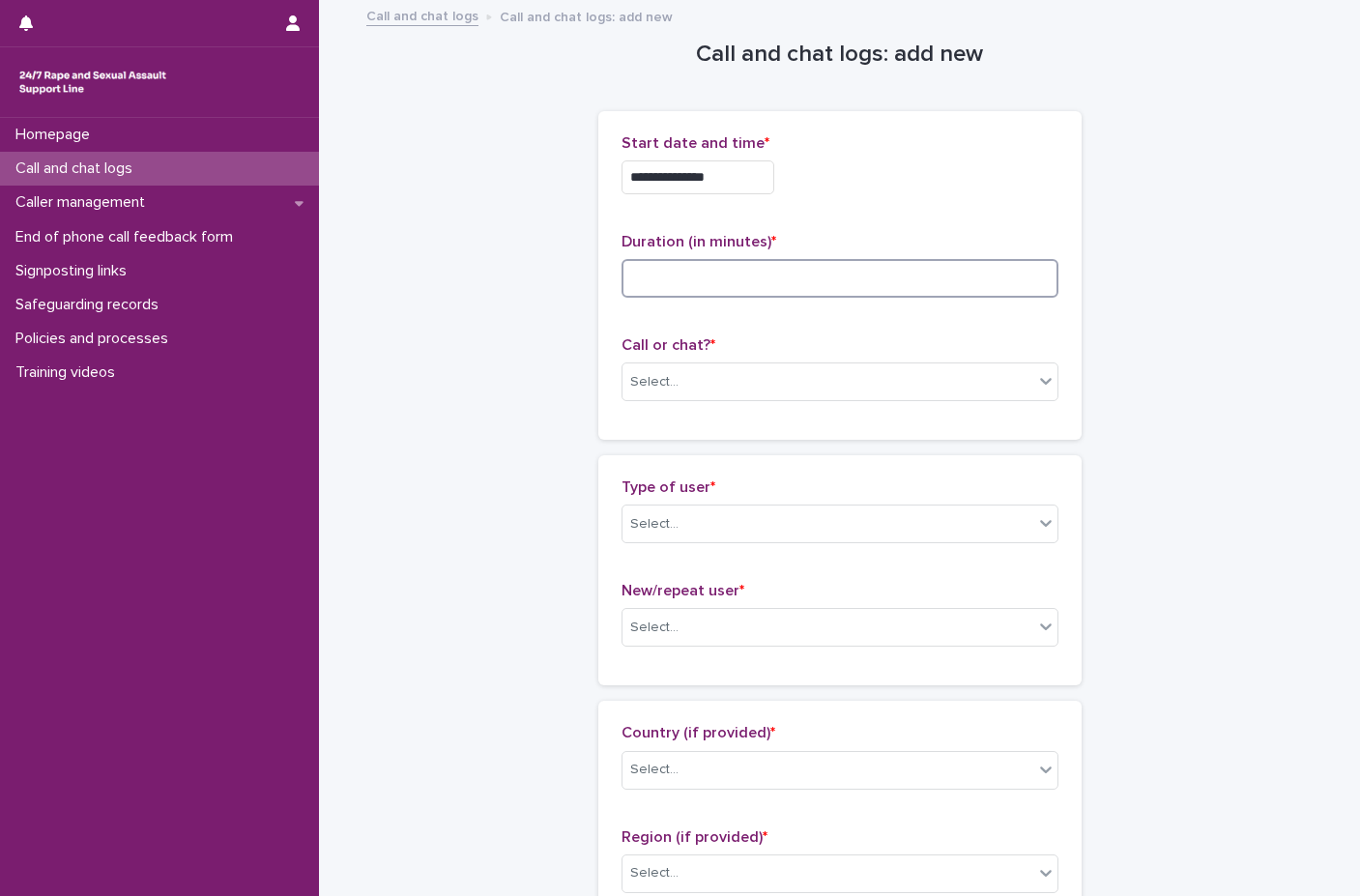
click at [912, 279] on input at bounding box center [840, 279] width 437 height 39
type input "*"
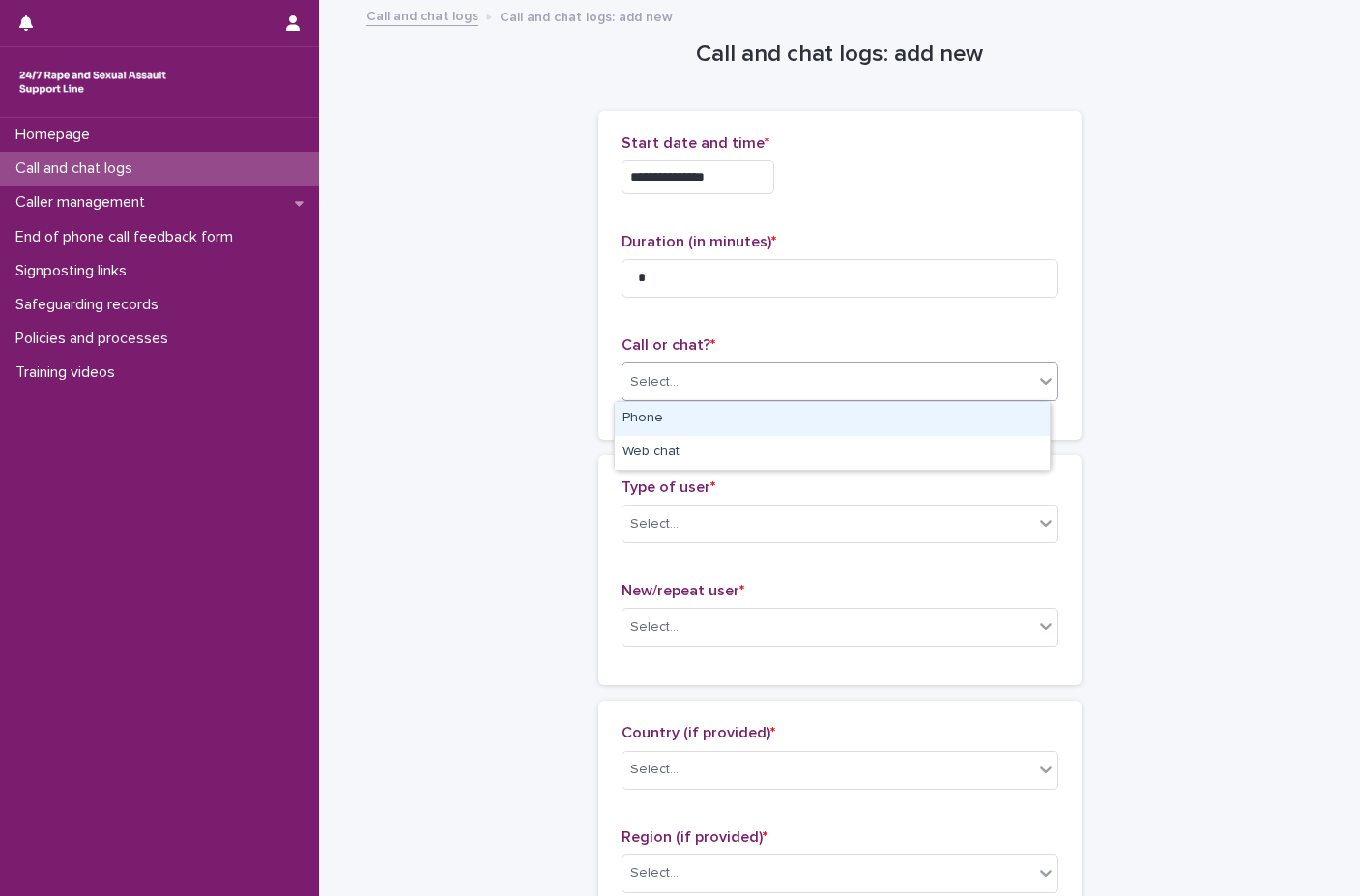
click at [703, 367] on div "Select..." at bounding box center [827, 382] width 411 height 32
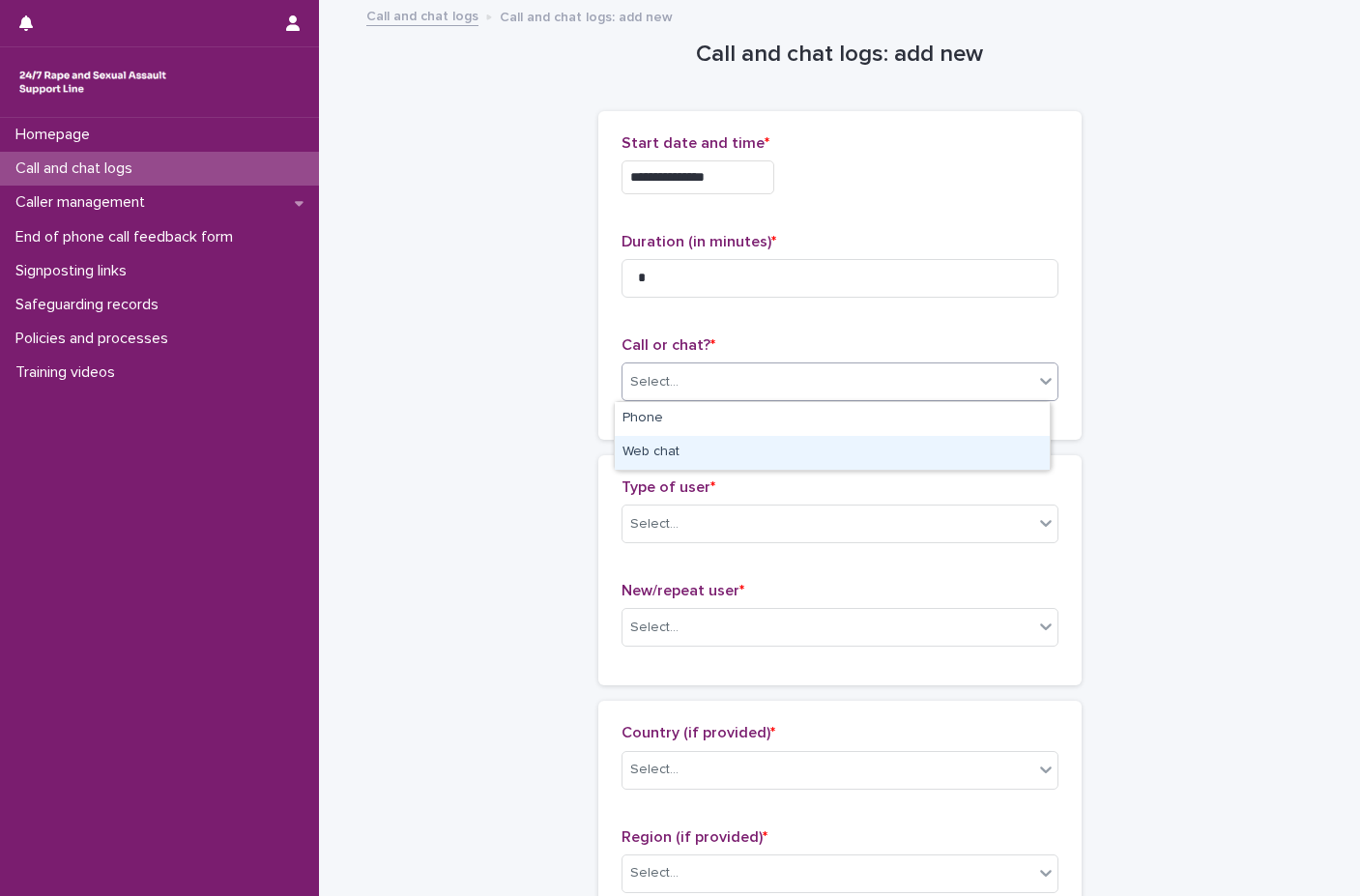
click at [699, 446] on div "Web chat" at bounding box center [832, 452] width 435 height 34
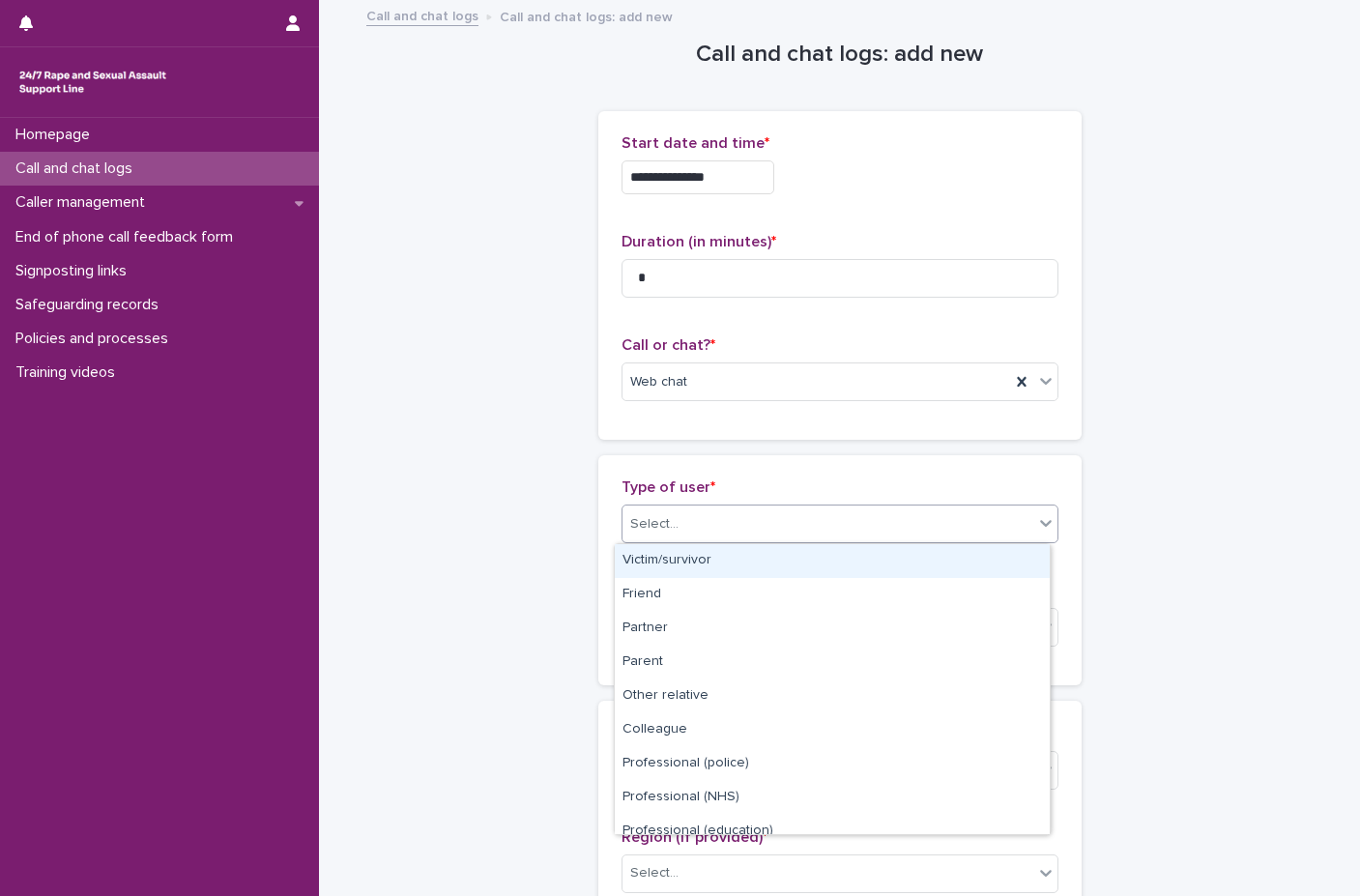
click at [713, 530] on div "Select..." at bounding box center [827, 524] width 411 height 32
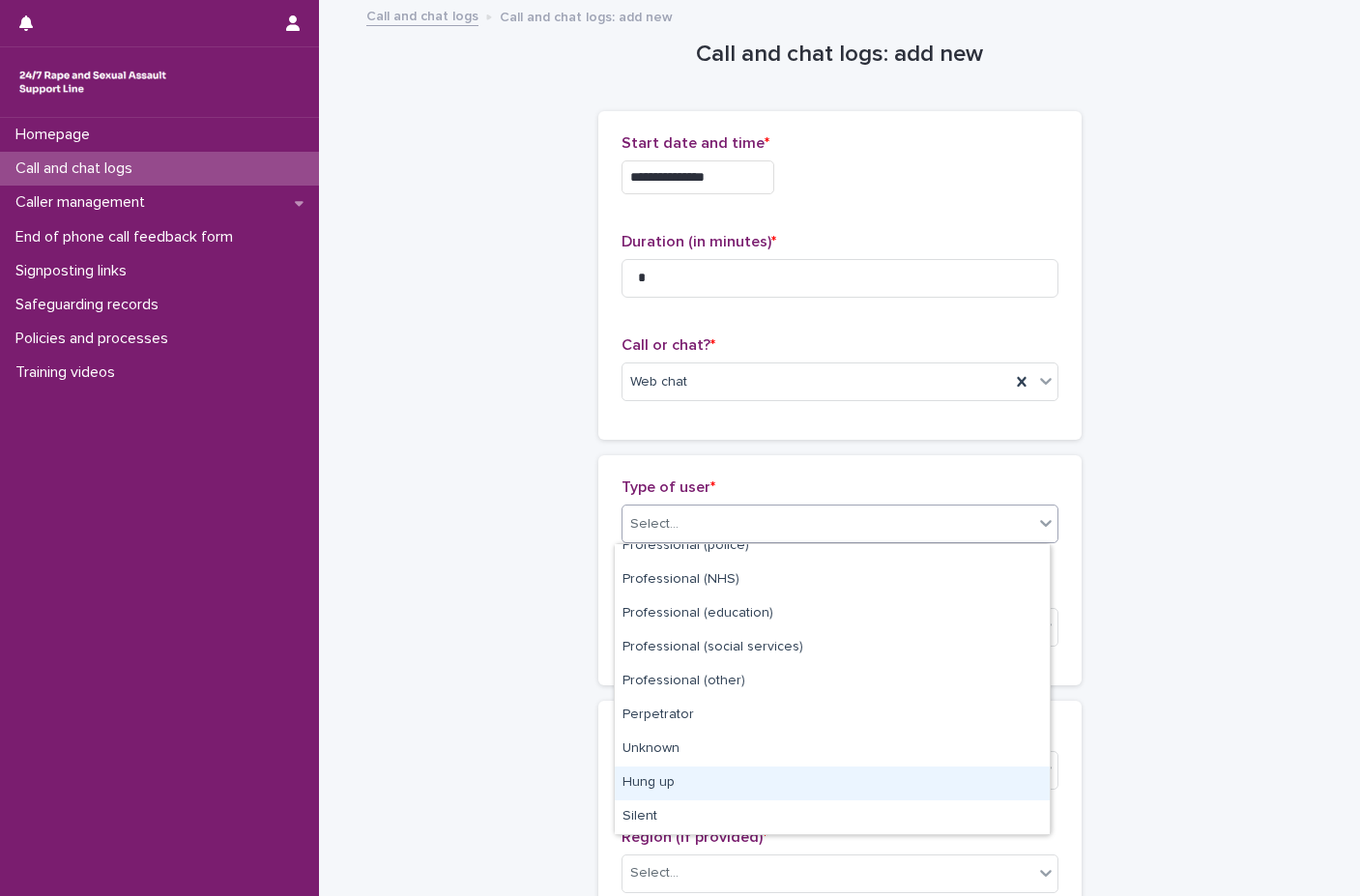
click at [677, 784] on div "Hung up" at bounding box center [832, 783] width 435 height 34
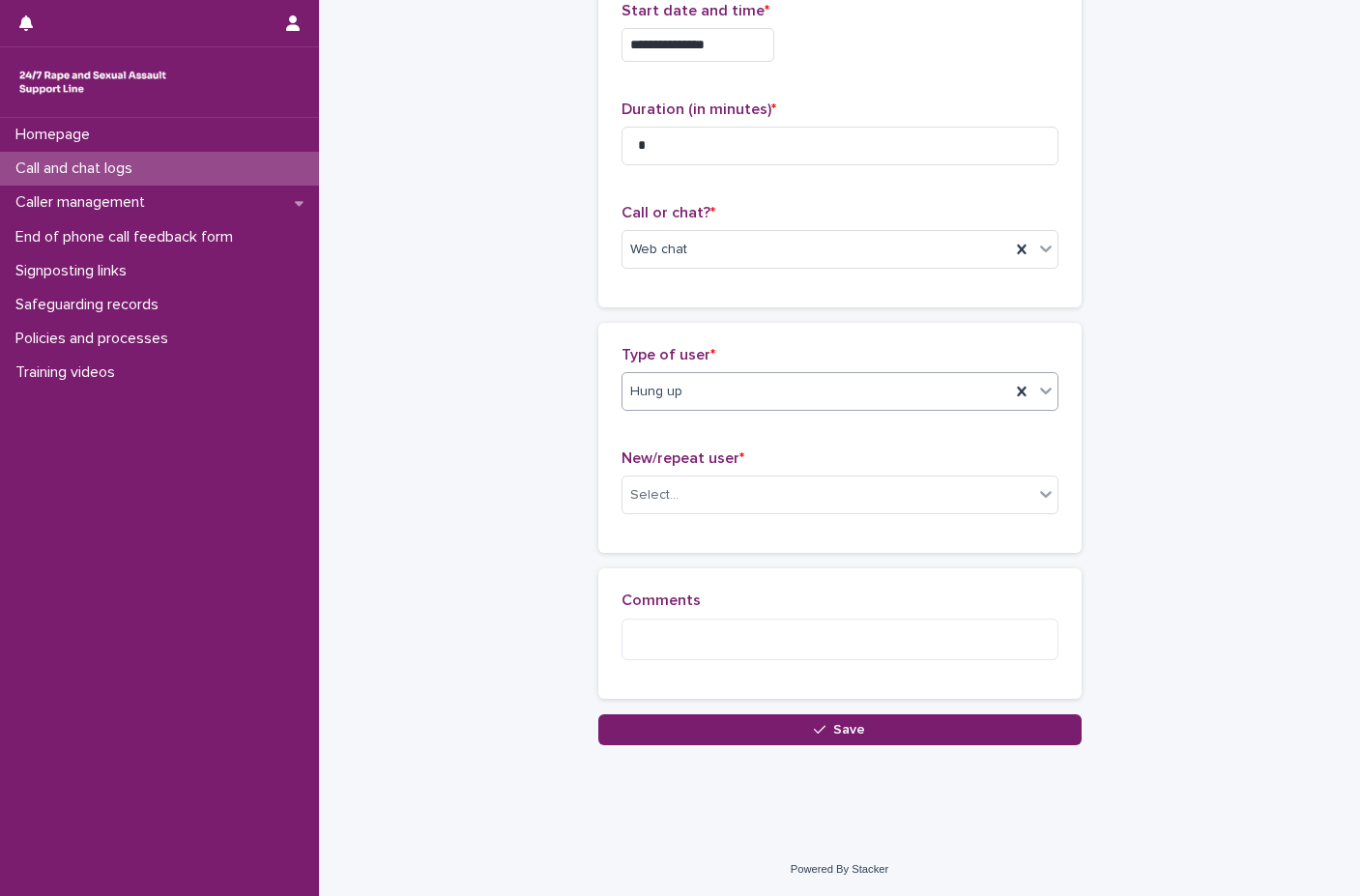
scroll to position [132, 0]
click at [691, 495] on div "Select..." at bounding box center [827, 495] width 411 height 32
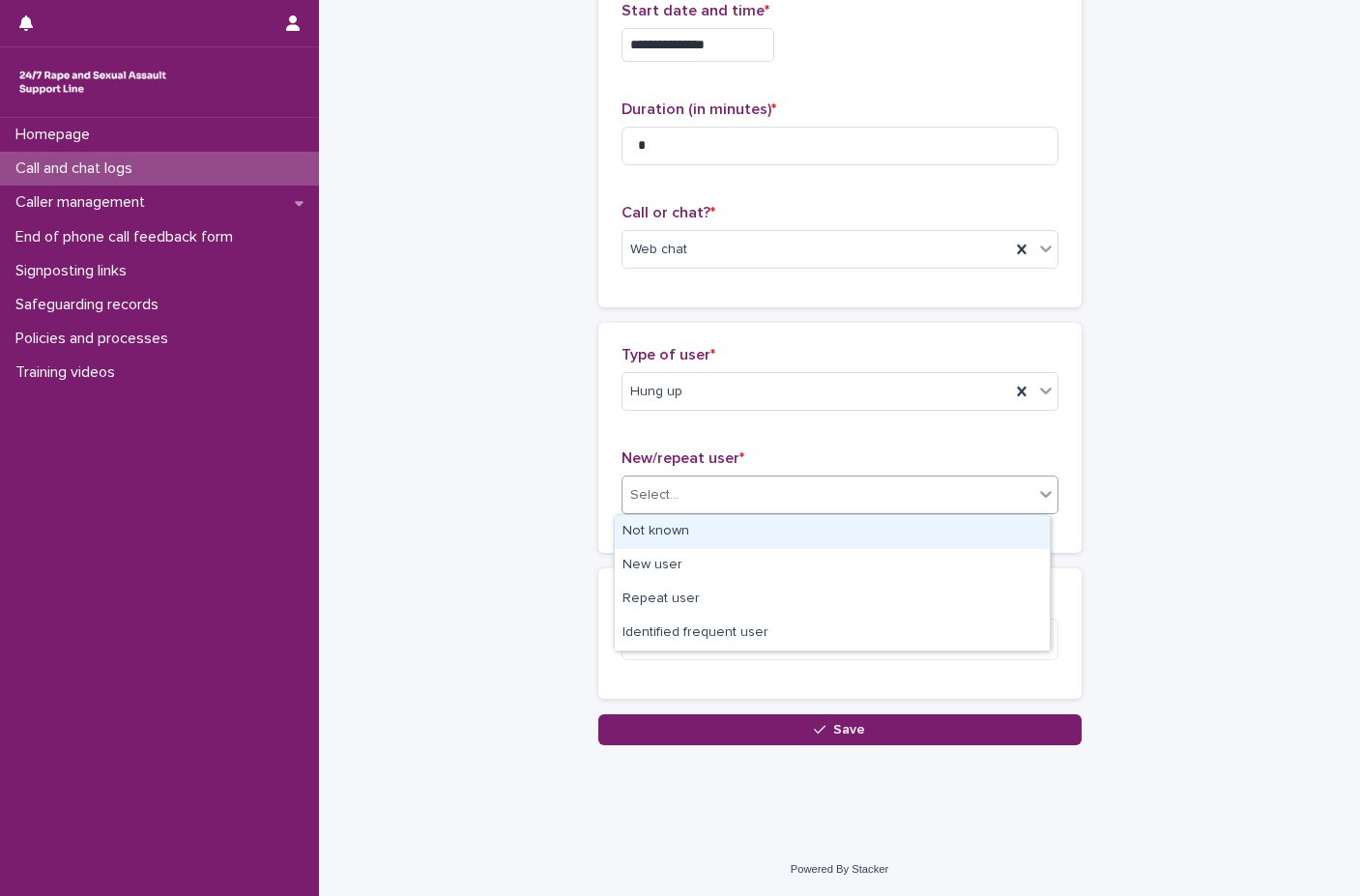
click at [951, 144] on div "**********" at bounding box center [840, 308] width 947 height 876
click at [910, 483] on div "Select..." at bounding box center [827, 495] width 411 height 32
click at [817, 537] on div "Not known" at bounding box center [832, 532] width 435 height 34
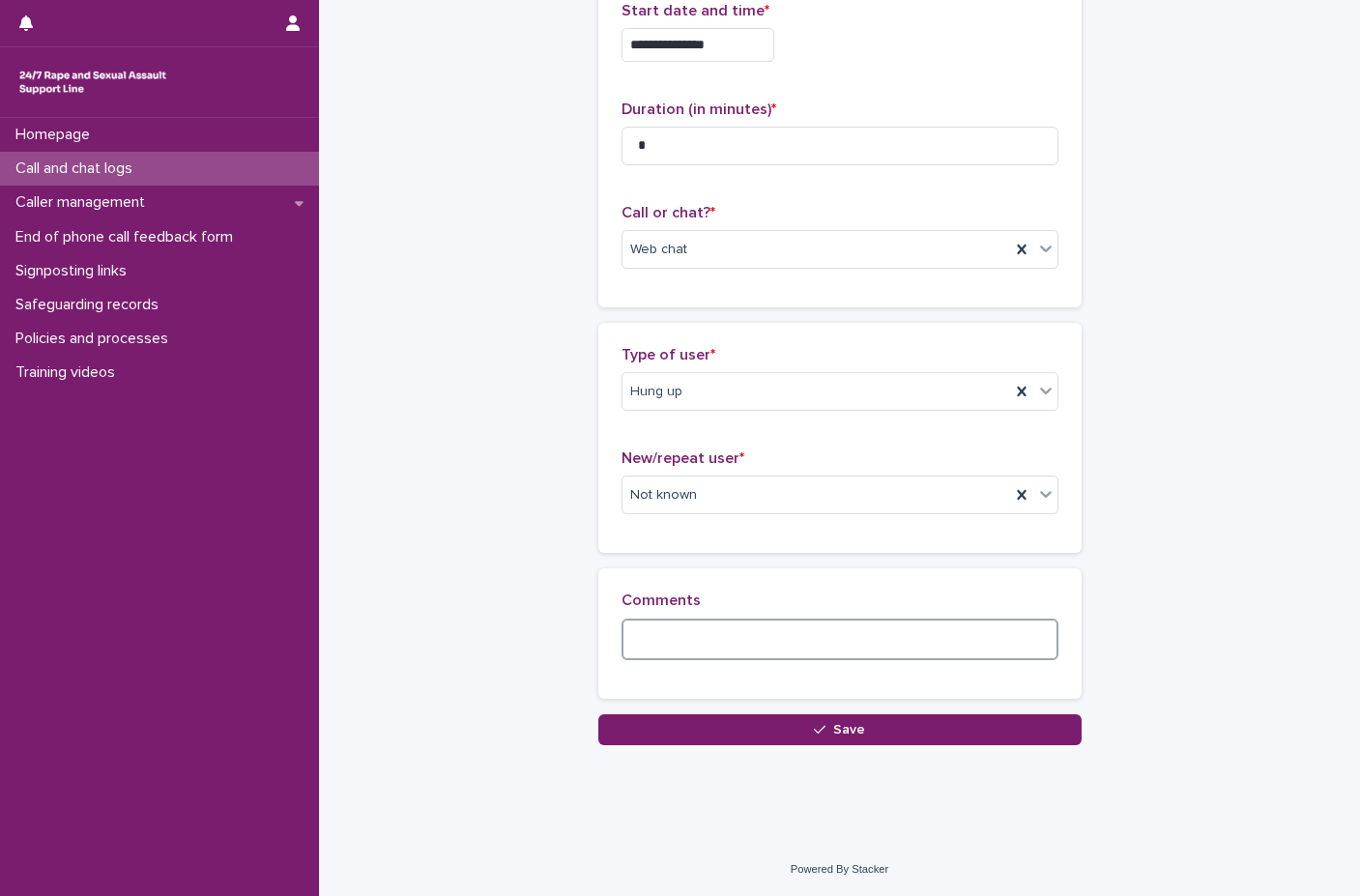
click at [745, 623] on textarea at bounding box center [840, 639] width 437 height 42
click at [951, 632] on textarea "**********" at bounding box center [840, 639] width 437 height 42
type textarea "**********"
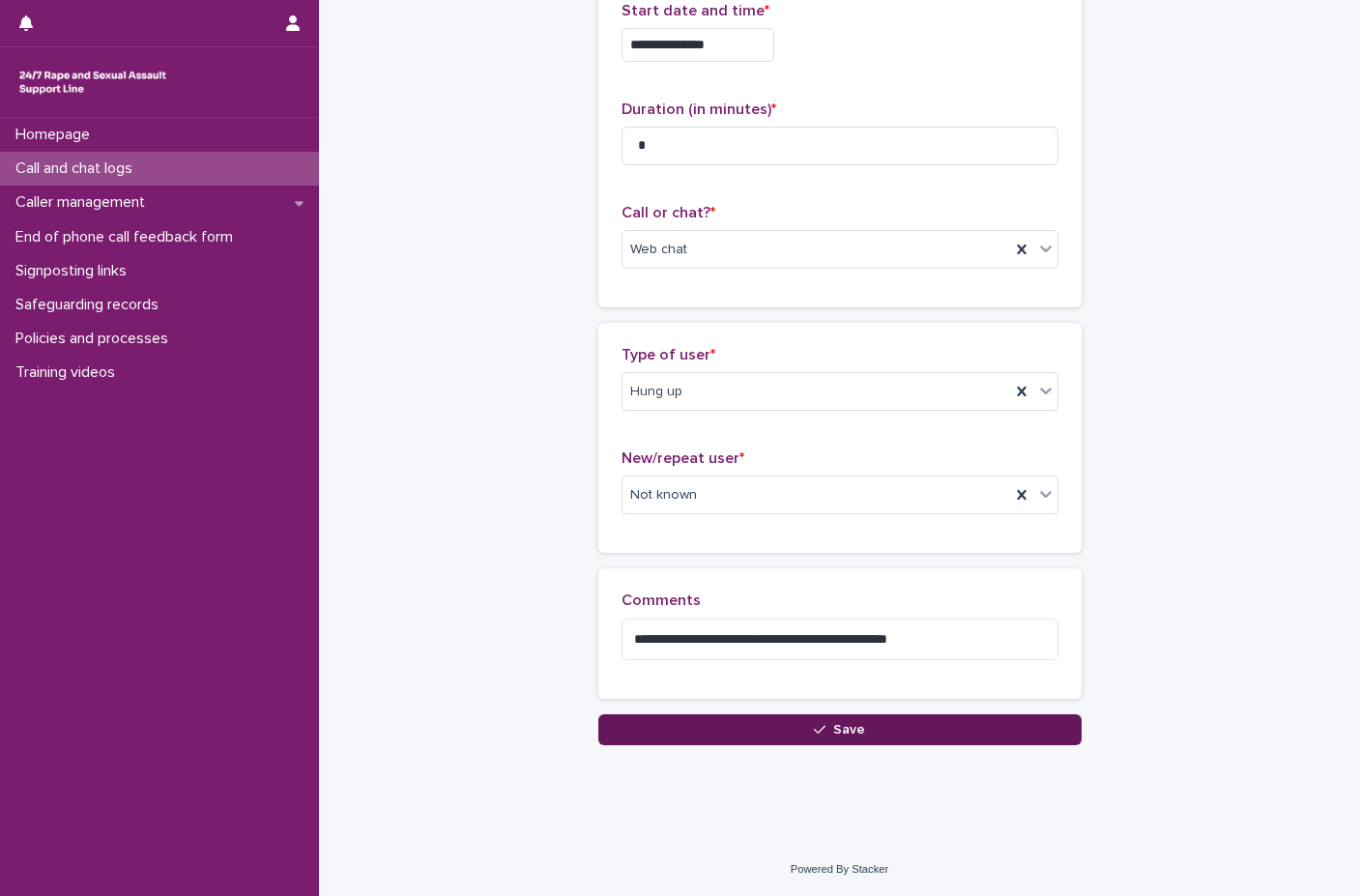
click at [792, 728] on button "Save" at bounding box center [840, 730] width 483 height 31
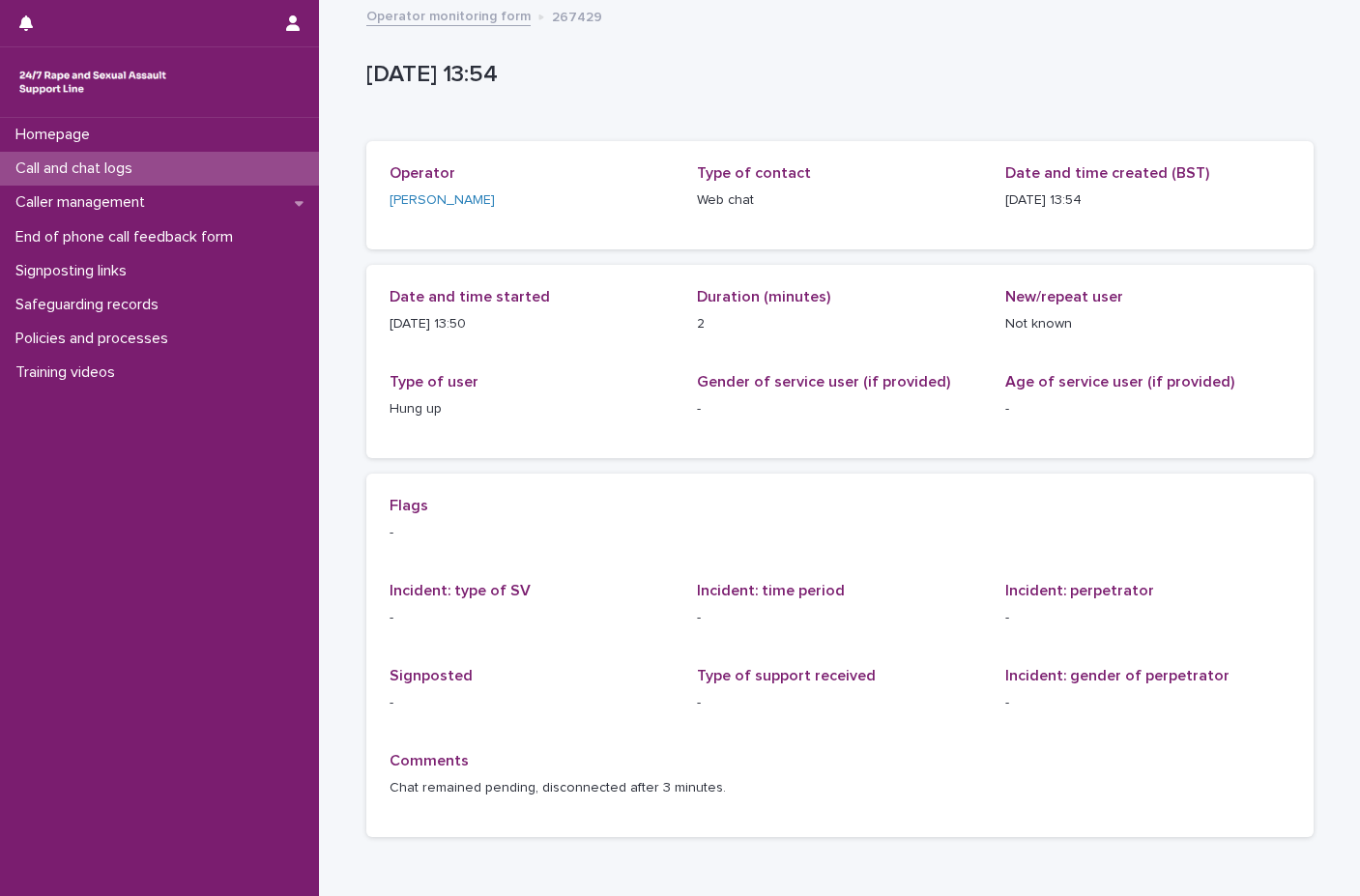
click at [159, 161] on div "Call and chat logs" at bounding box center [159, 168] width 319 height 34
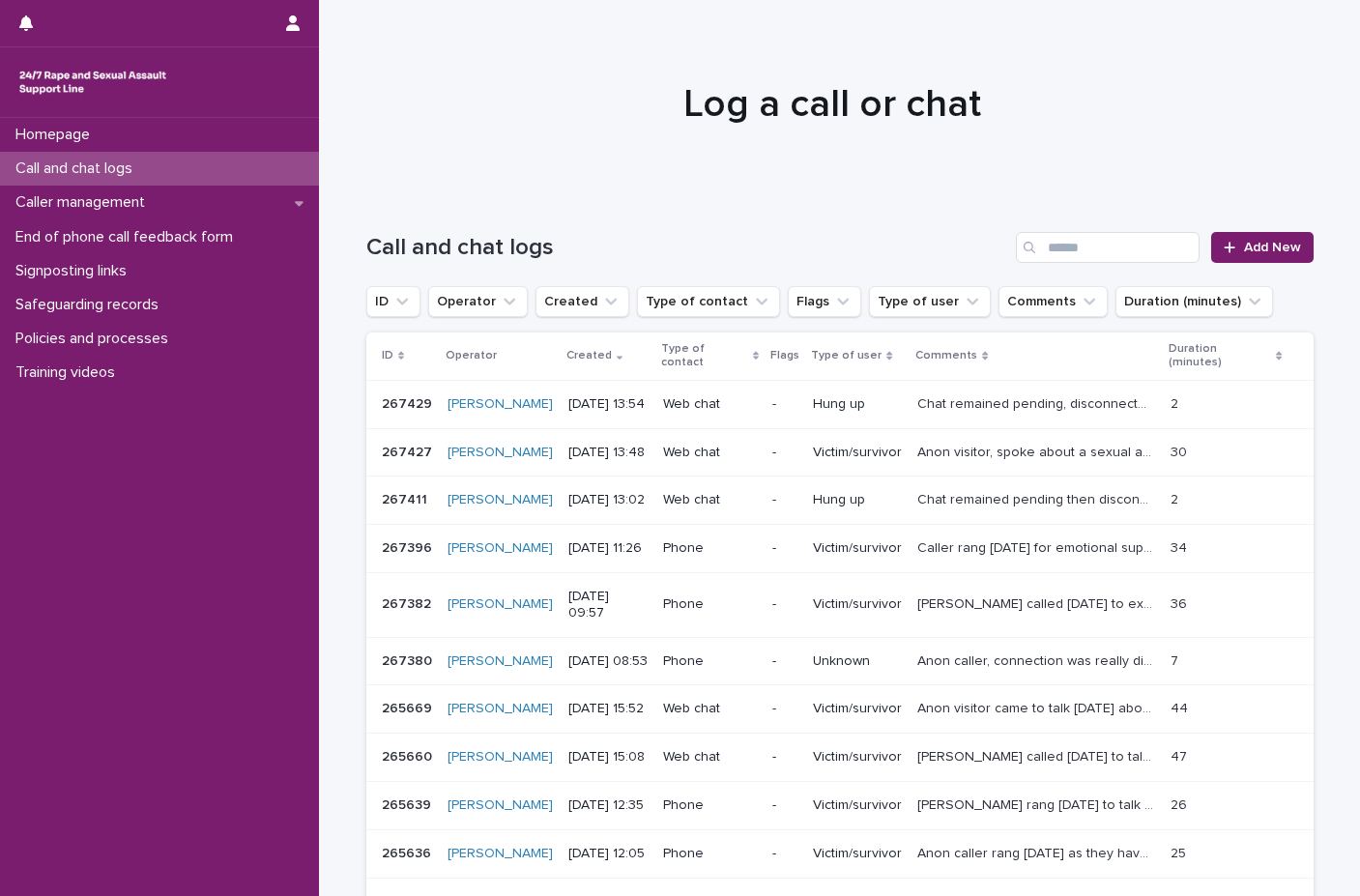
click at [201, 161] on div "Call and chat logs" at bounding box center [159, 168] width 319 height 34
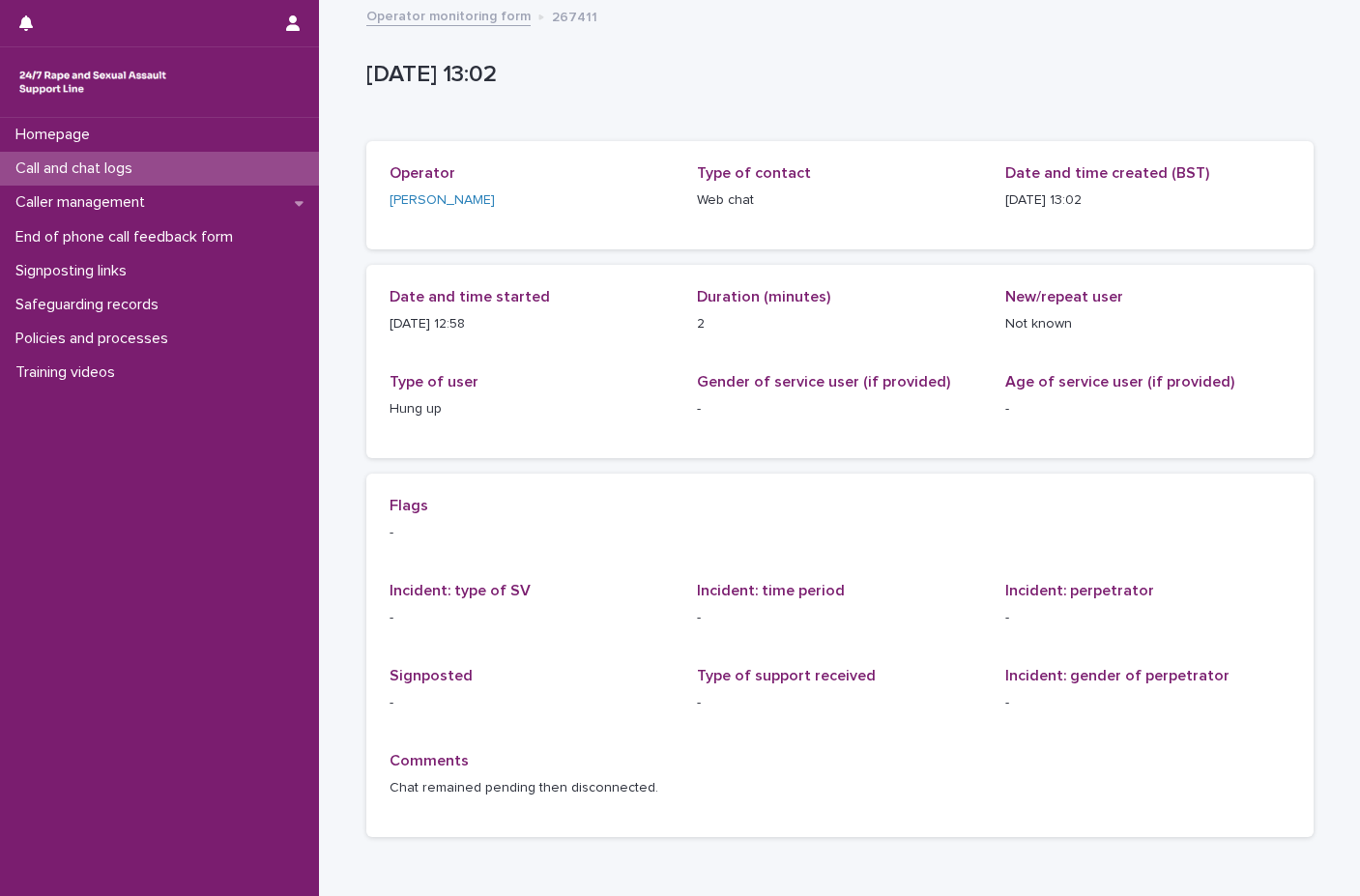
click at [223, 165] on div "Call and chat logs" at bounding box center [159, 168] width 319 height 34
